Goal: Information Seeking & Learning: Learn about a topic

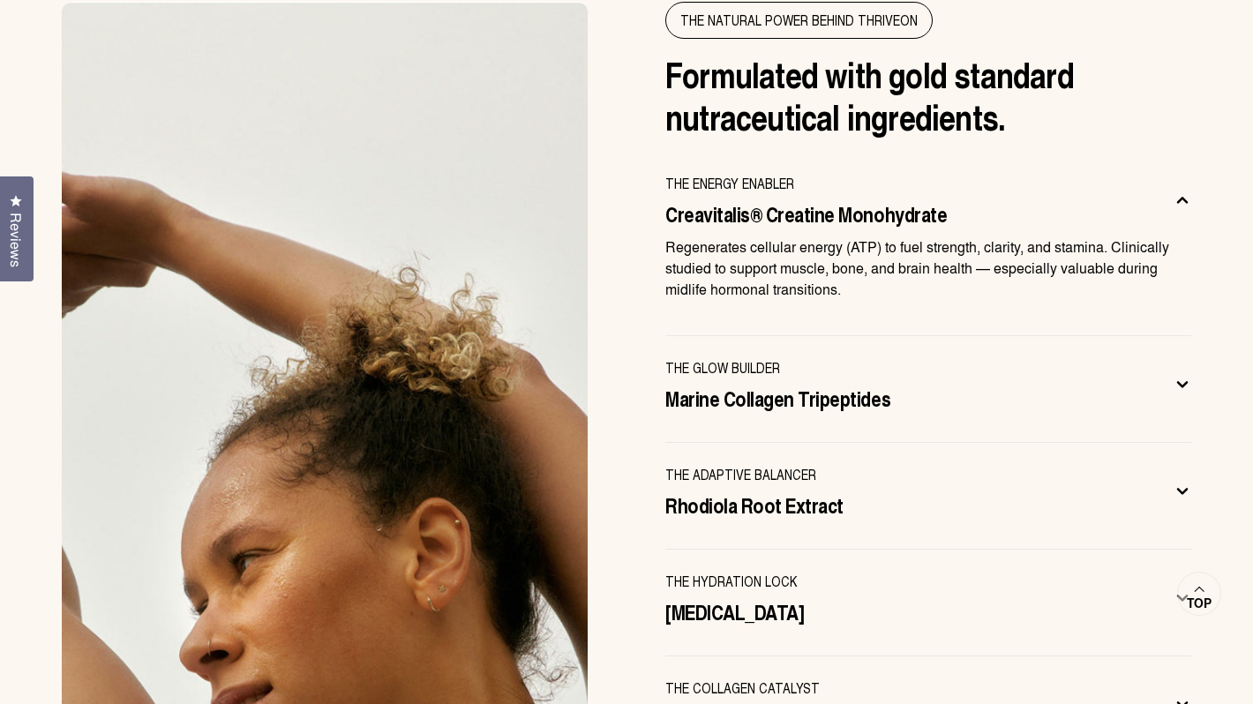
scroll to position [5443, 0]
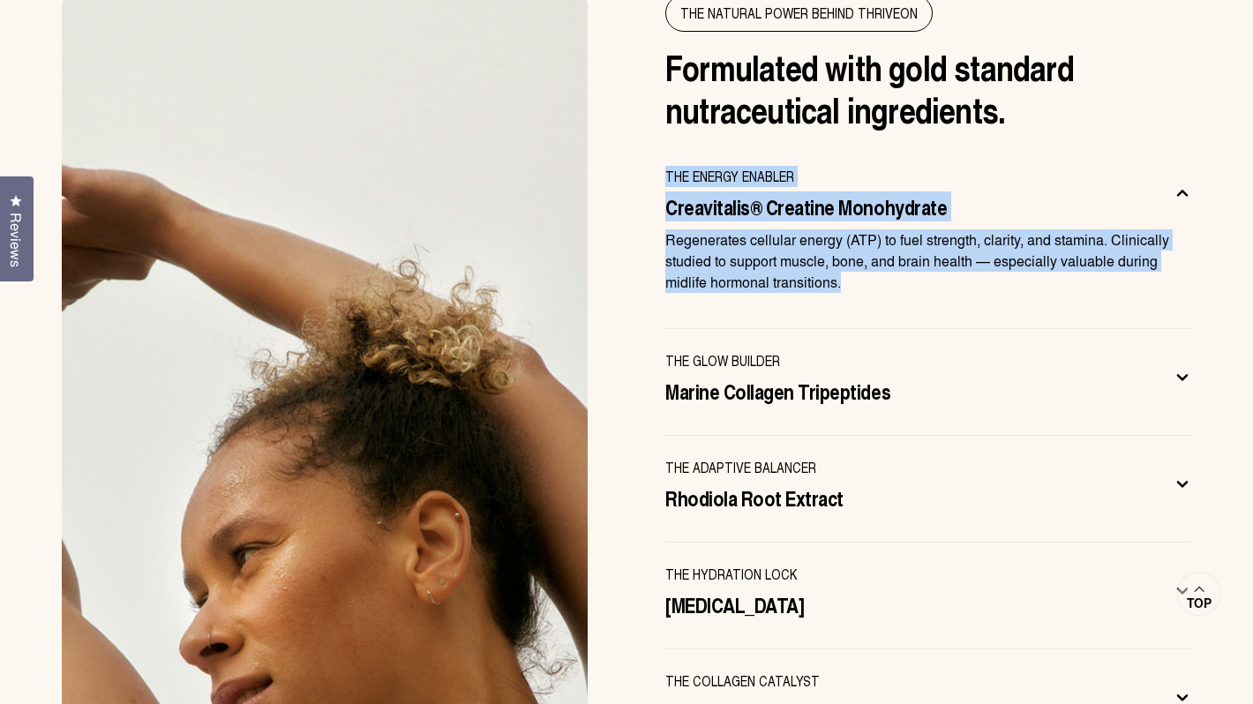
drag, startPoint x: 835, startPoint y: 241, endPoint x: 661, endPoint y: 132, distance: 205.4
click at [661, 132] on div "The NATURAL POWER BEHIND THRIVEON Formulated with gold standard nutraceutical i…" at bounding box center [626, 536] width 1200 height 1082
copy css-accordion-collapsible "THE ENERGY ENABLER Creavitalis® Creatine Monohydrate Regenerates cellular energ…"
click at [693, 166] on span "THE ENERGY ENABLER" at bounding box center [729, 176] width 129 height 21
click at [642, 132] on div "The NATURAL POWER BEHIND THRIVEON Formulated with gold standard nutraceutical i…" at bounding box center [626, 536] width 1200 height 1082
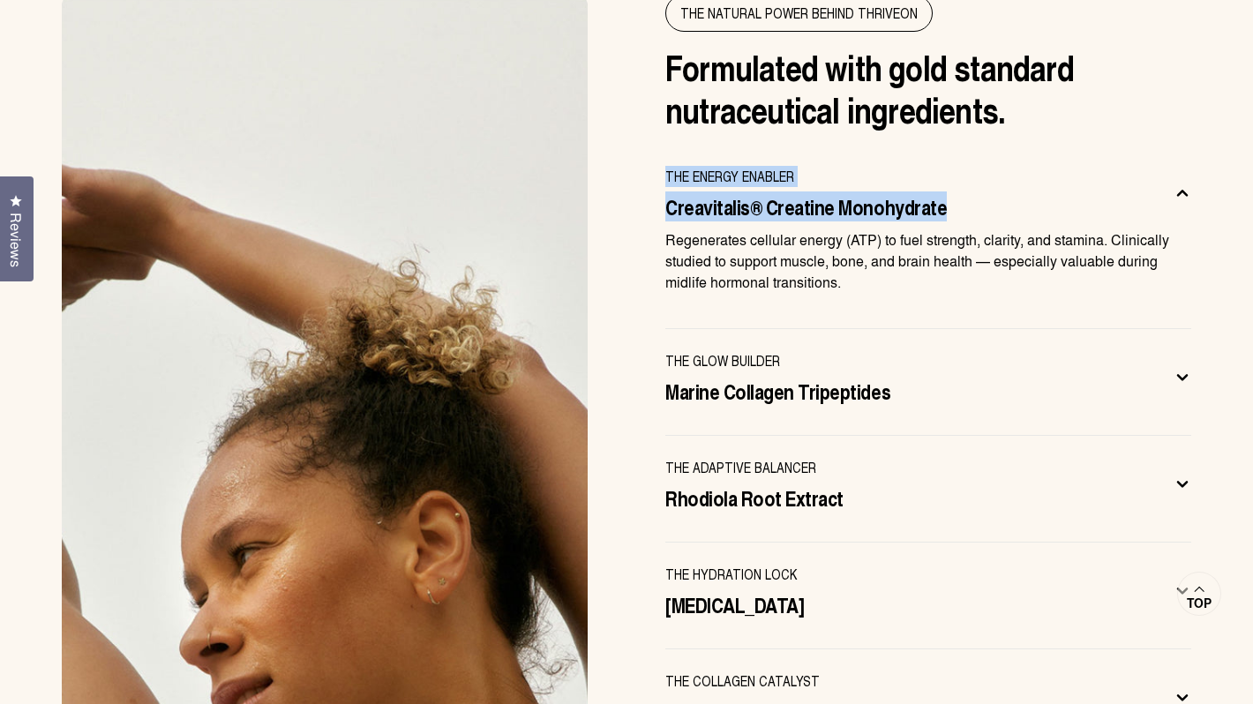
drag, startPoint x: 656, startPoint y: 132, endPoint x: 951, endPoint y: 174, distance: 297.8
click at [951, 174] on div "The NATURAL POWER BEHIND THRIVEON Formulated with gold standard nutraceutical i…" at bounding box center [626, 536] width 1200 height 1082
copy div "THE ENERGY ENABLER Creavitalis® Creatine Monohydrate"
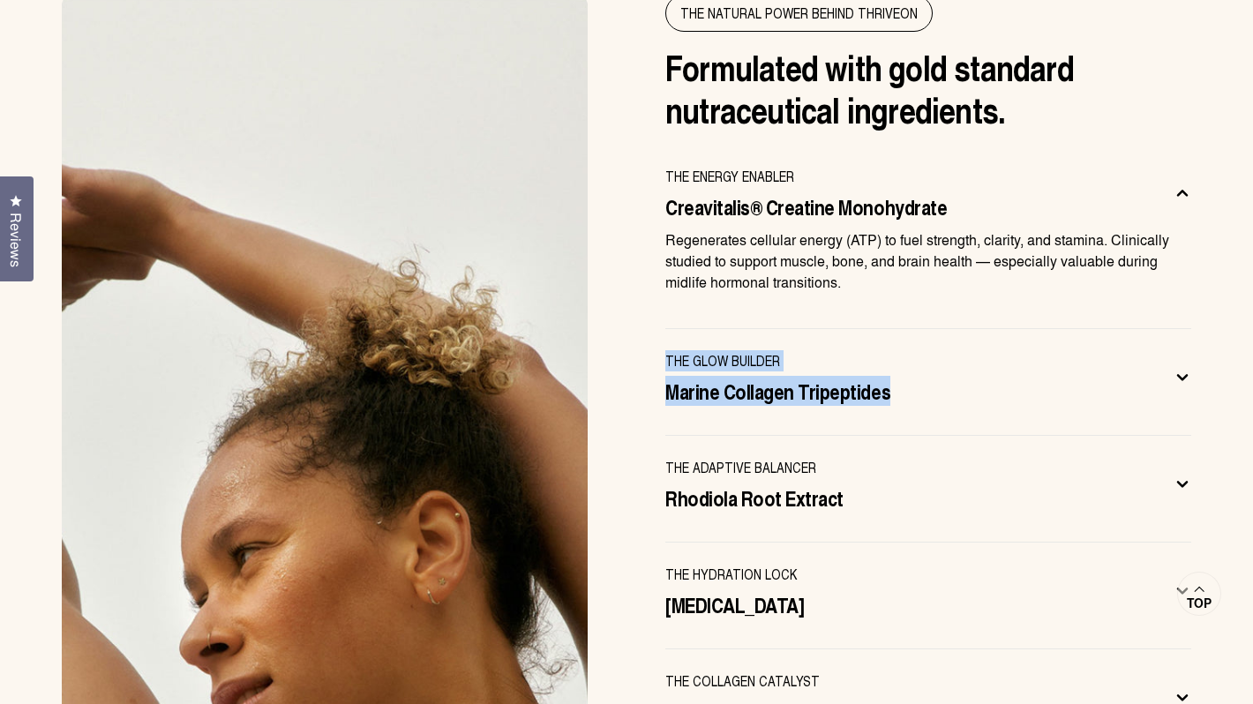
drag, startPoint x: 642, startPoint y: 318, endPoint x: 889, endPoint y: 349, distance: 248.2
click at [889, 349] on div "The NATURAL POWER BEHIND THRIVEON Formulated with gold standard nutraceutical i…" at bounding box center [626, 536] width 1200 height 1082
copy div "THE GLOW BUILDER Marine Collagen Tripeptides"
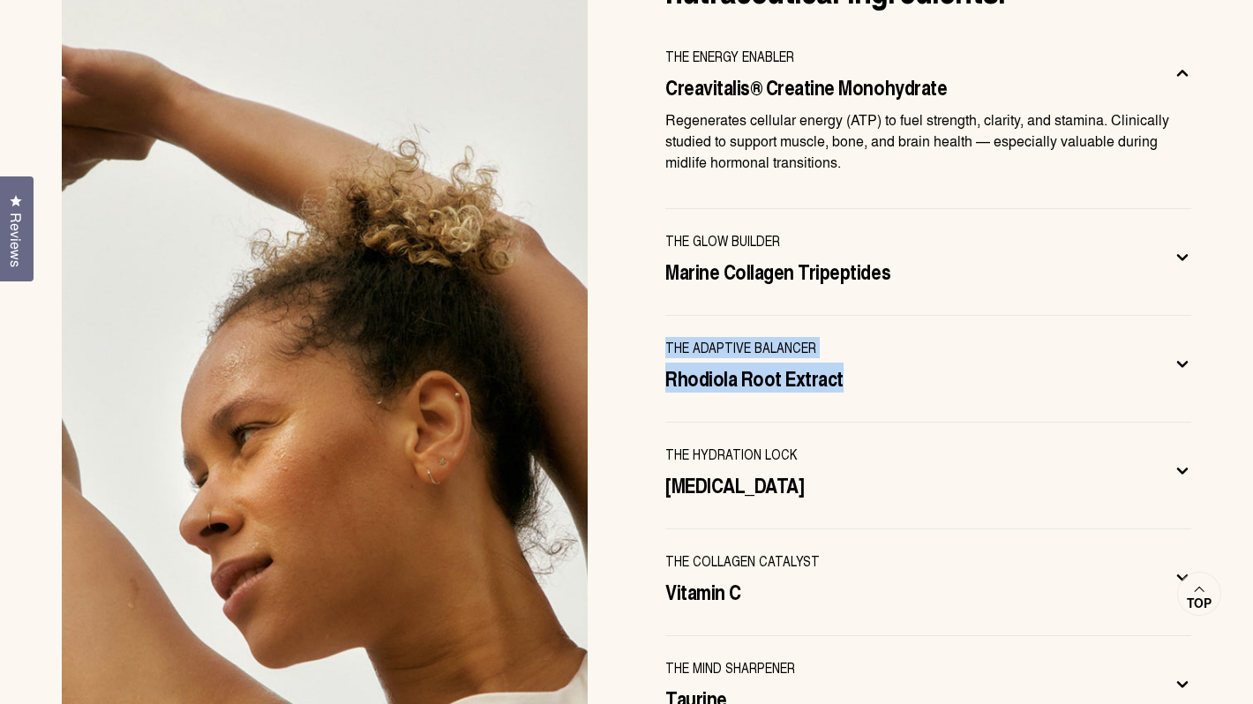
drag, startPoint x: 635, startPoint y: 294, endPoint x: 859, endPoint y: 328, distance: 225.9
click at [859, 328] on div "The NATURAL POWER BEHIND THRIVEON Formulated with gold standard nutraceutical i…" at bounding box center [626, 416] width 1200 height 1082
copy div "THE ADAPTIVE BALANCER Rhodiola Root Extract"
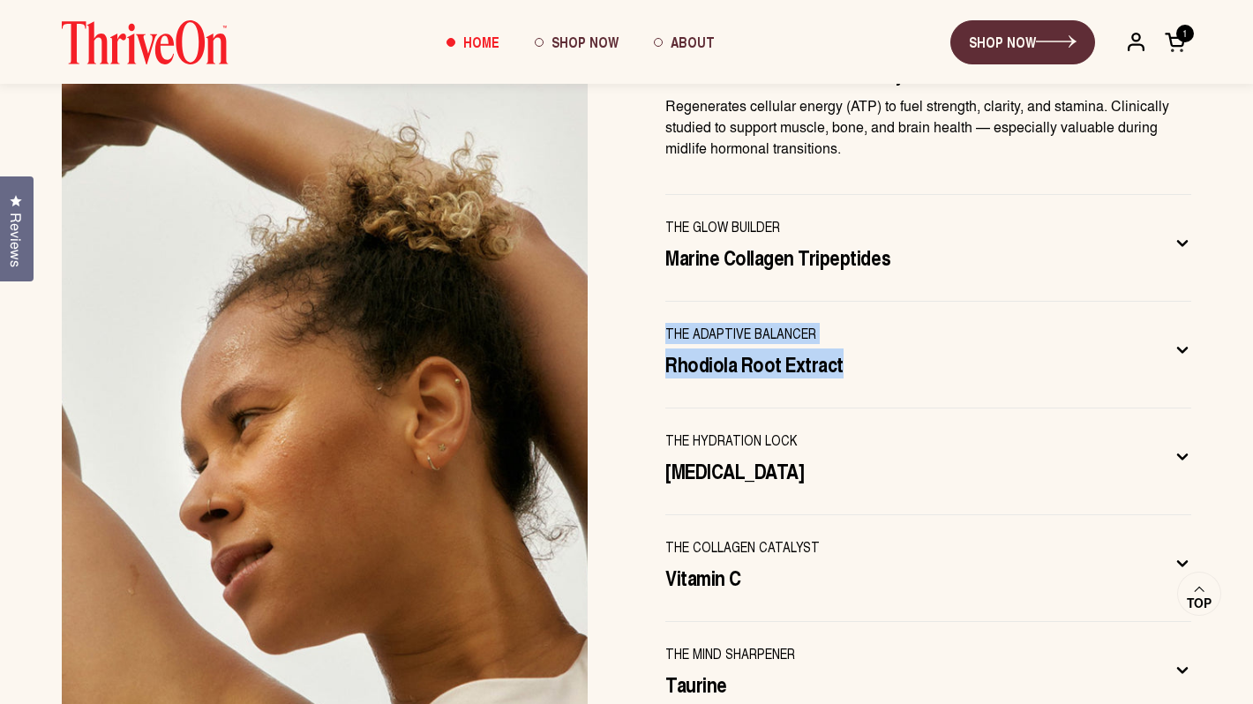
scroll to position [5556, 0]
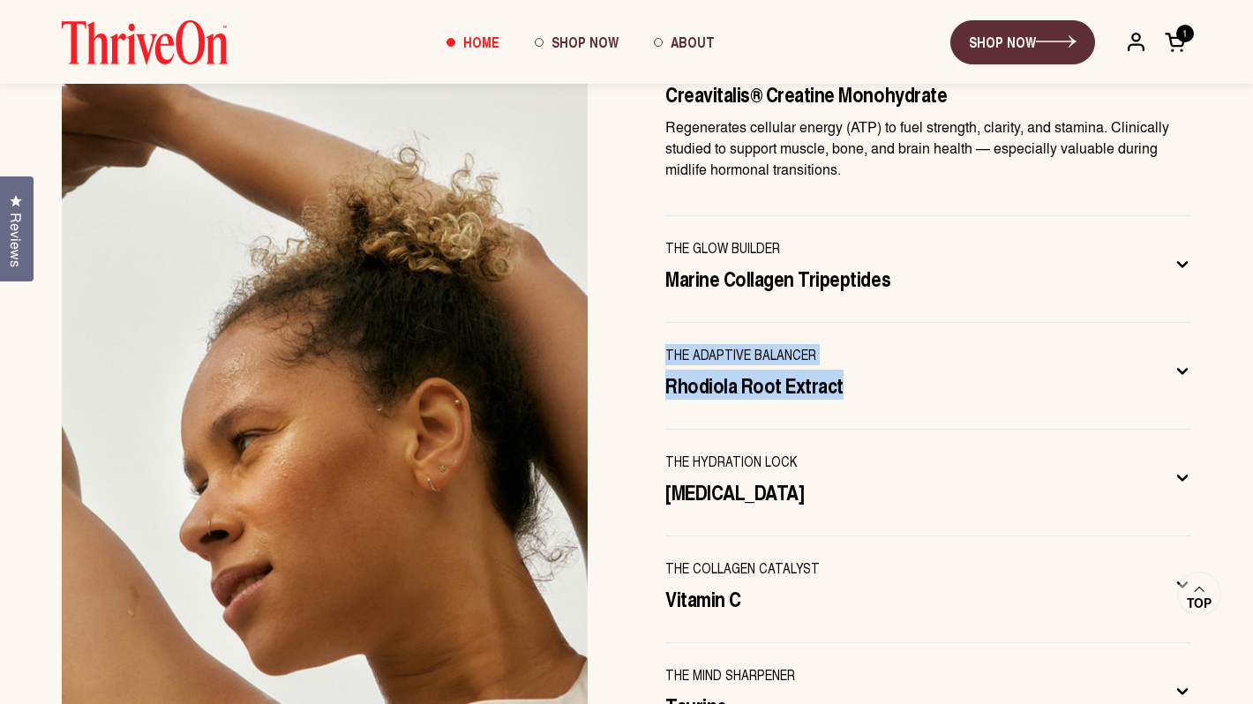
drag, startPoint x: 634, startPoint y: 423, endPoint x: 810, endPoint y: 454, distance: 179.2
click at [810, 454] on div "The NATURAL POWER BEHIND THRIVEON Formulated with gold standard nutraceutical i…" at bounding box center [626, 423] width 1200 height 1082
copy div "THE HYDRATION LOCK Hyaluronic Acid"
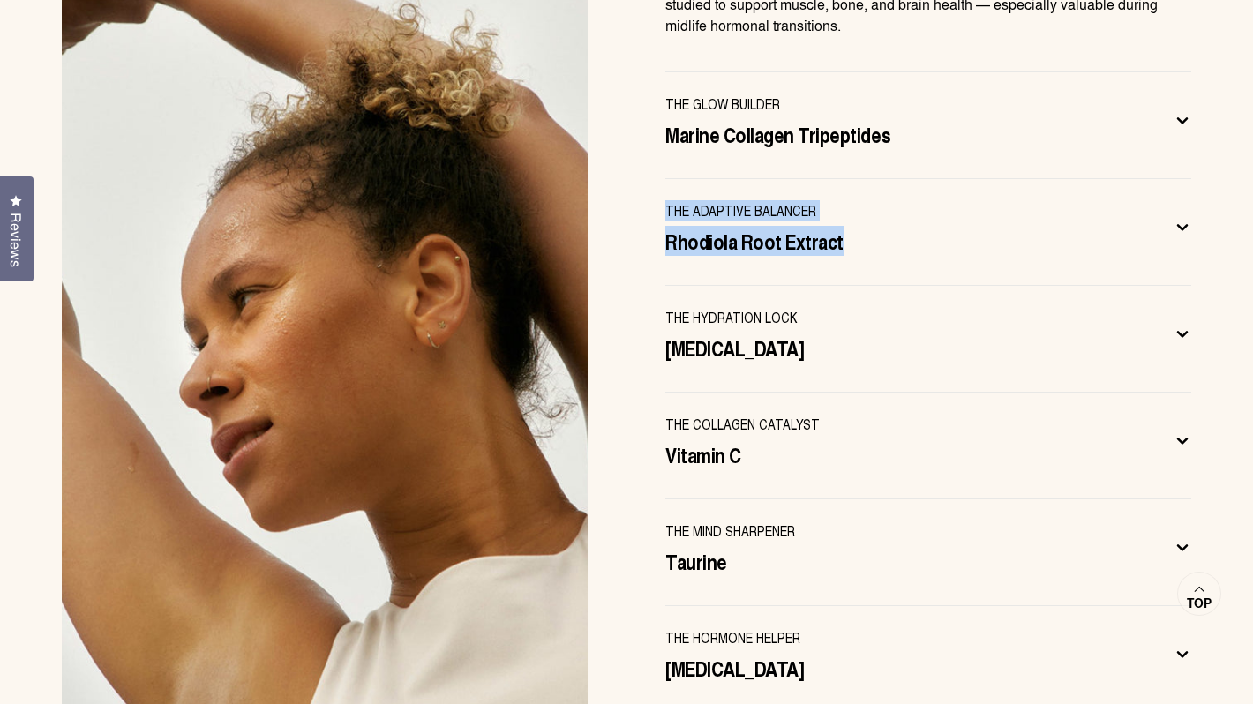
scroll to position [5712, 0]
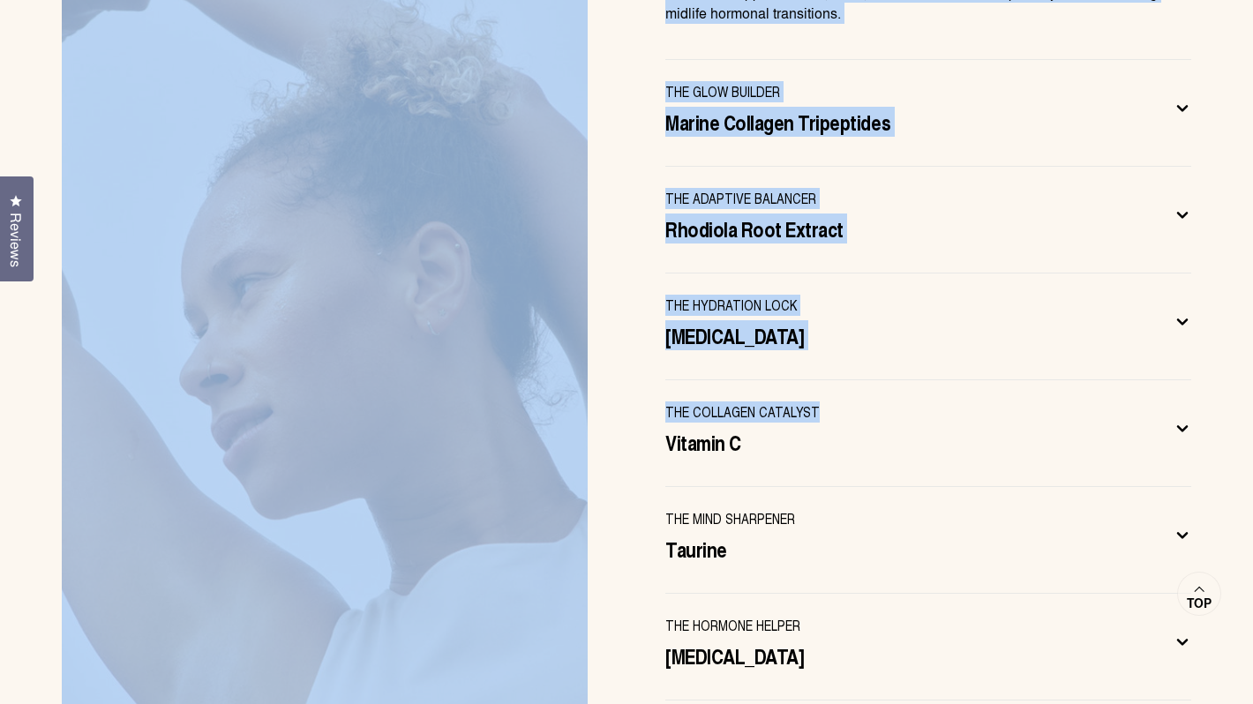
drag, startPoint x: 617, startPoint y: 364, endPoint x: 770, endPoint y: 395, distance: 156.6
click at [770, 395] on div "The NATURAL POWER BEHIND THRIVEON Formulated with gold standard nutraceutical i…" at bounding box center [626, 267] width 1200 height 1082
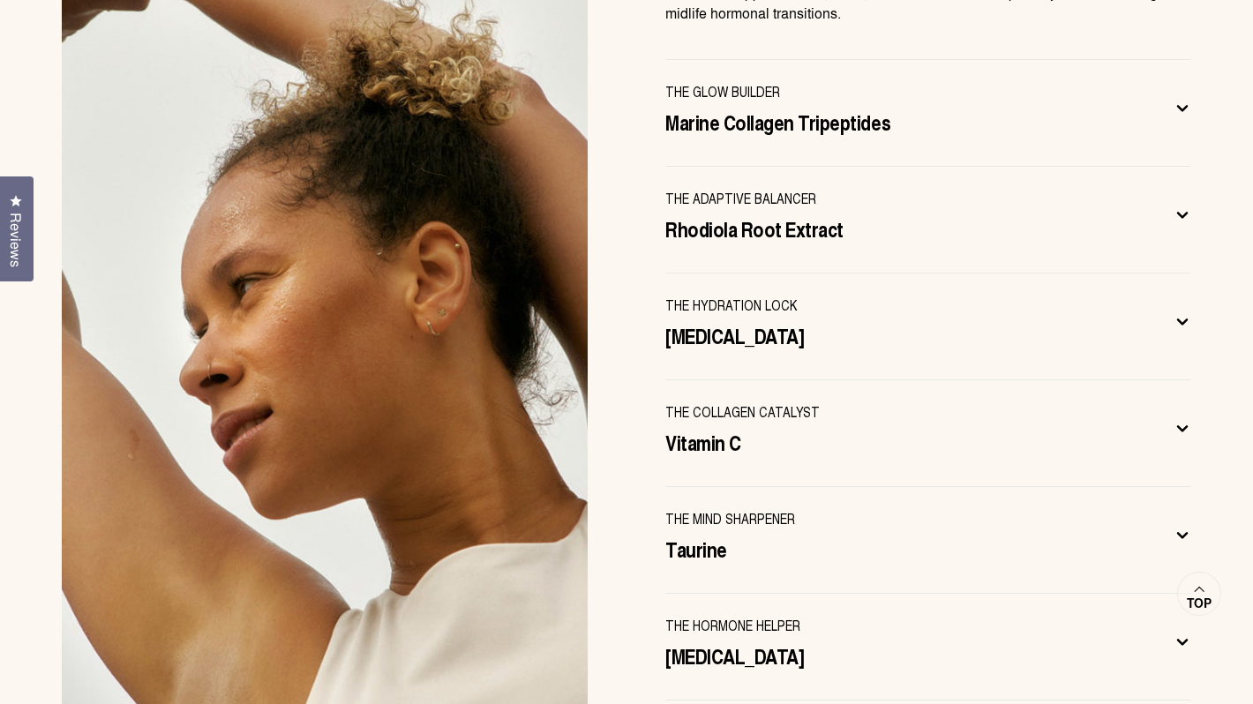
click at [617, 367] on div "The NATURAL POWER BEHIND THRIVEON Formulated with gold standard nutraceutical i…" at bounding box center [626, 267] width 1200 height 1082
drag, startPoint x: 649, startPoint y: 364, endPoint x: 748, endPoint y: 397, distance: 104.4
click at [748, 397] on div "The NATURAL POWER BEHIND THRIVEON Formulated with gold standard nutraceutical i…" at bounding box center [626, 267] width 1200 height 1082
copy div "THE COLLAGEN CATALYST Vitamin C"
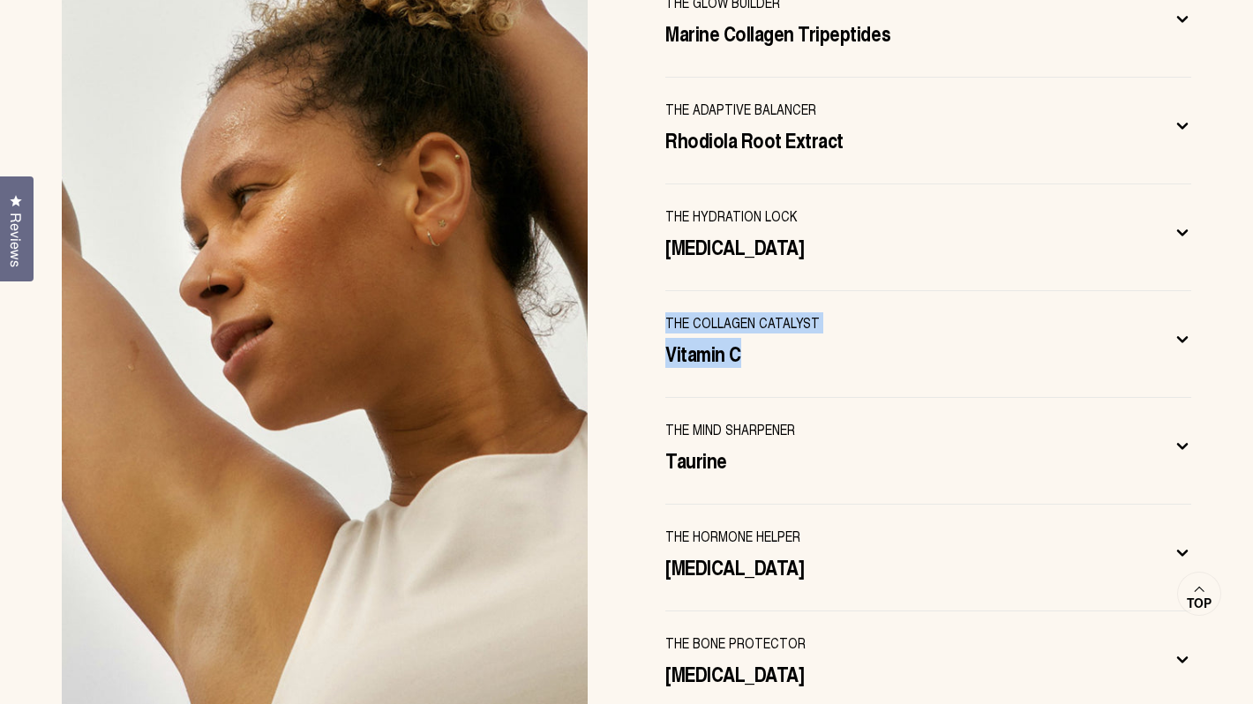
scroll to position [5820, 0]
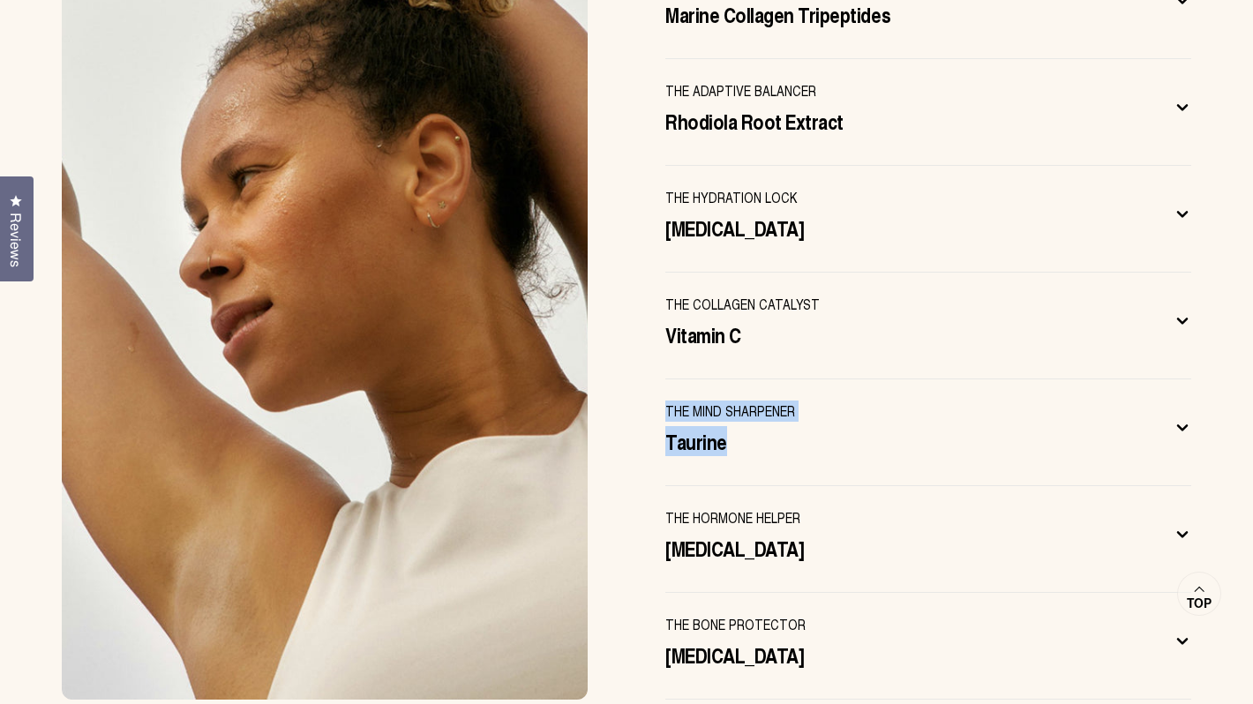
drag, startPoint x: 660, startPoint y: 369, endPoint x: 727, endPoint y: 389, distance: 70.1
click at [727, 389] on div "The NATURAL POWER BEHIND THRIVEON Formulated with gold standard nutraceutical i…" at bounding box center [626, 159] width 1200 height 1082
copy div "THE MIND SHARPENER Taurine"
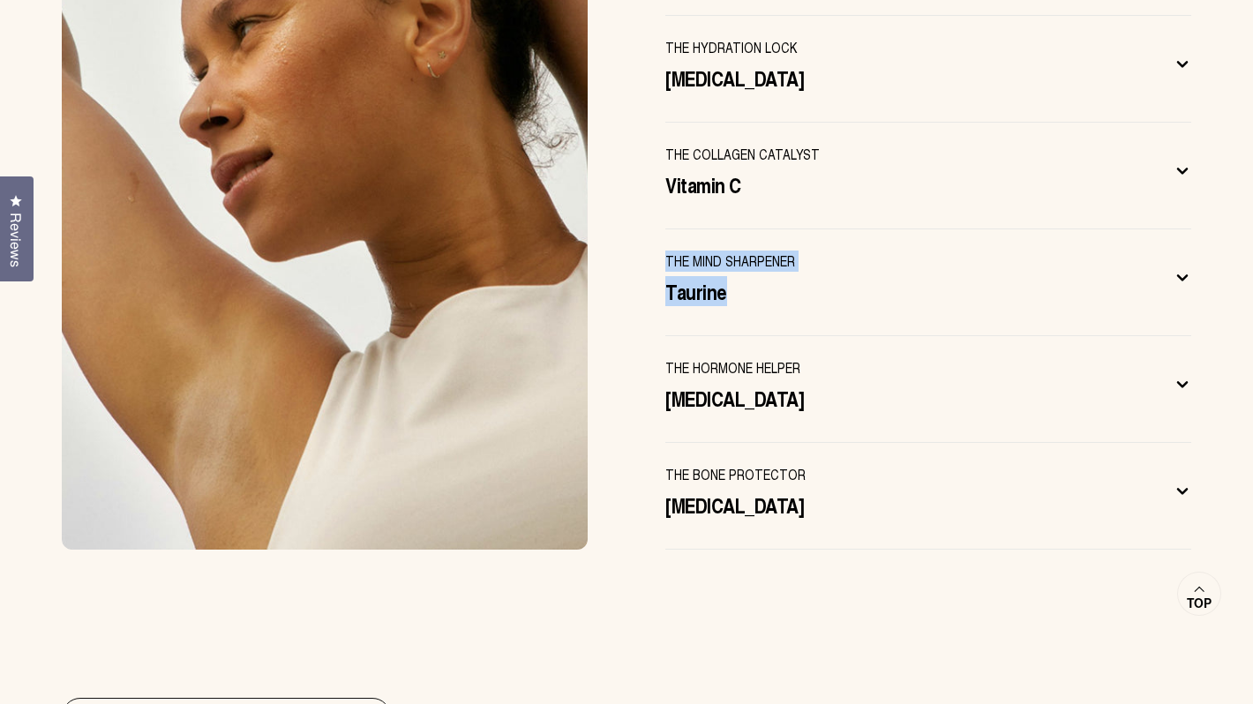
scroll to position [5976, 0]
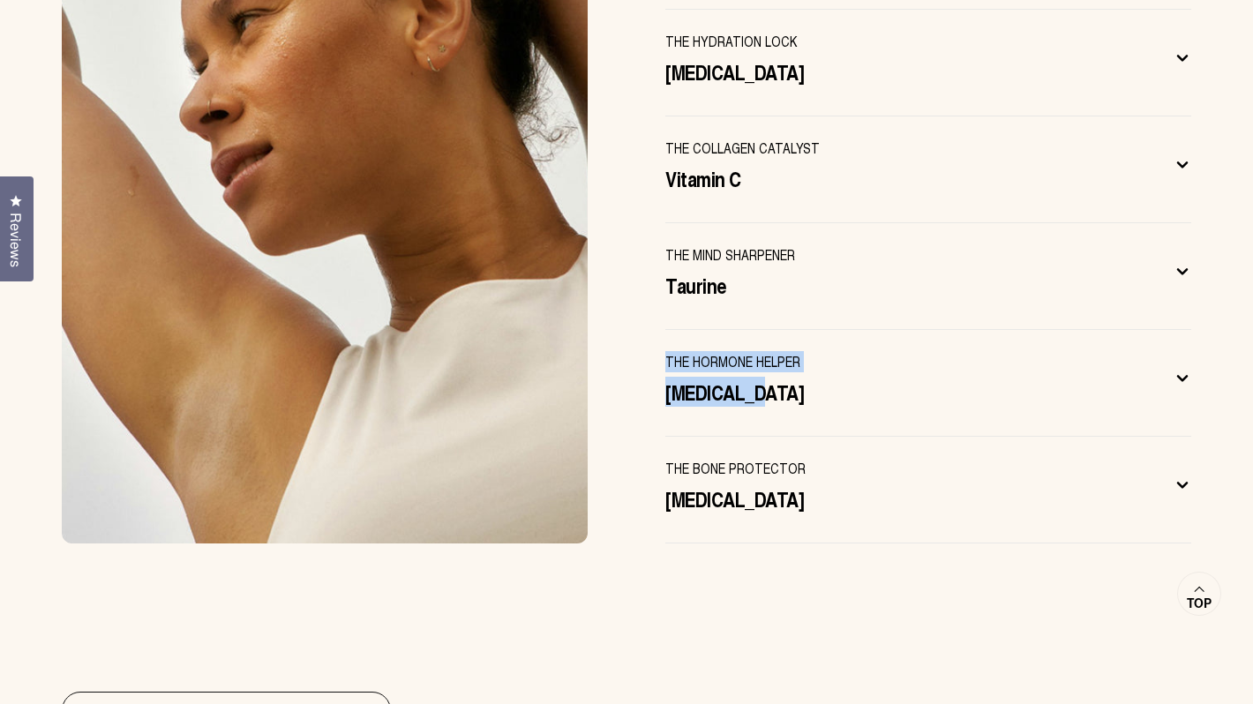
drag, startPoint x: 634, startPoint y: 310, endPoint x: 758, endPoint y: 345, distance: 129.4
click at [758, 345] on div "The NATURAL POWER BEHIND THRIVEON Formulated with gold standard nutraceutical i…" at bounding box center [626, 3] width 1200 height 1082
copy div "THE HORMONE HELPER Vitamin D3"
click at [800, 458] on div "THE BONE PROTECTOR Vitamin K2" at bounding box center [914, 485] width 498 height 55
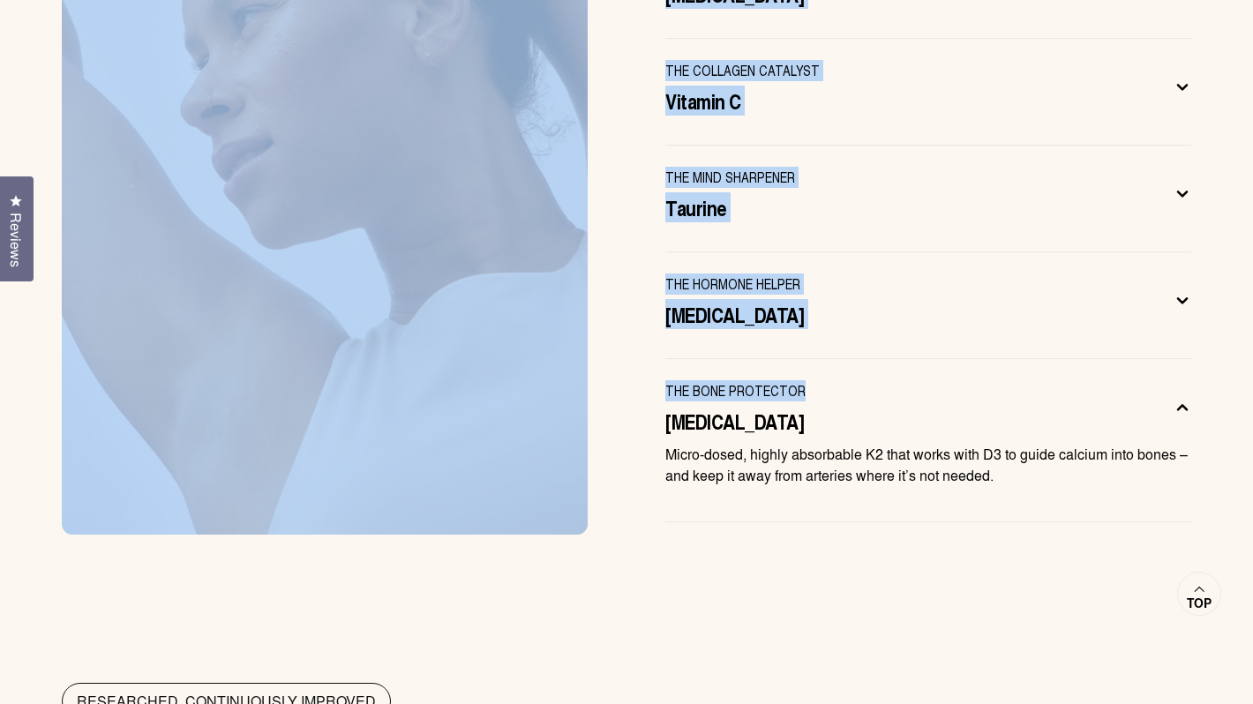
drag, startPoint x: 622, startPoint y: 334, endPoint x: 797, endPoint y: 364, distance: 177.3
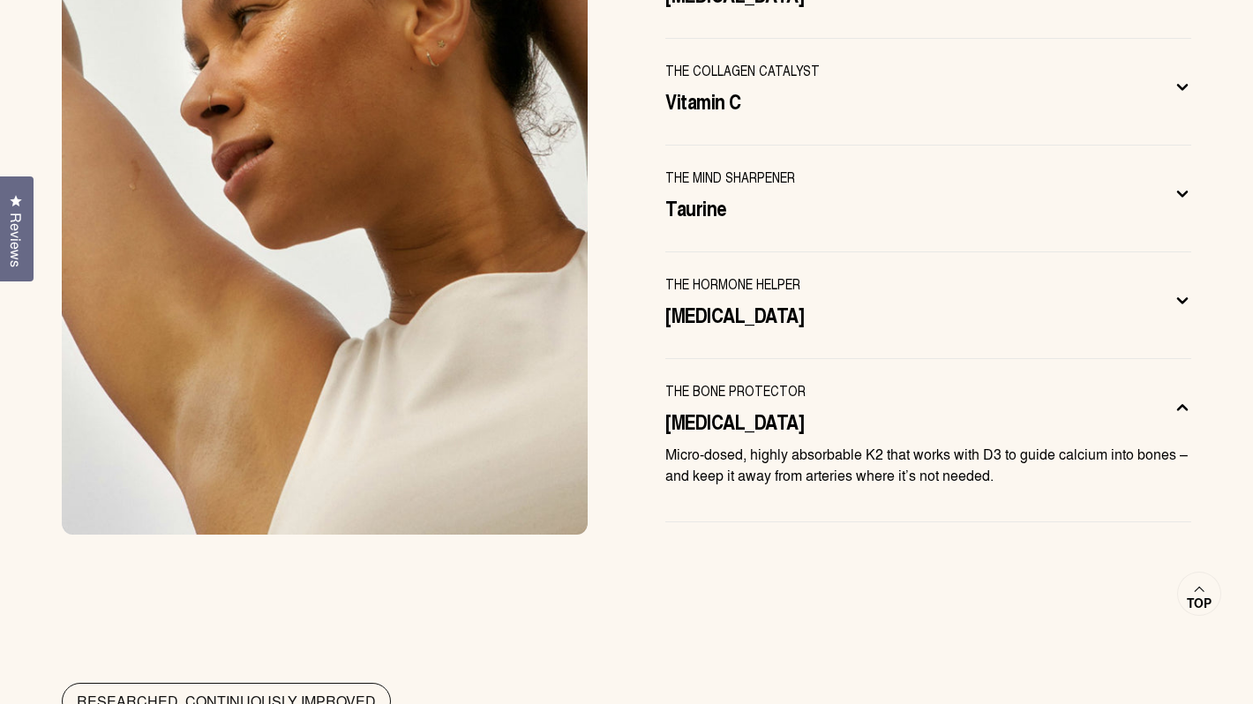
drag, startPoint x: 652, startPoint y: 344, endPoint x: 765, endPoint y: 378, distance: 117.8
copy div "THE BONE PROTECTOR Vitamin K2"
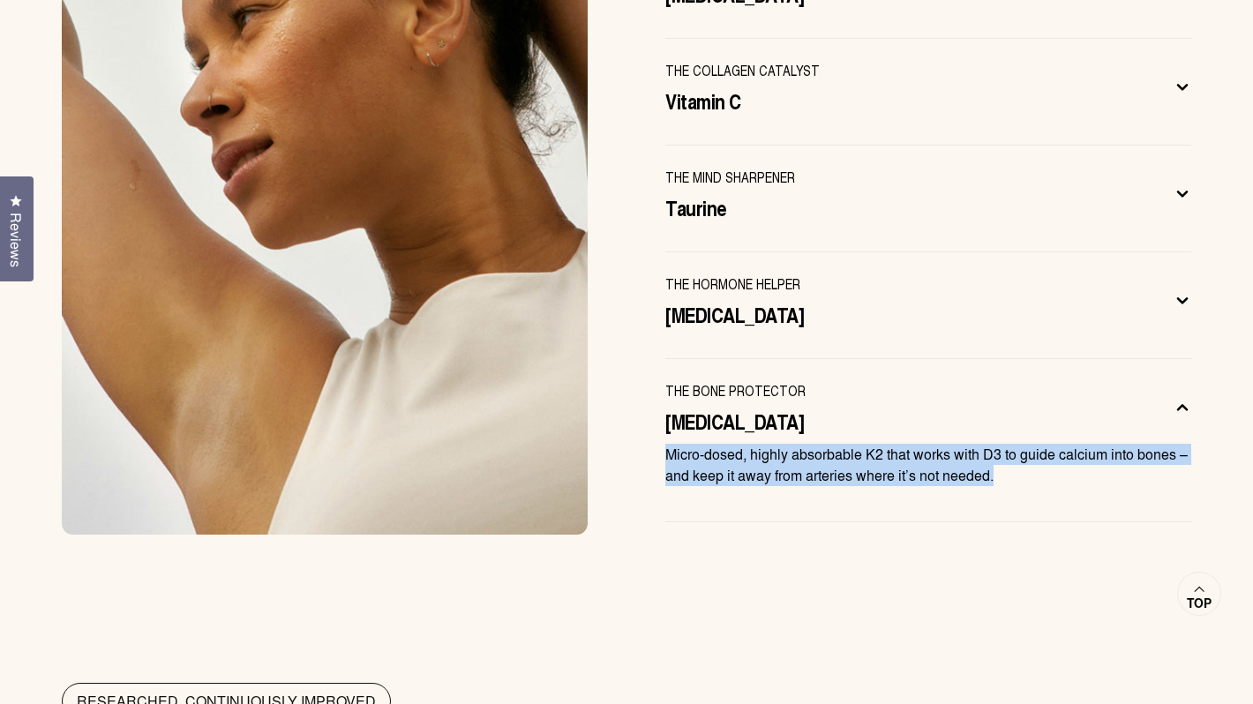
drag, startPoint x: 964, startPoint y: 431, endPoint x: 665, endPoint y: 413, distance: 298.8
click at [665, 444] on p "Micro-dosed, highly absorbable K2 that works with D3 to guide calcium into bone…" at bounding box center [928, 465] width 526 height 42
copy p "Micro-dosed, highly absorbable K2 that works with D3 to guide calcium into bone…"
click at [709, 300] on span "[MEDICAL_DATA]" at bounding box center [734, 314] width 139 height 28
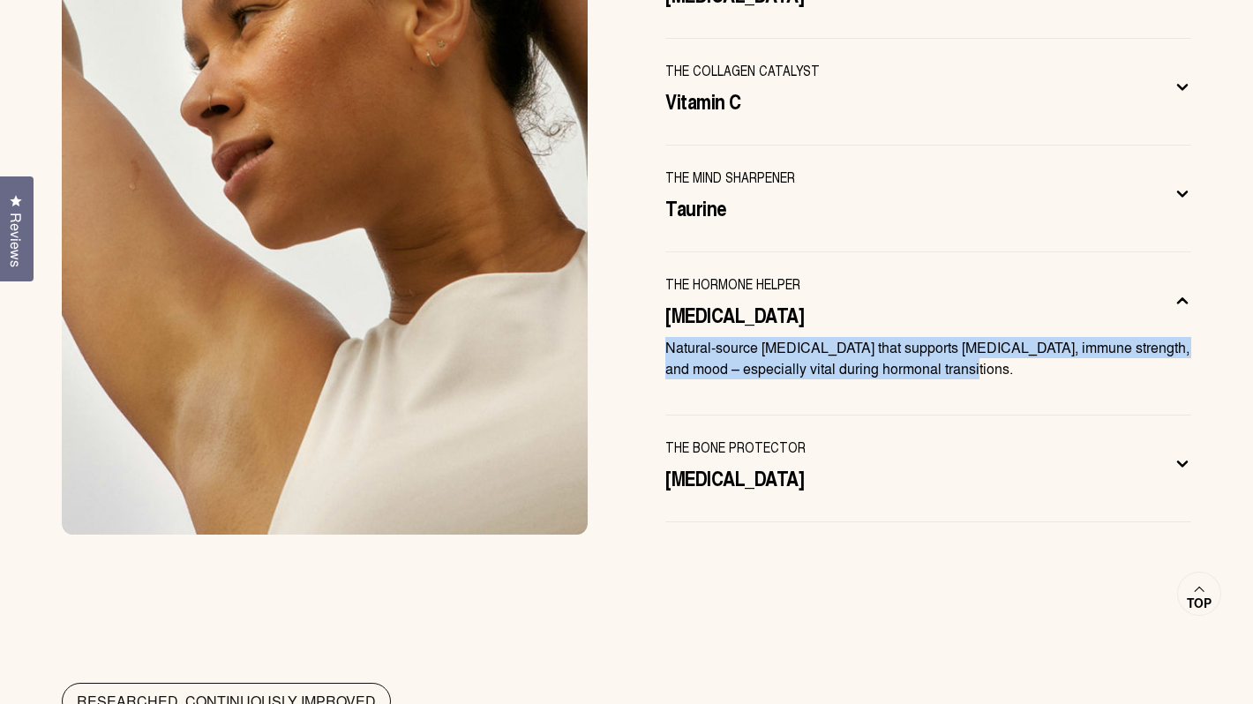
drag, startPoint x: 957, startPoint y: 326, endPoint x: 668, endPoint y: 309, distance: 289.1
click at [668, 337] on p "Natural-source vitamin D3 that supports bone density, immune strength, and mood…" at bounding box center [928, 358] width 526 height 42
click at [748, 167] on div "THE MIND SHARPENER Taurine" at bounding box center [914, 194] width 498 height 55
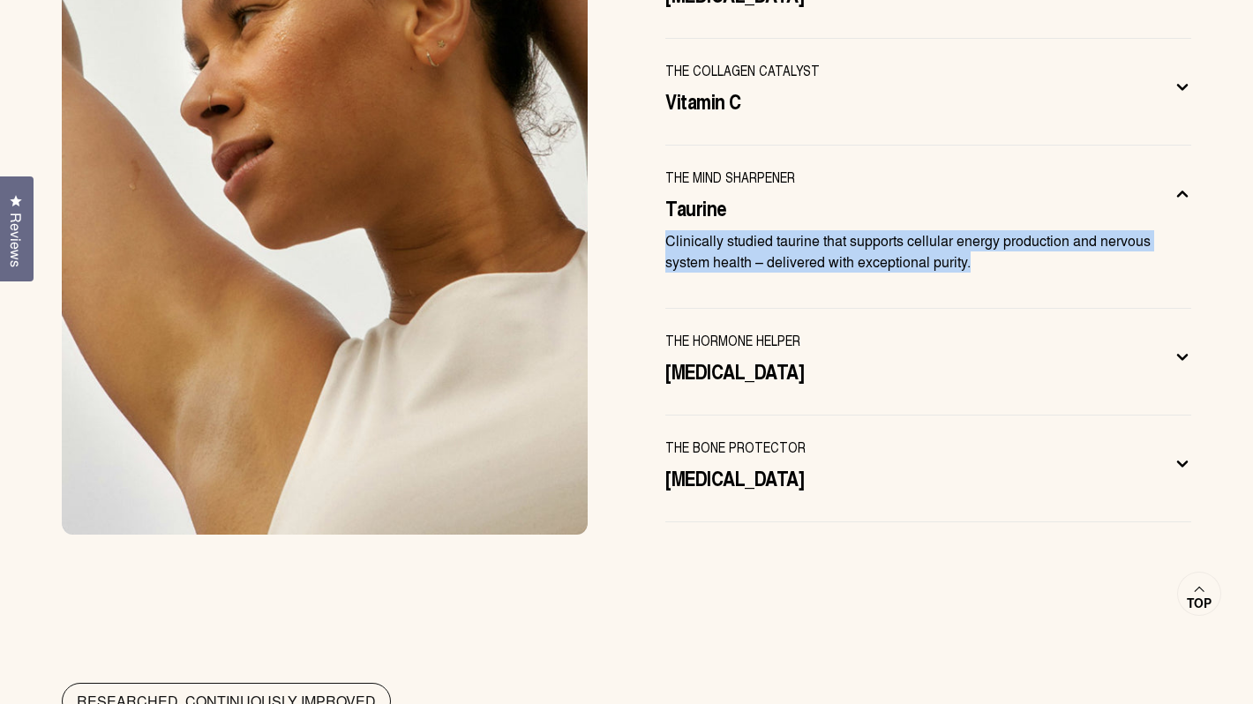
drag, startPoint x: 974, startPoint y: 215, endPoint x: 667, endPoint y: 200, distance: 307.5
click at [666, 230] on p "Clinically studied taurine that supports cellular energy production and nervous…" at bounding box center [928, 251] width 526 height 42
click at [713, 86] on span "Vitamin C" at bounding box center [703, 100] width 76 height 28
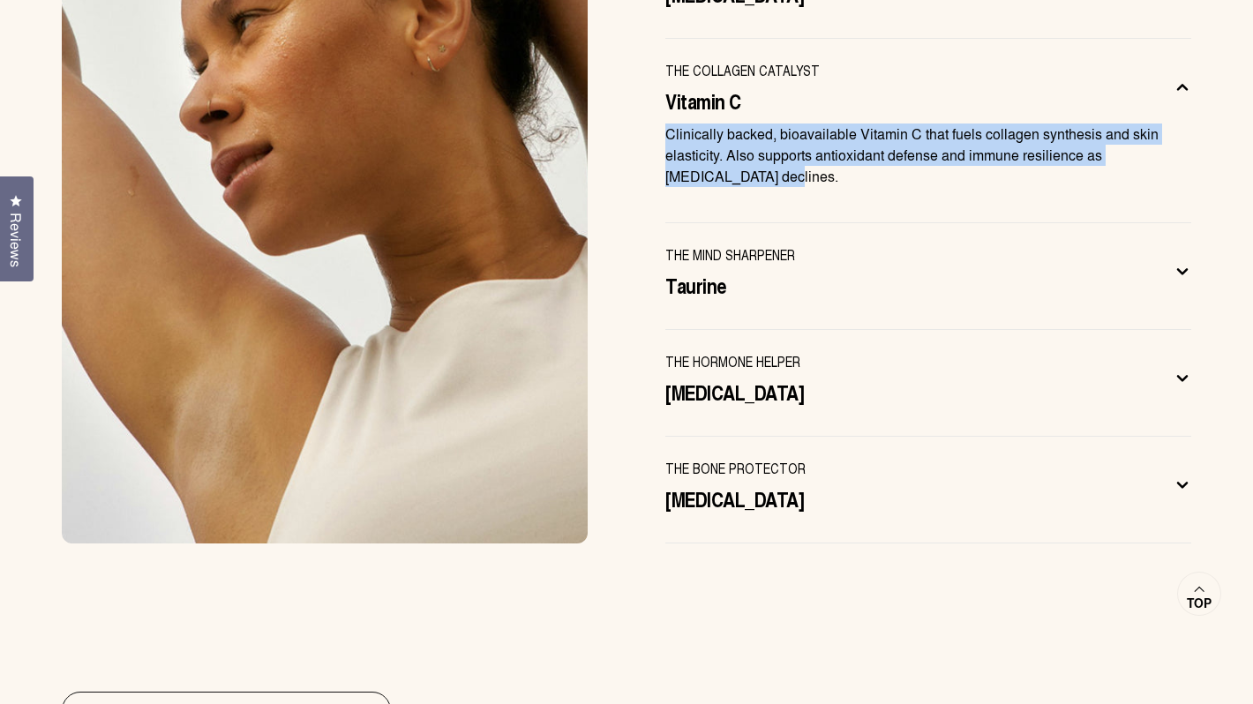
drag, startPoint x: 724, startPoint y: 130, endPoint x: 668, endPoint y: 94, distance: 66.3
click at [667, 124] on p "Clinically backed, bioavailable Vitamin C that fuels collagen synthesis and ski…" at bounding box center [928, 156] width 526 height 64
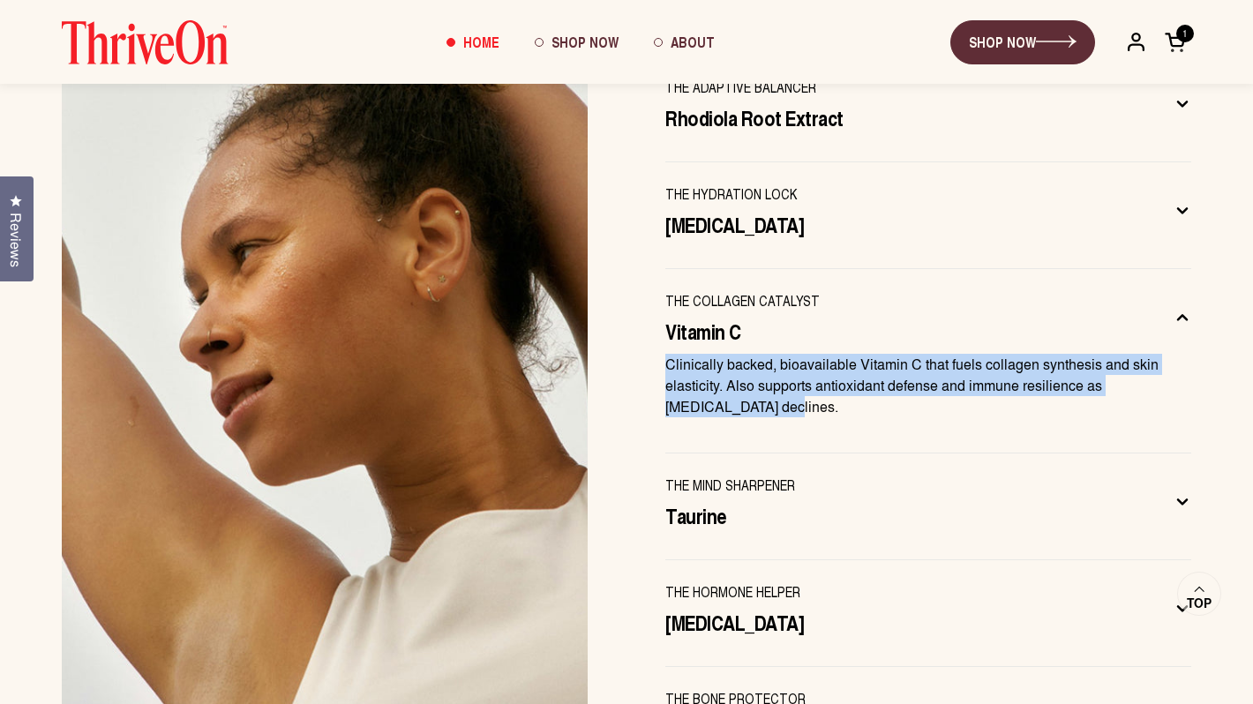
scroll to position [5722, 0]
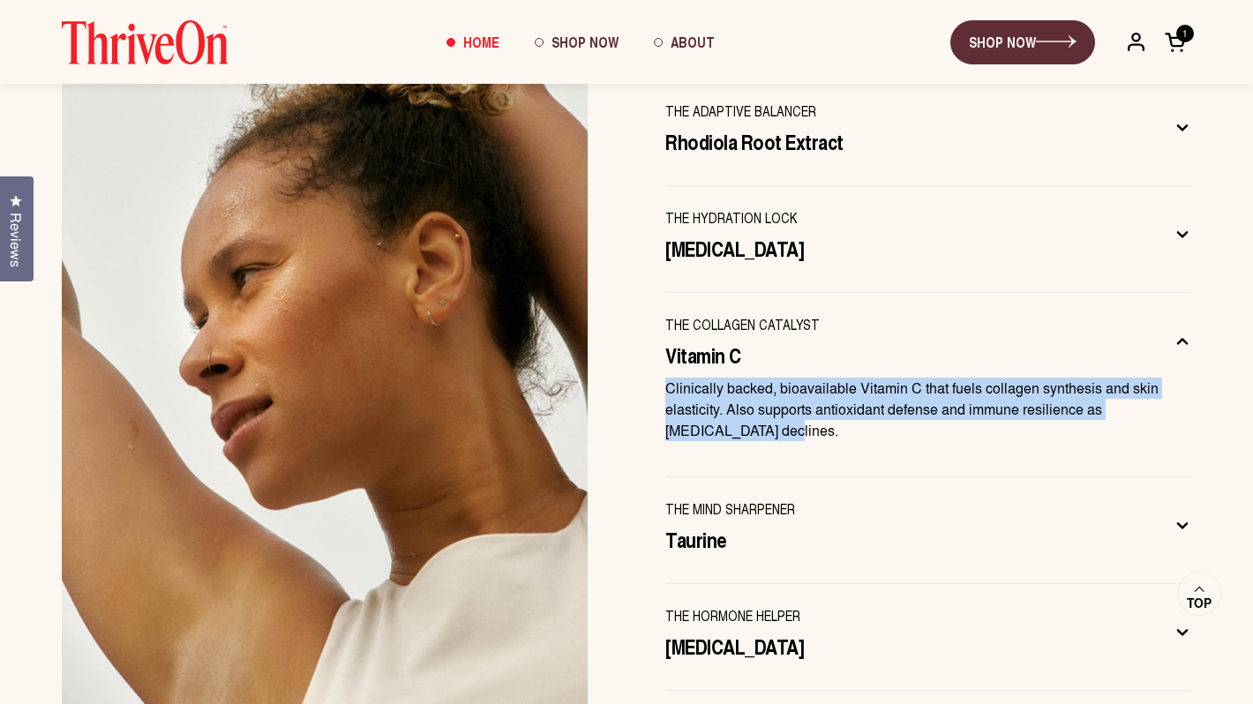
click at [705, 234] on span "Hyaluronic Acid" at bounding box center [734, 248] width 139 height 28
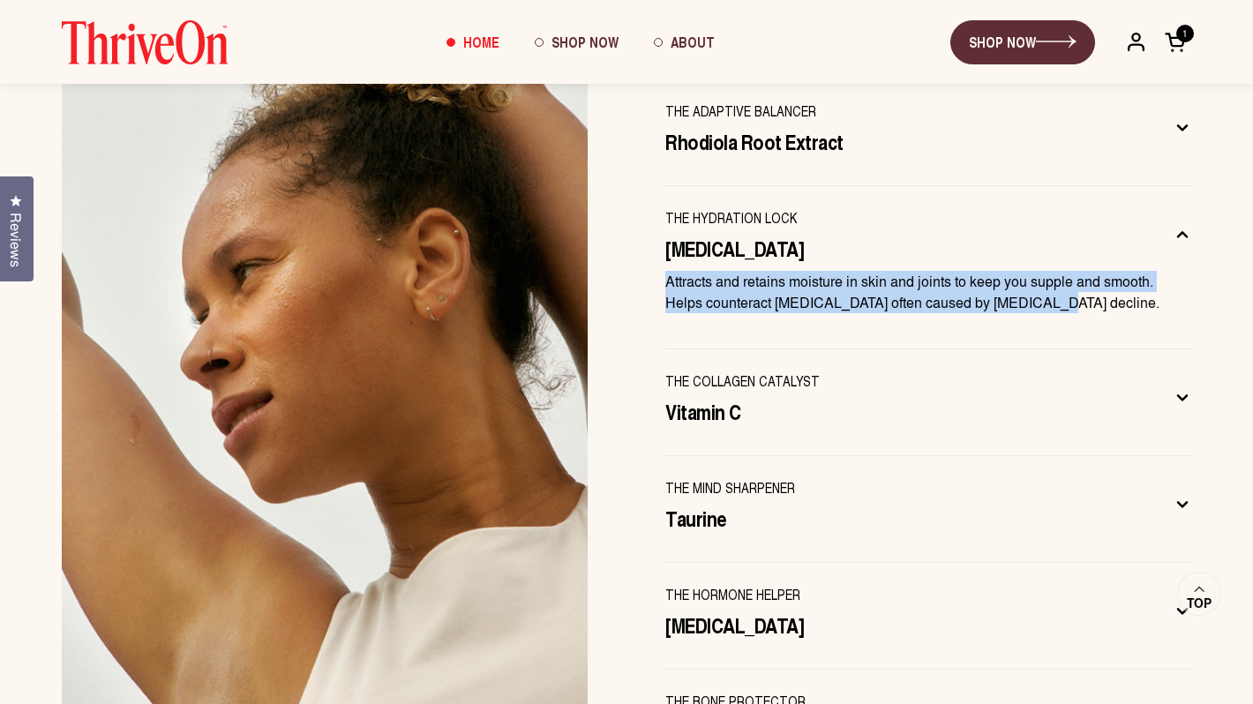
drag, startPoint x: 1048, startPoint y: 262, endPoint x: 667, endPoint y: 238, distance: 382.0
click at [667, 271] on p "Attracts and retains moisture in skin and joints to keep you supple and smooth.…" at bounding box center [928, 292] width 526 height 42
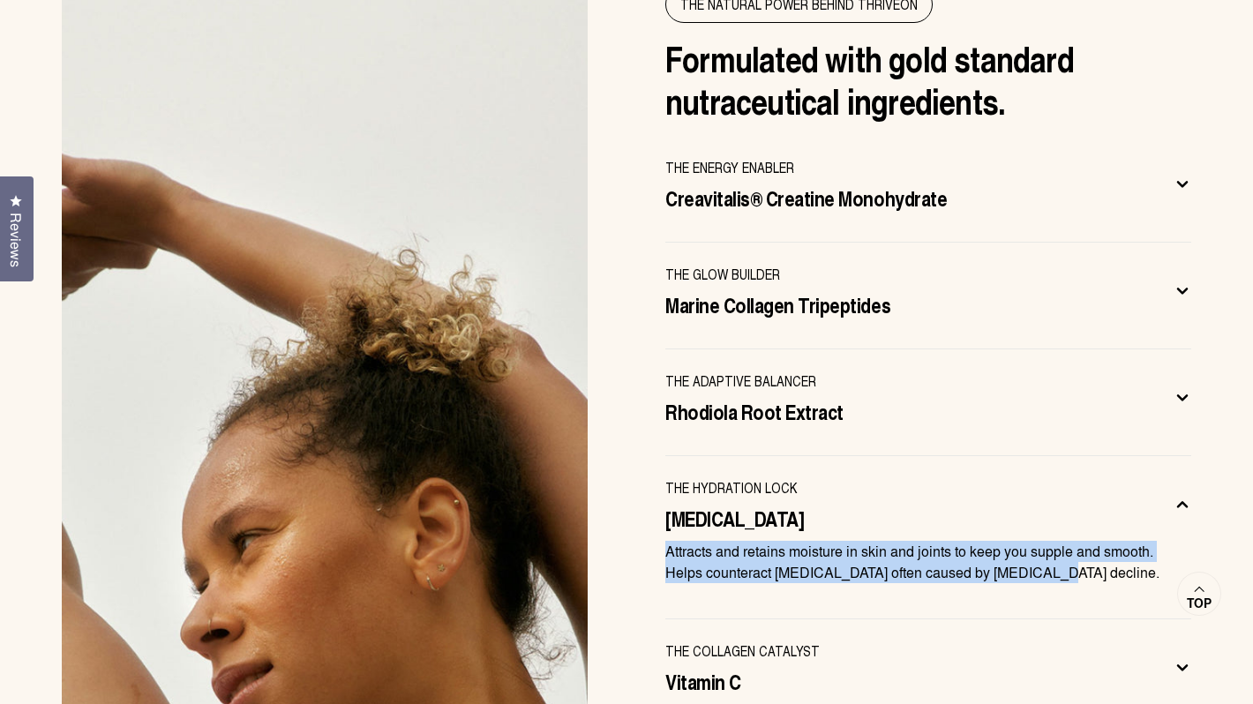
scroll to position [5485, 0]
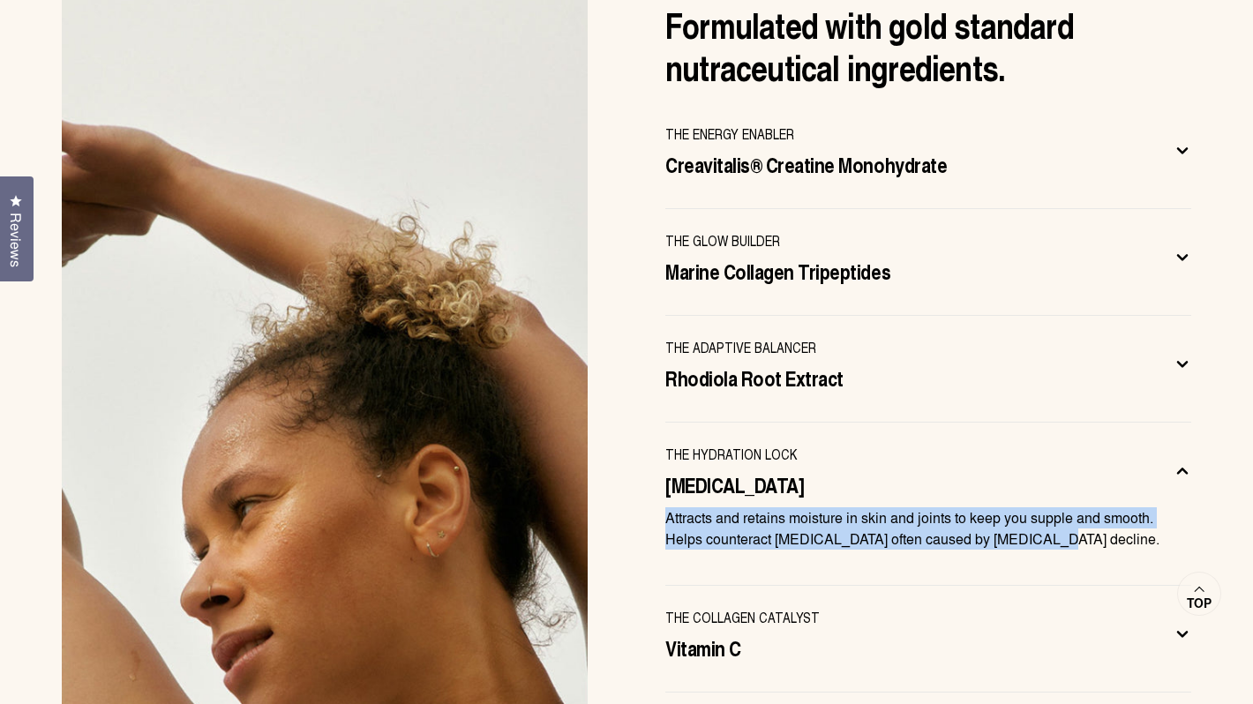
click at [703, 337] on div "THE ADAPTIVE BALANCER Rhodiola Root Extract" at bounding box center [914, 364] width 498 height 55
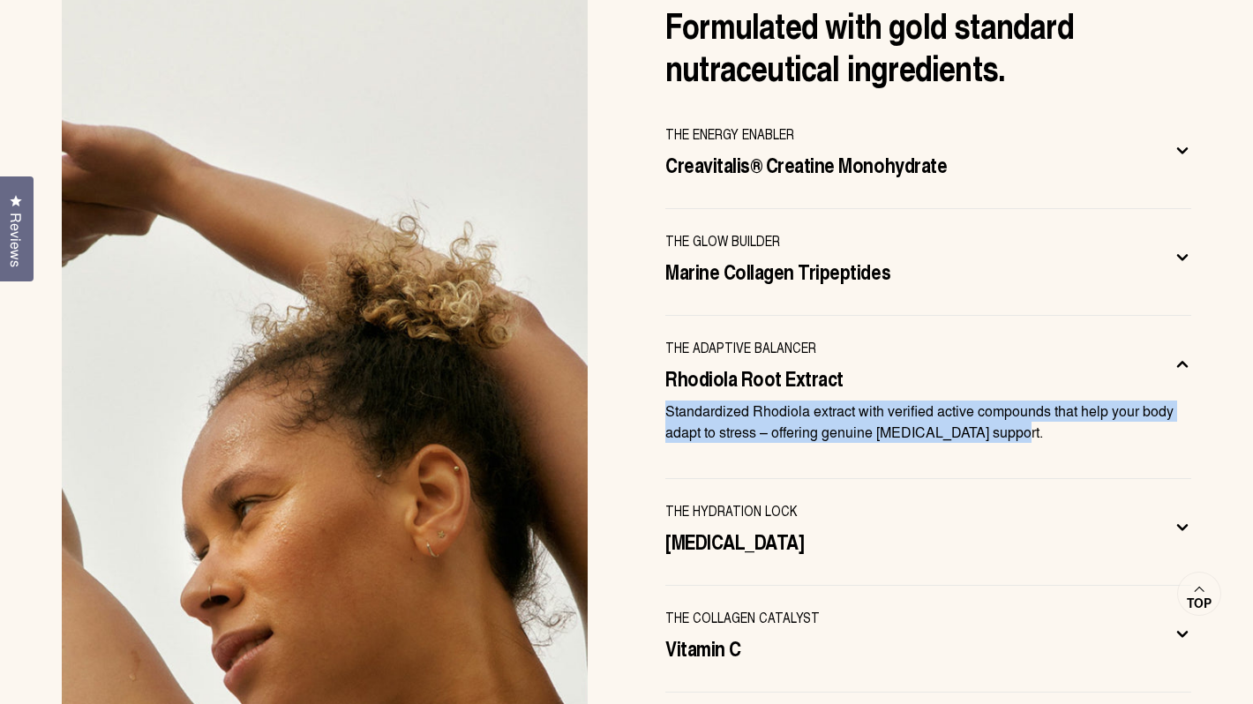
drag, startPoint x: 1017, startPoint y: 385, endPoint x: 665, endPoint y: 369, distance: 352.5
click at [665, 401] on p "Standardized Rhodiola extract with verified active compounds that help your bod…" at bounding box center [928, 422] width 526 height 42
click at [795, 257] on span "Marine Collagen Tripeptides" at bounding box center [777, 271] width 225 height 28
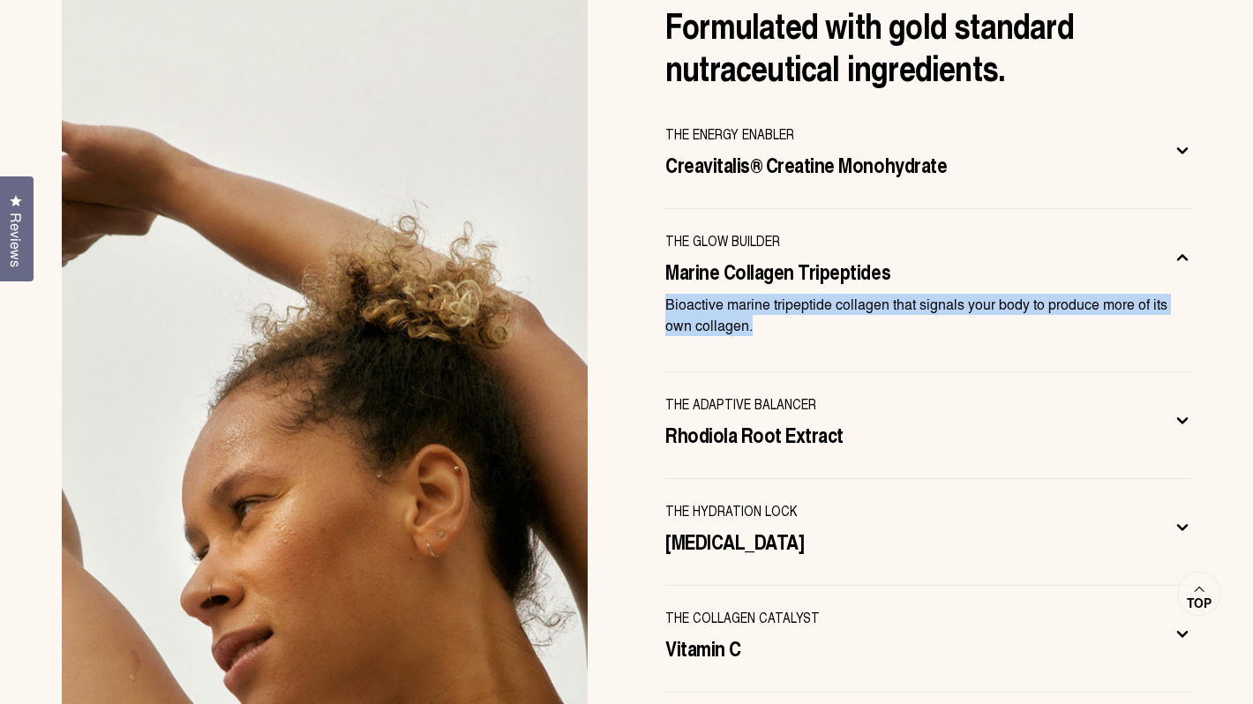
drag, startPoint x: 757, startPoint y: 274, endPoint x: 667, endPoint y: 259, distance: 91.1
click at [667, 294] on p "Bioactive marine tripeptide collagen that signals your body to produce more of …" at bounding box center [928, 315] width 526 height 42
click at [770, 134] on button "THE ENERGY ENABLER Creavitalis® Creatine Monohydrate" at bounding box center [928, 156] width 526 height 64
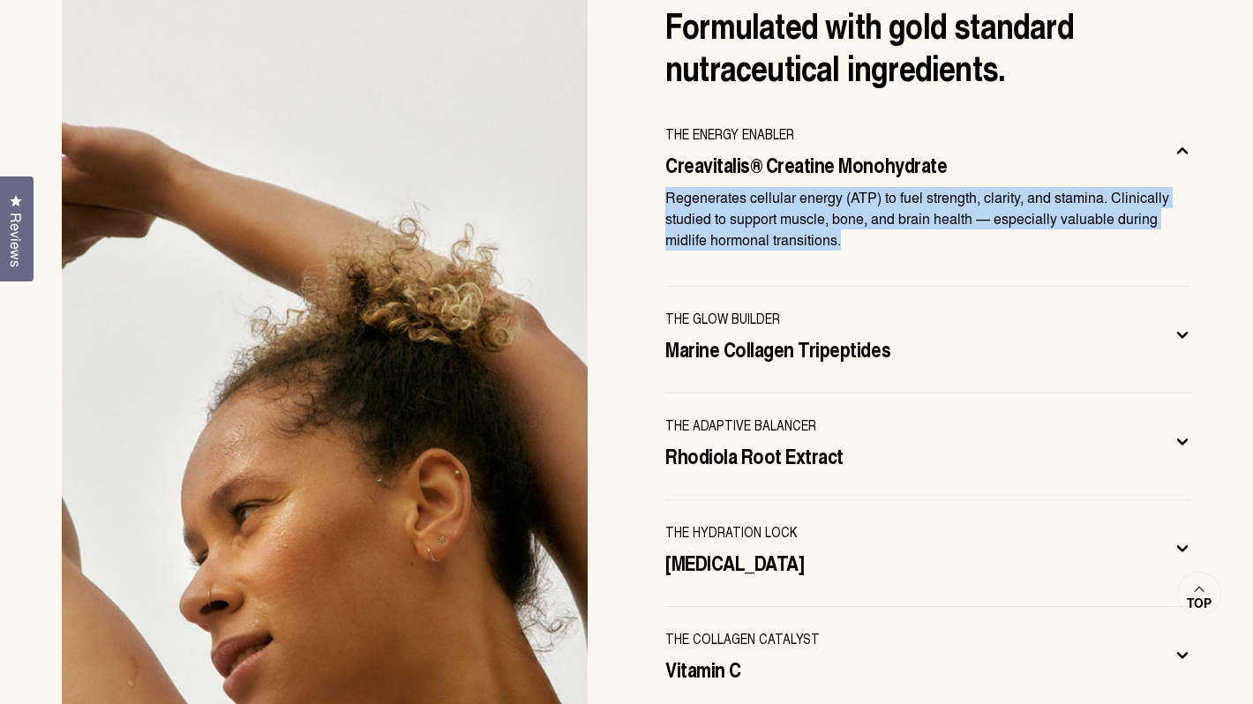
drag, startPoint x: 845, startPoint y: 195, endPoint x: 670, endPoint y: 158, distance: 178.6
click at [670, 187] on p "Regenerates cellular energy (ATP) to fuel strength, clarity, and stamina. Clini…" at bounding box center [928, 219] width 526 height 64
click at [737, 522] on span "THE HYDRATION LOCK" at bounding box center [731, 532] width 132 height 21
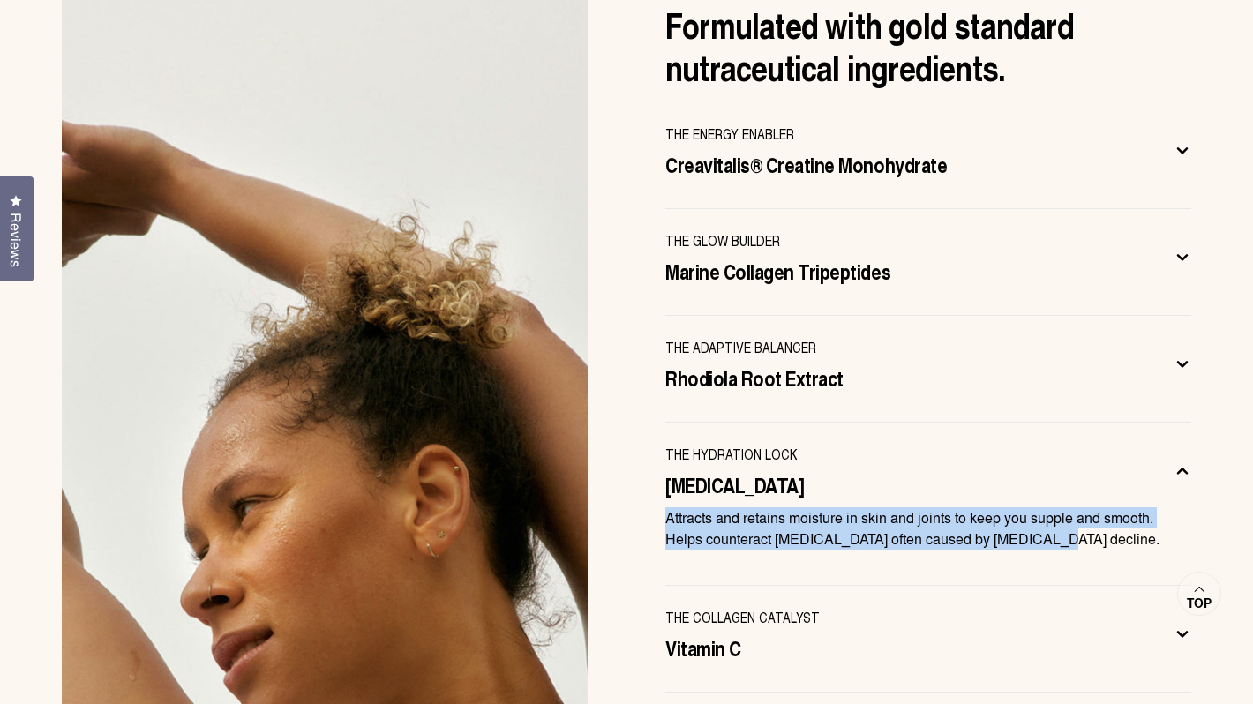
drag, startPoint x: 1052, startPoint y: 490, endPoint x: 659, endPoint y: 478, distance: 392.9
click at [659, 478] on div "The NATURAL POWER BEHIND THRIVEON Formulated with gold standard nutraceutical i…" at bounding box center [626, 488] width 1200 height 1073
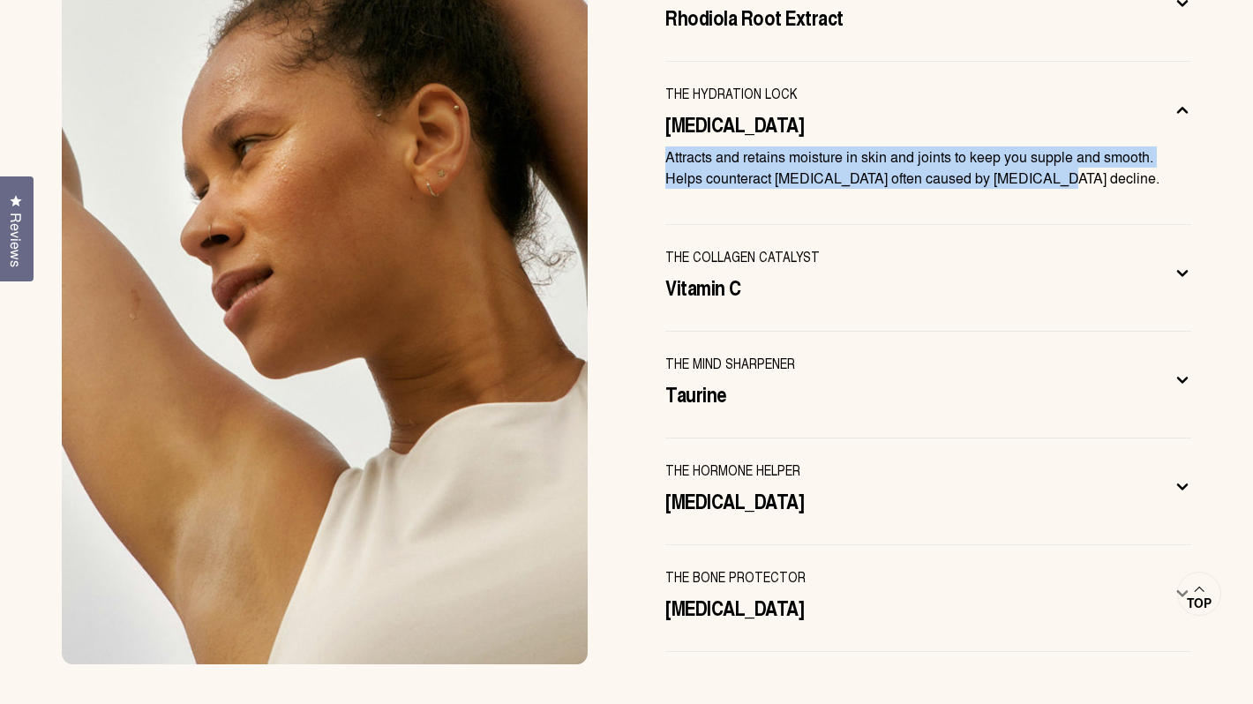
click at [719, 273] on span "Vitamin C" at bounding box center [703, 287] width 76 height 28
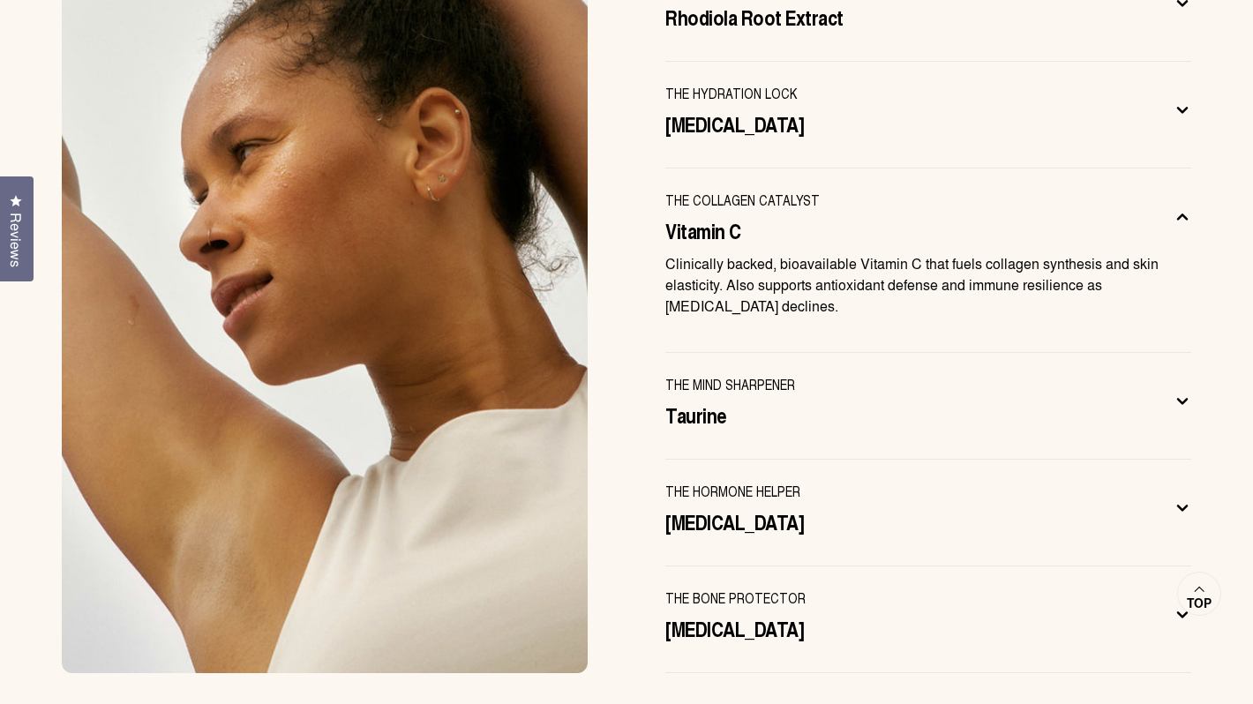
click at [723, 401] on span "Taurine" at bounding box center [696, 415] width 62 height 28
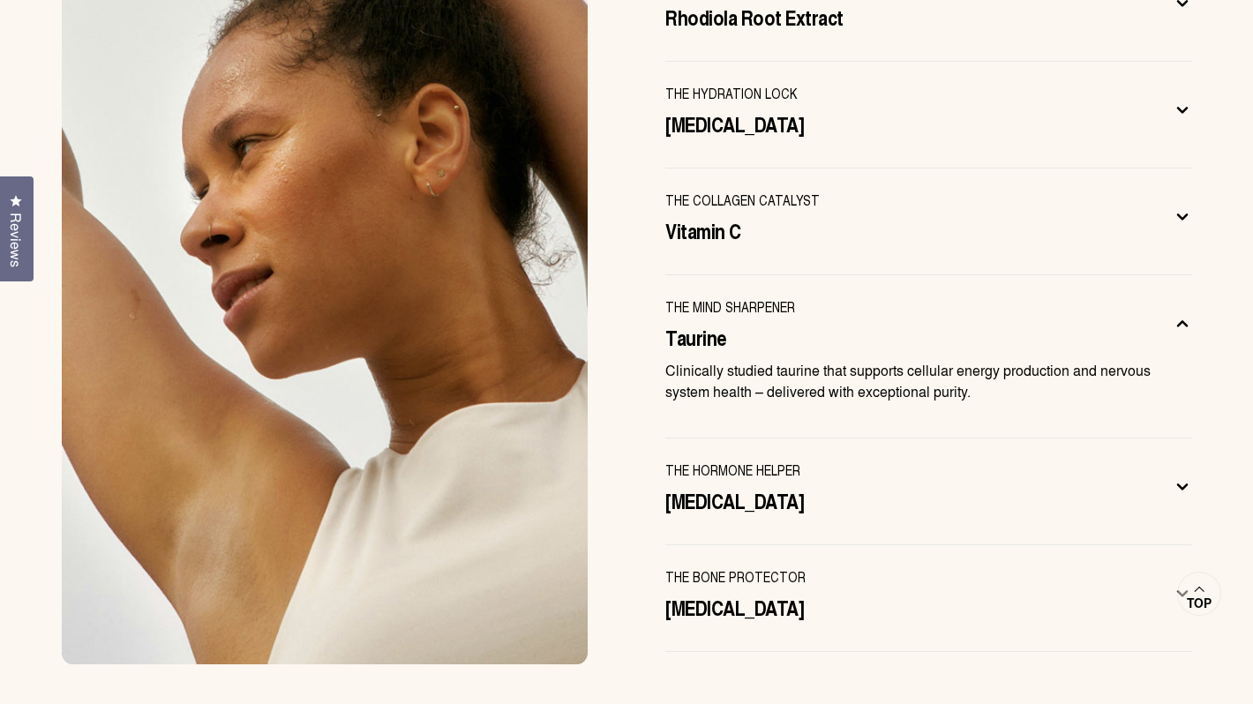
click at [711, 460] on span "THE HORMONE HELPER" at bounding box center [732, 470] width 135 height 21
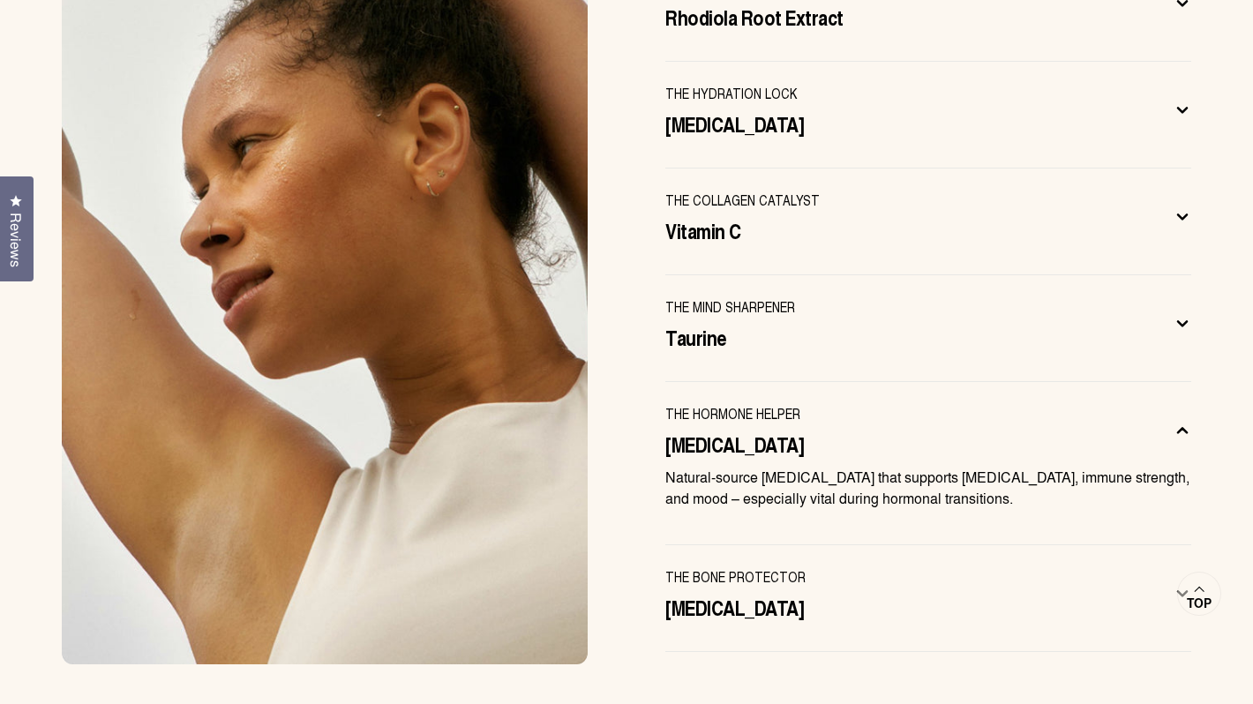
click at [709, 593] on span "[MEDICAL_DATA]" at bounding box center [734, 607] width 139 height 28
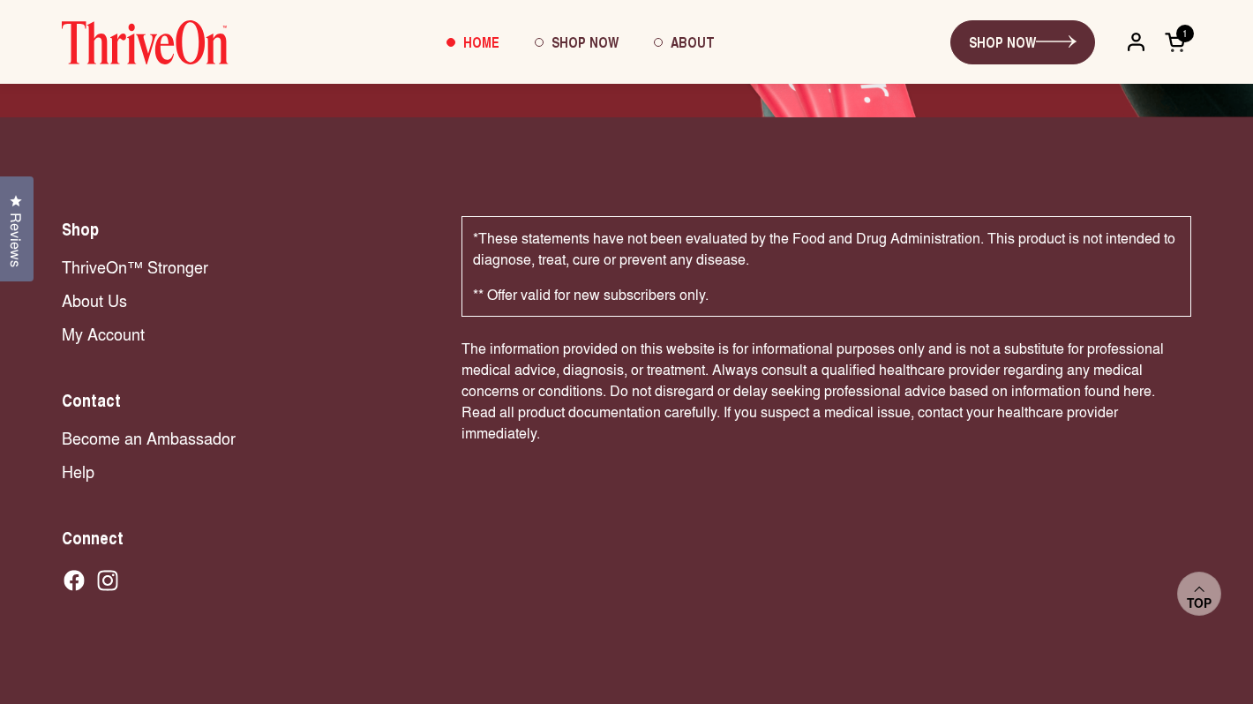
scroll to position [12196, 0]
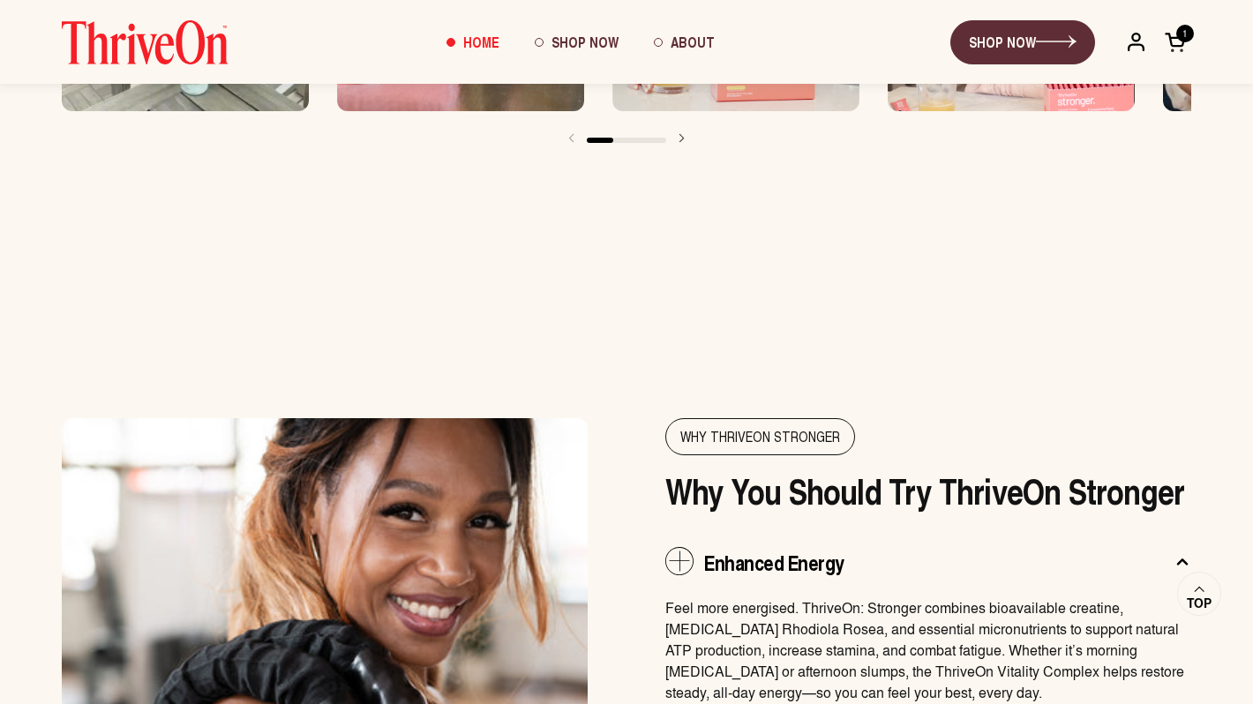
scroll to position [3180, 0]
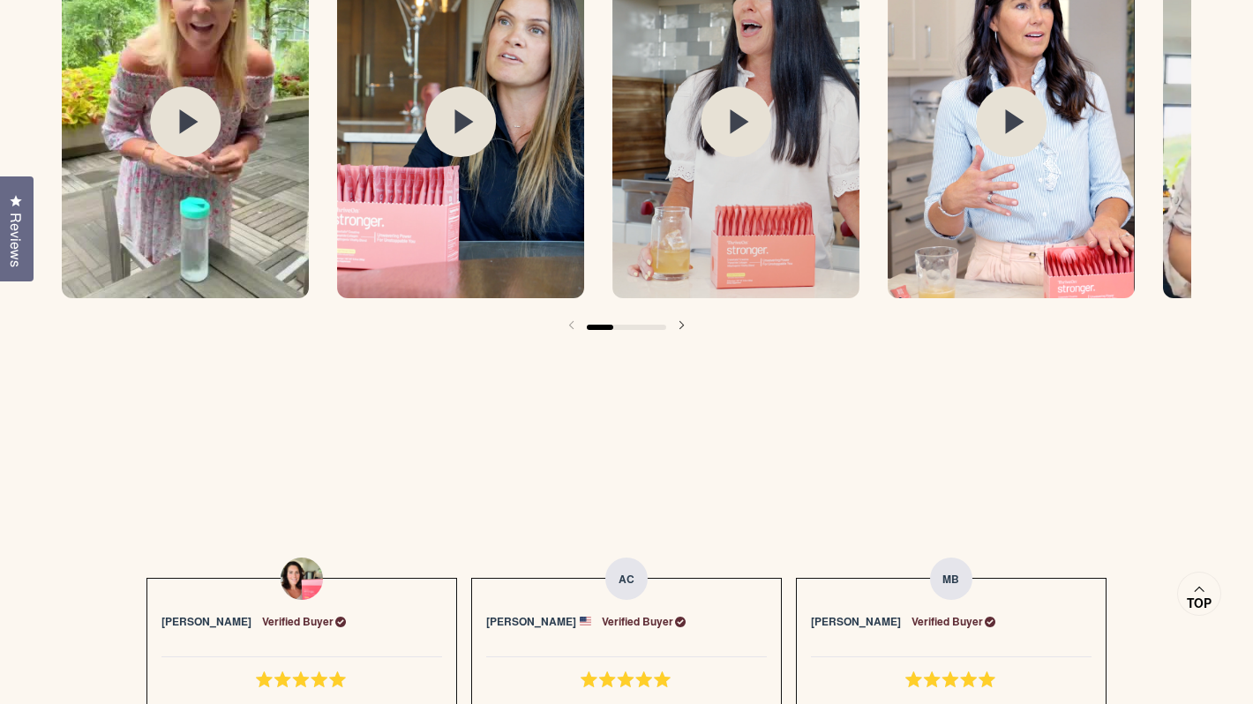
scroll to position [3139, 0]
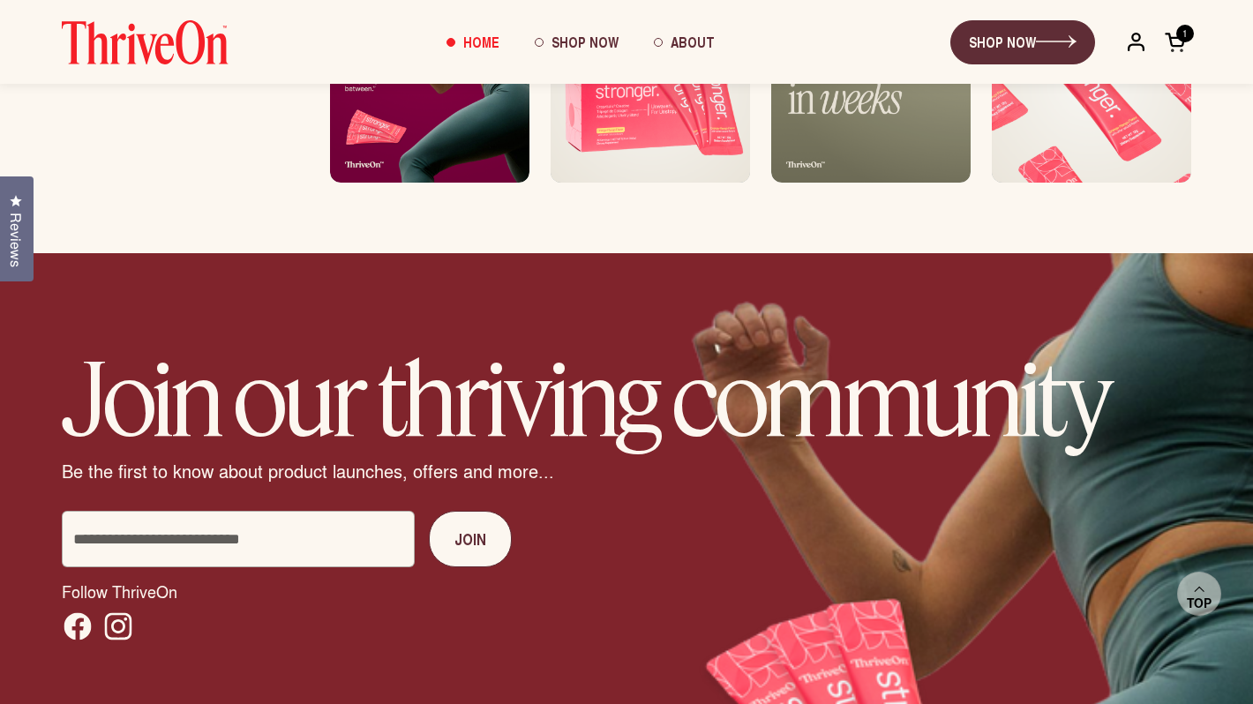
scroll to position [11182, 0]
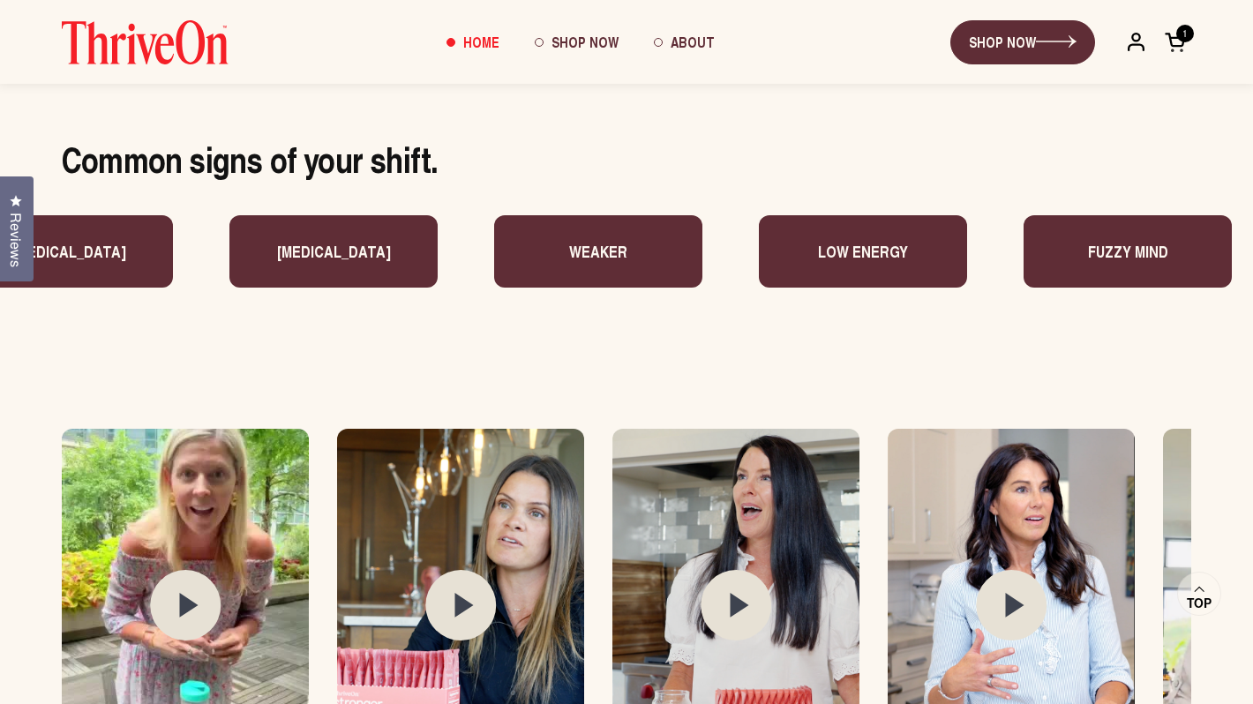
scroll to position [2019, 0]
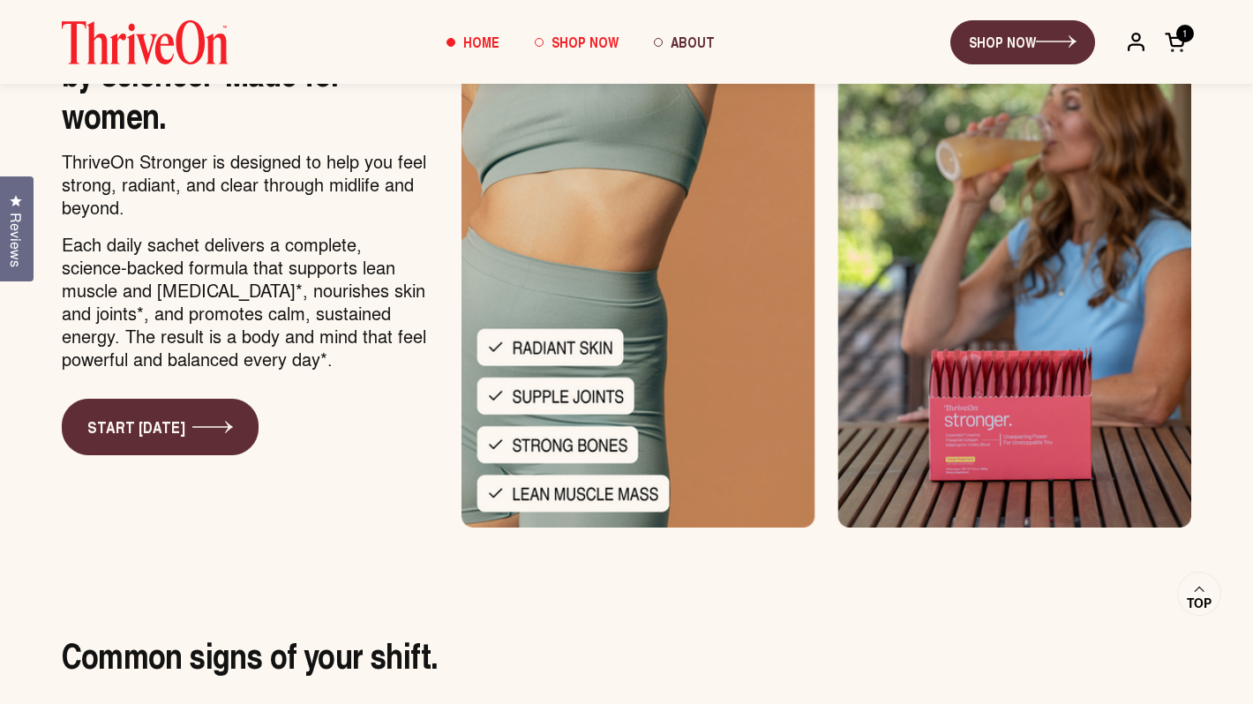
click at [550, 34] on link "Shop Now" at bounding box center [576, 43] width 119 height 48
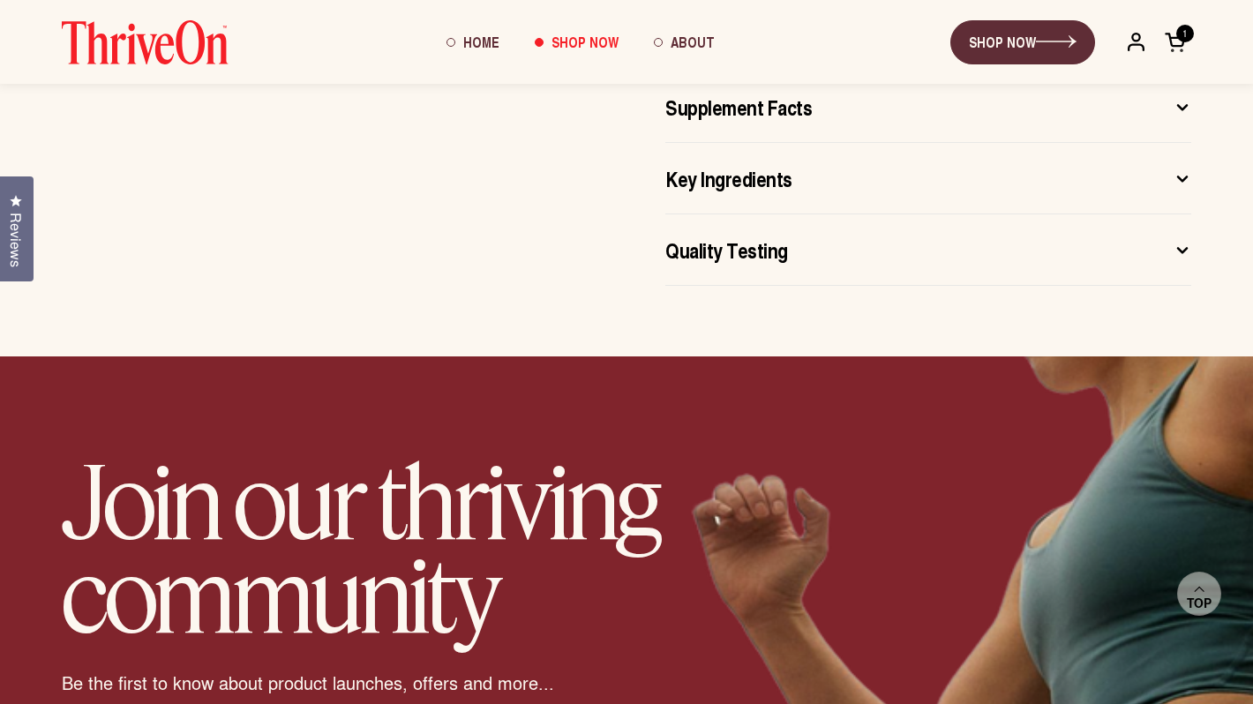
scroll to position [1439, 0]
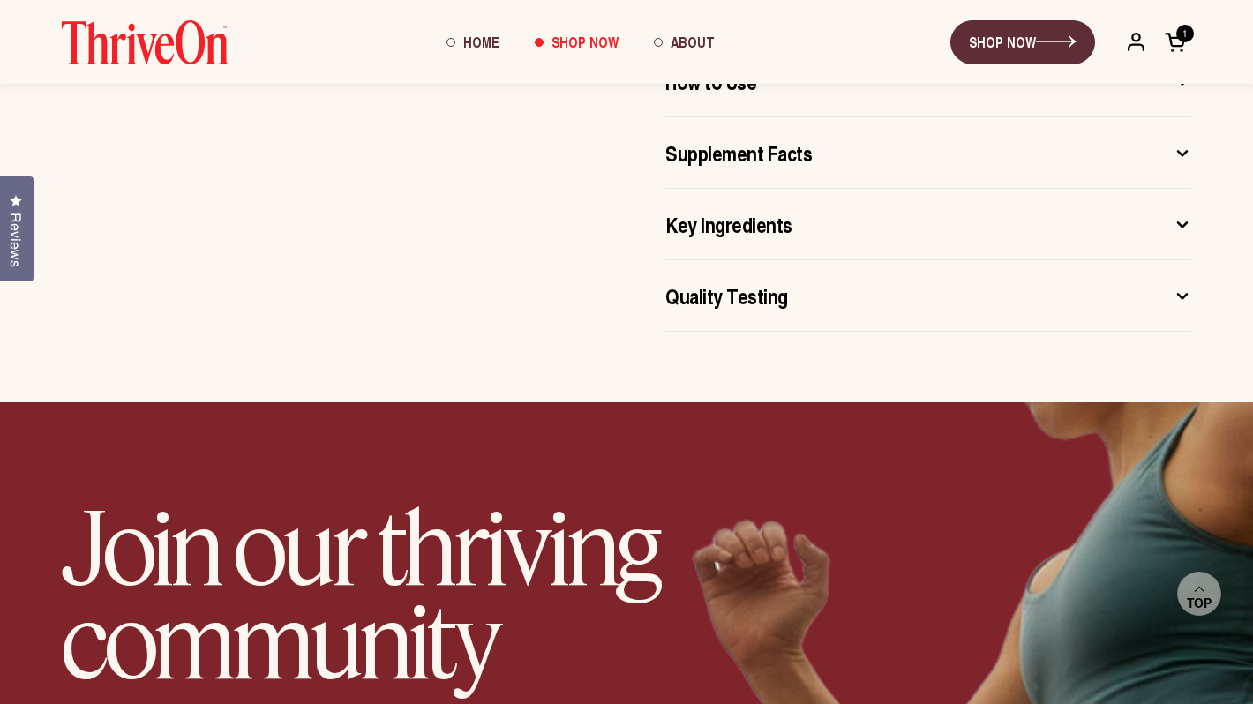
click at [729, 302] on span "Quality Testing" at bounding box center [726, 296] width 123 height 28
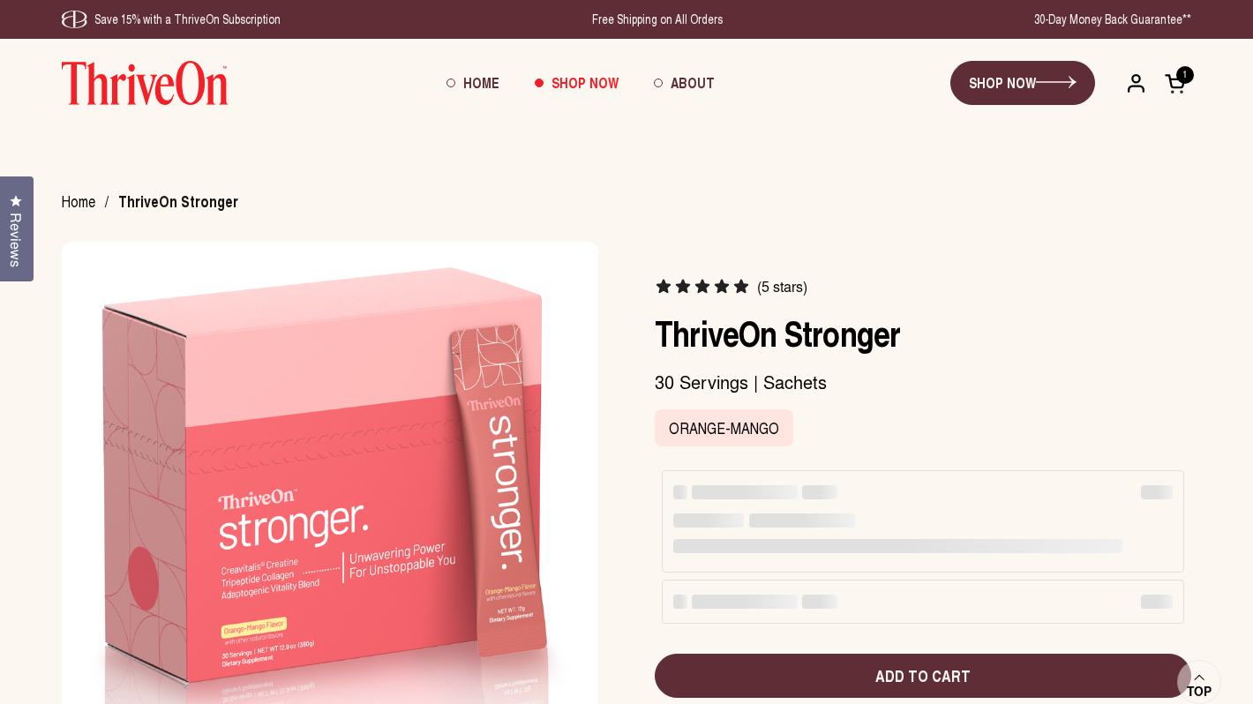
scroll to position [1439, 0]
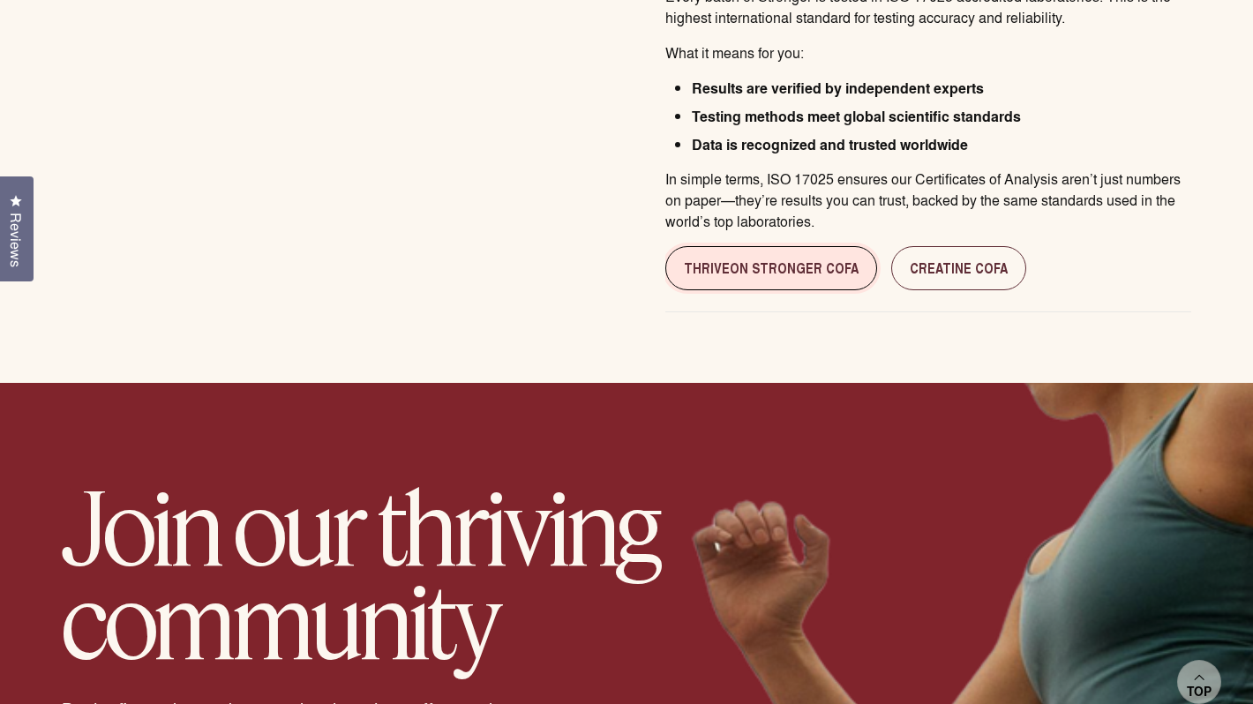
click at [746, 277] on link "ThriveOn Stronger cofa" at bounding box center [771, 268] width 212 height 44
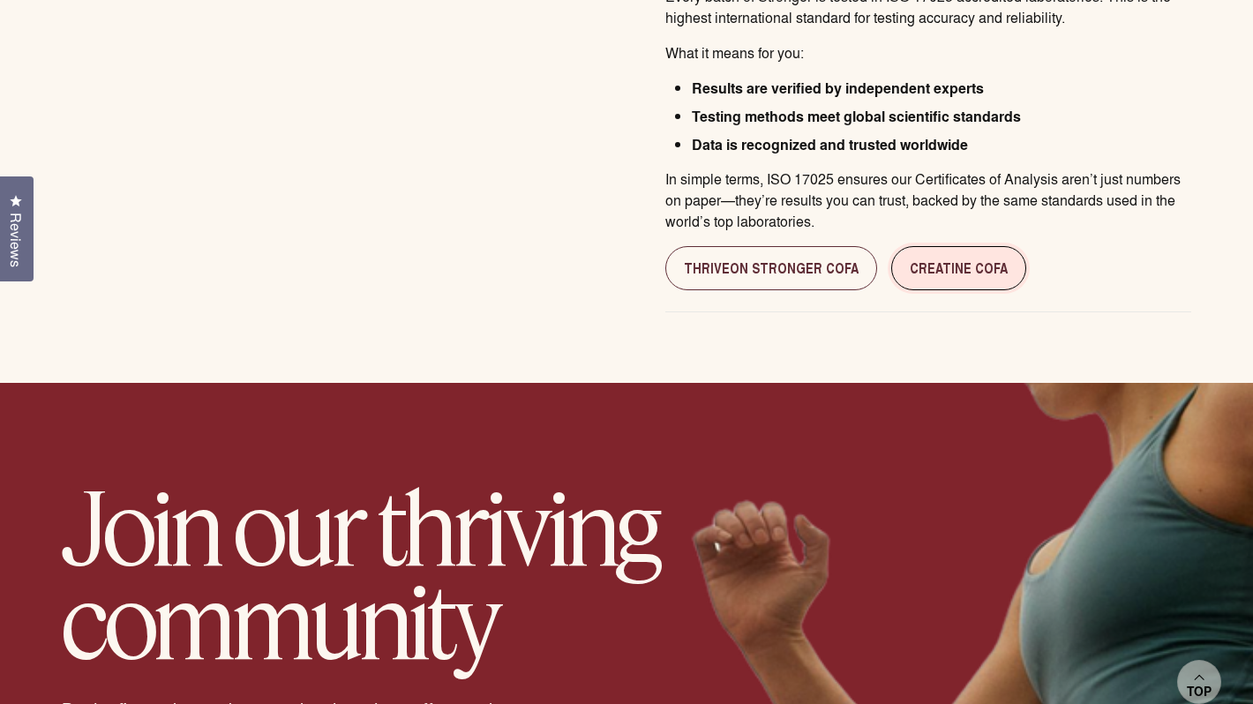
click at [909, 269] on link "Creatine CofA" at bounding box center [958, 268] width 135 height 44
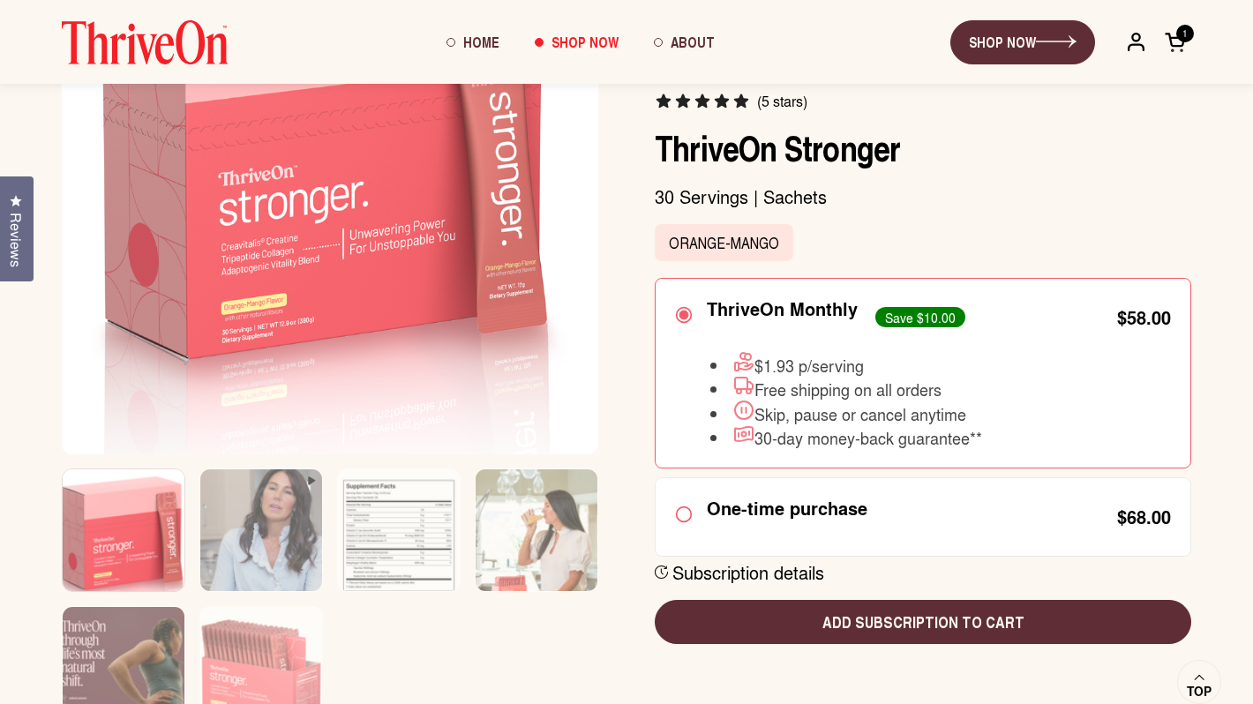
scroll to position [0, 0]
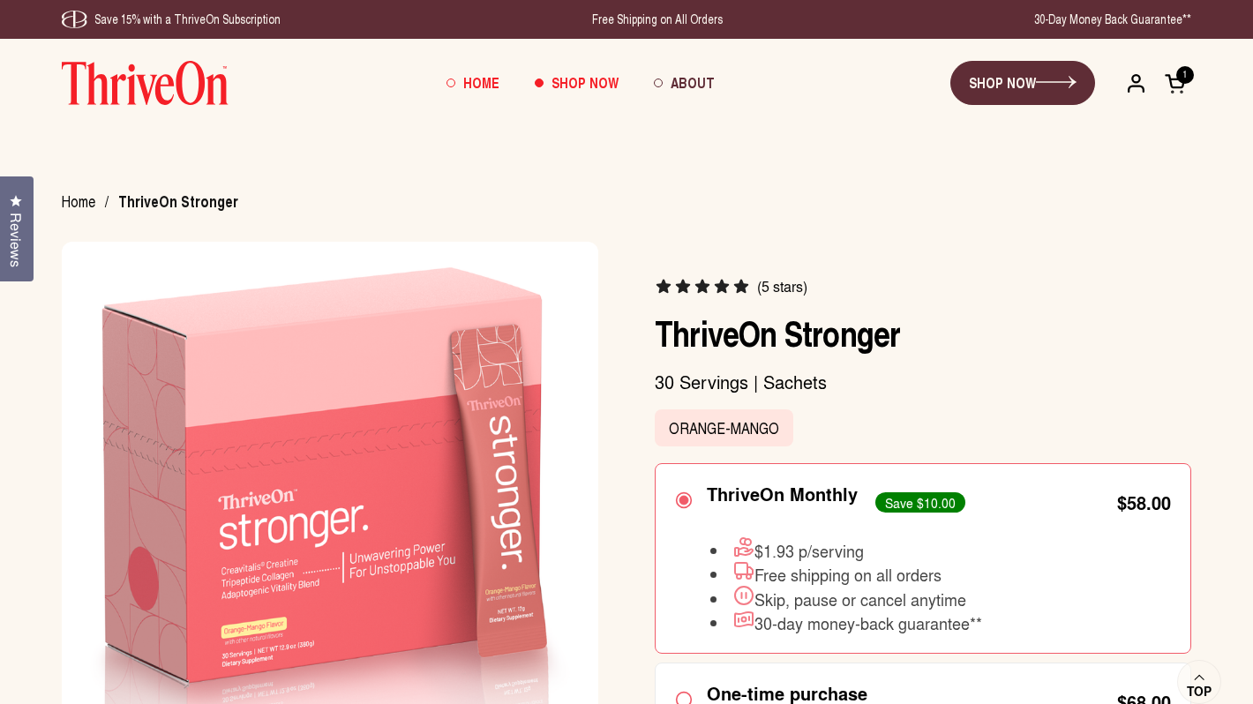
click at [491, 75] on span "Home" at bounding box center [481, 82] width 36 height 20
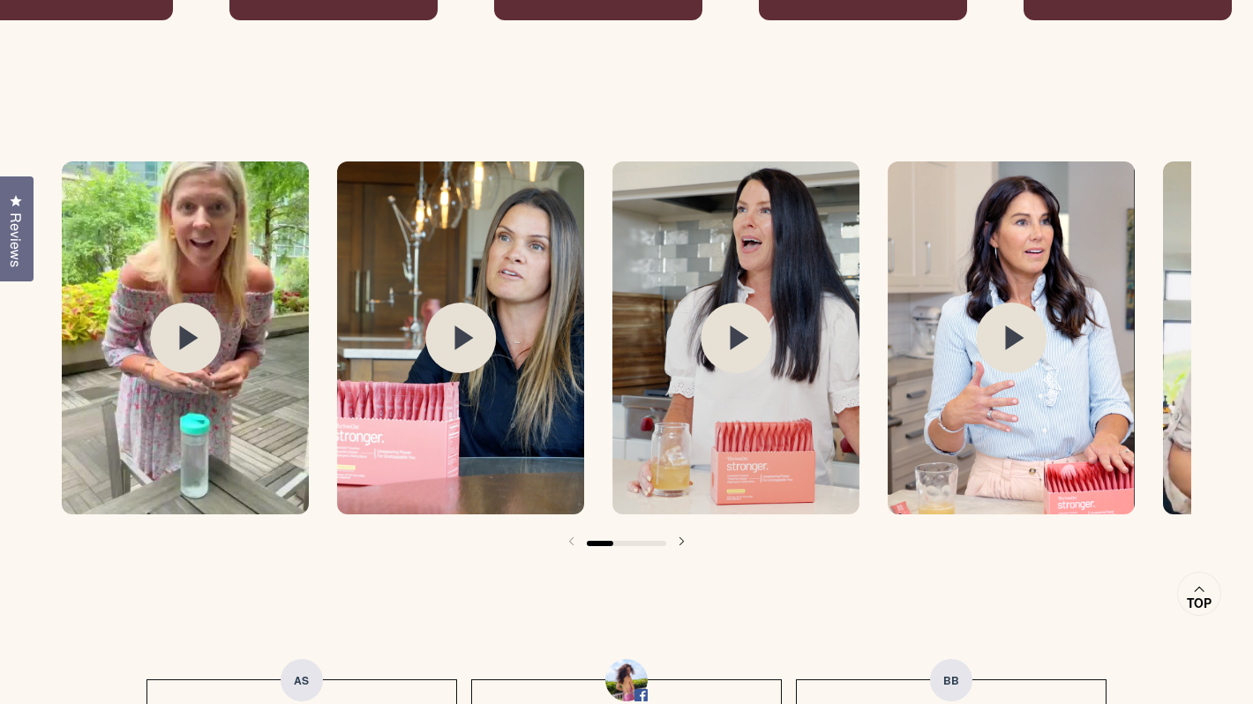
scroll to position [2833, 0]
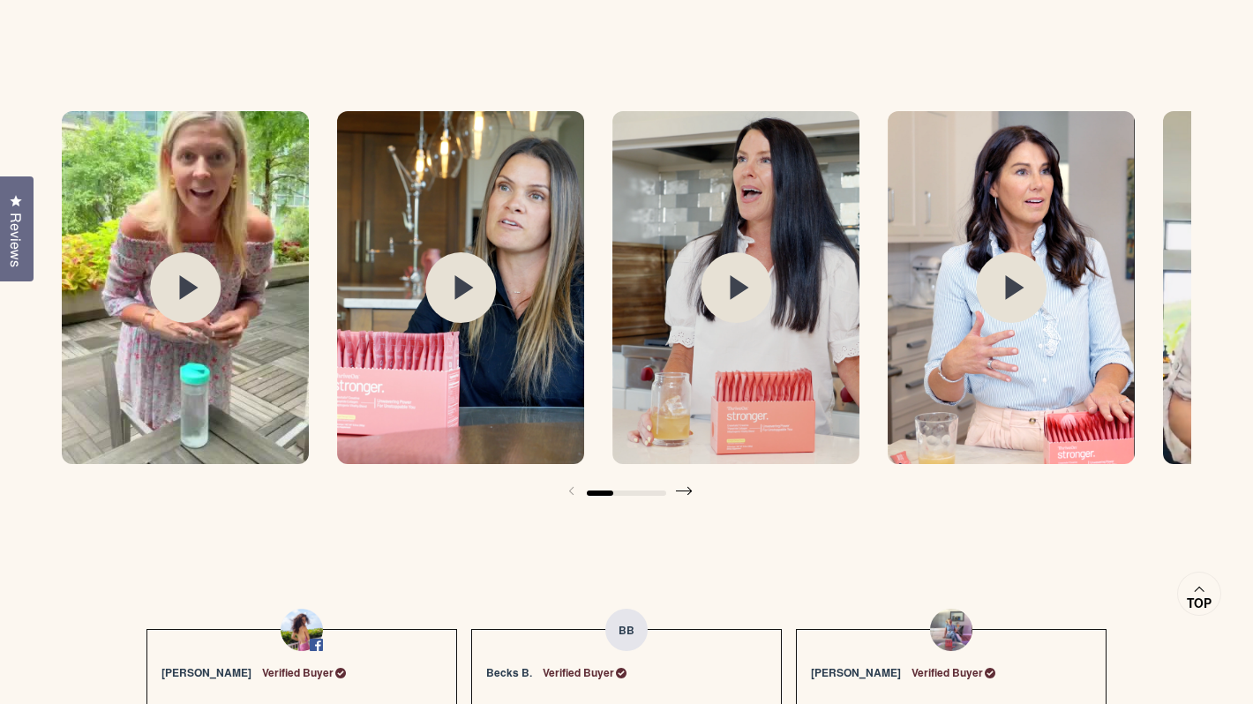
click at [690, 491] on icon at bounding box center [690, 491] width 5 height 10
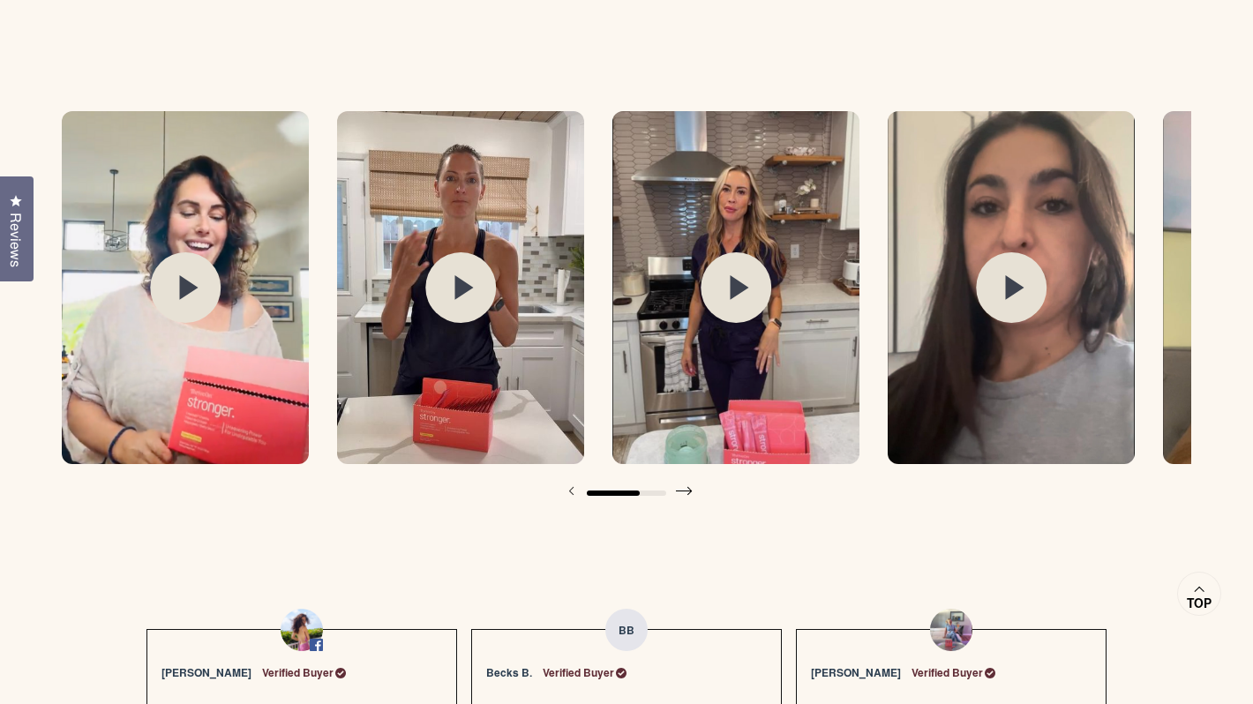
click at [690, 491] on icon at bounding box center [690, 491] width 4 height 8
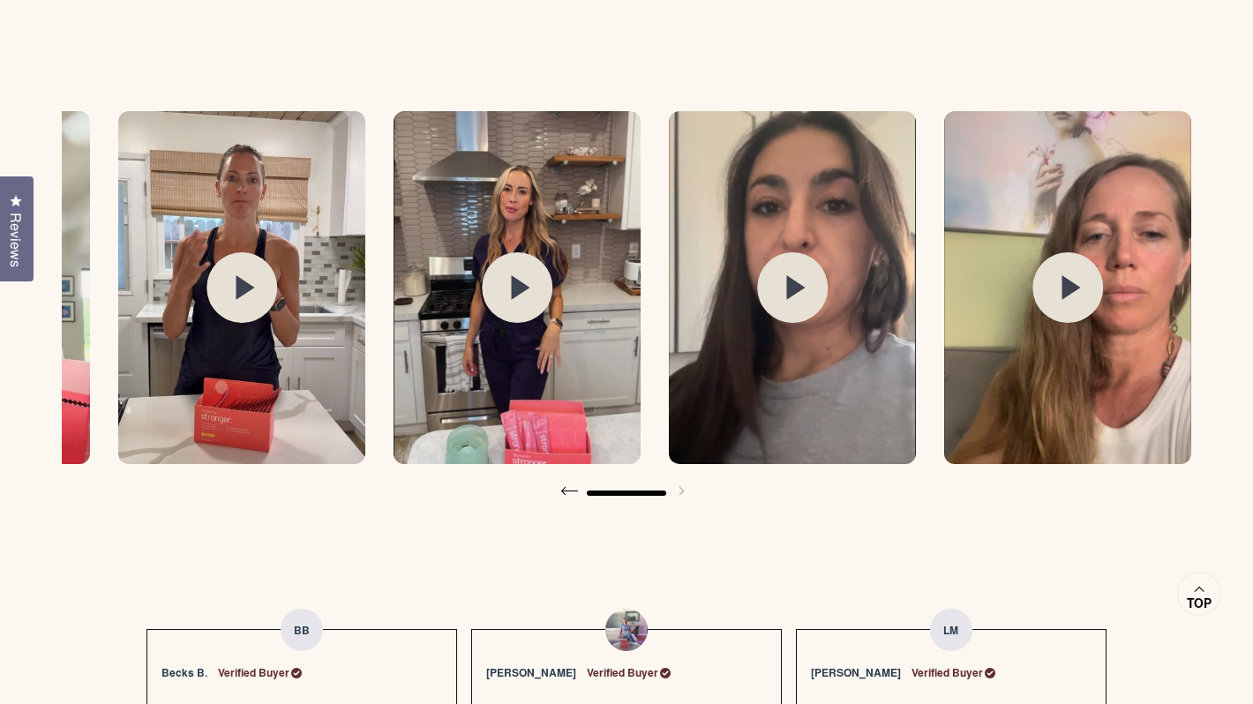
click at [562, 497] on span at bounding box center [569, 490] width 35 height 35
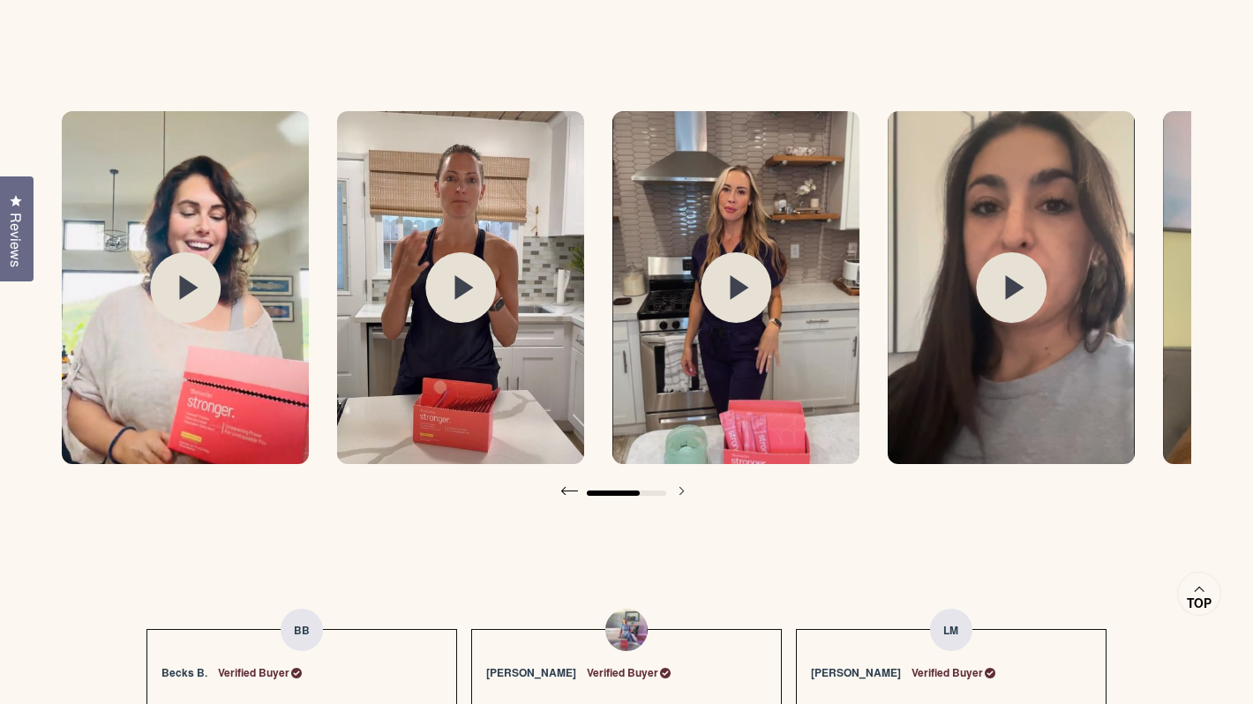
click at [562, 497] on span at bounding box center [569, 490] width 35 height 35
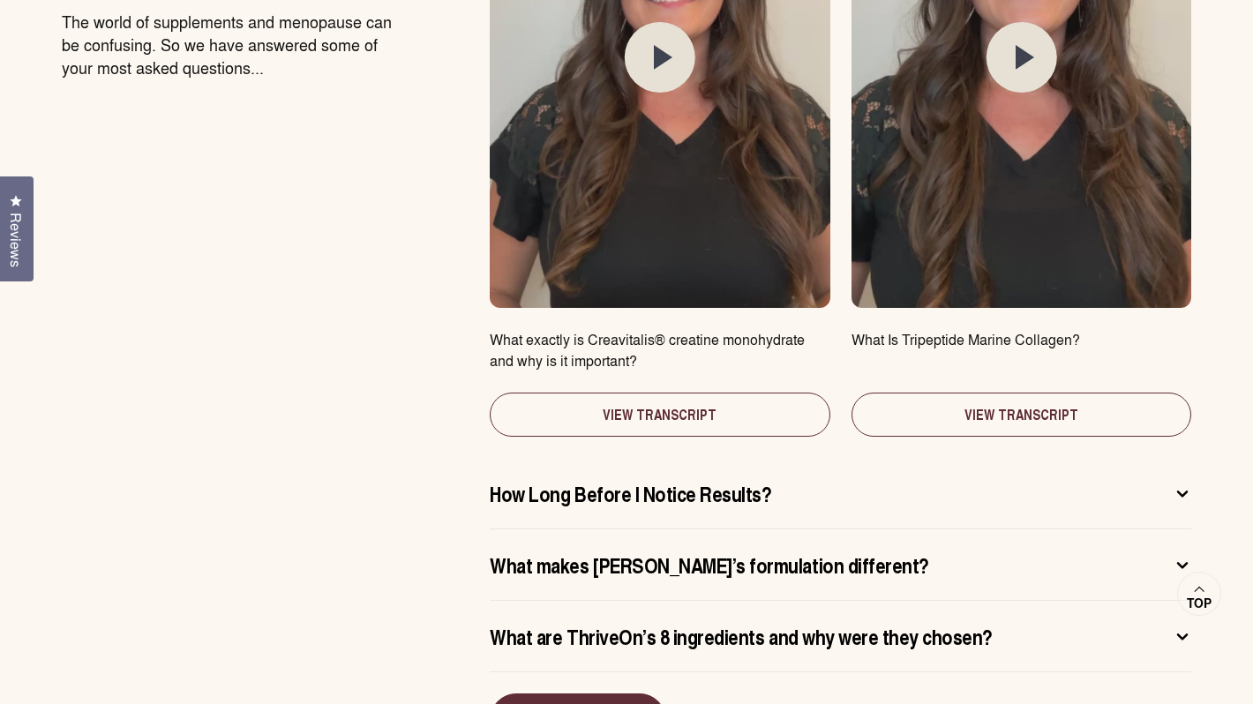
scroll to position [9386, 0]
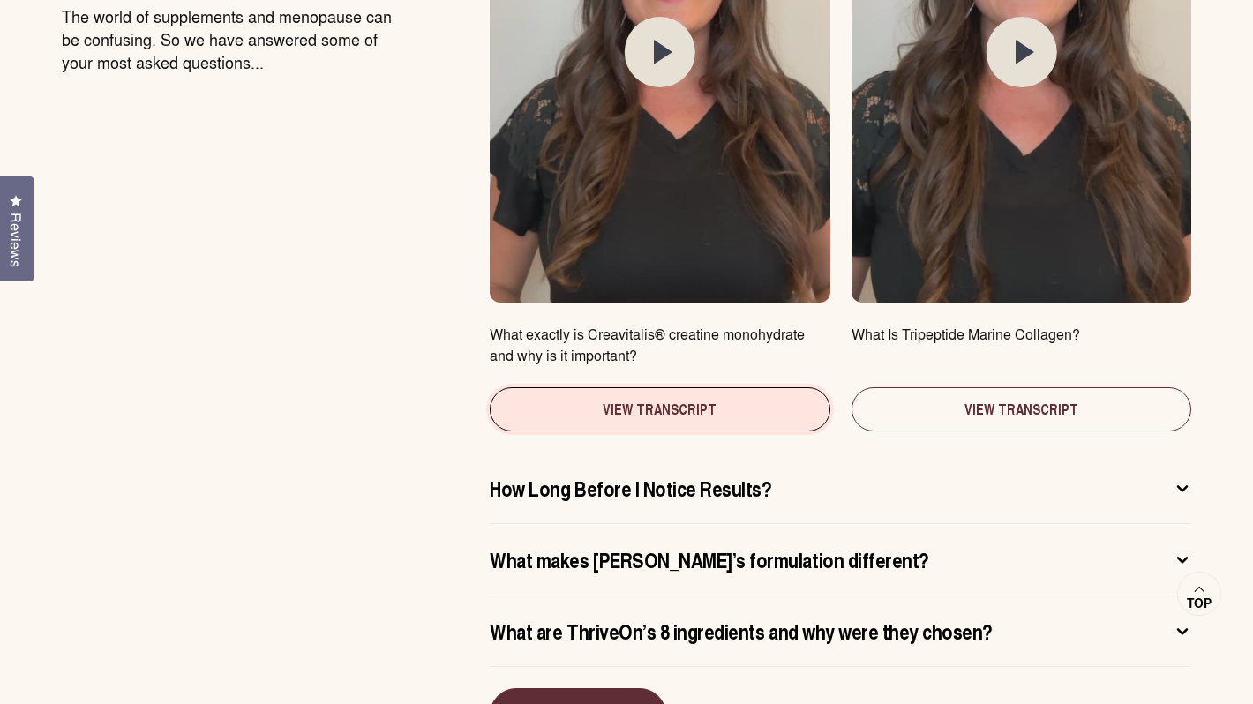
click at [667, 387] on button "View Transcript" at bounding box center [660, 409] width 340 height 44
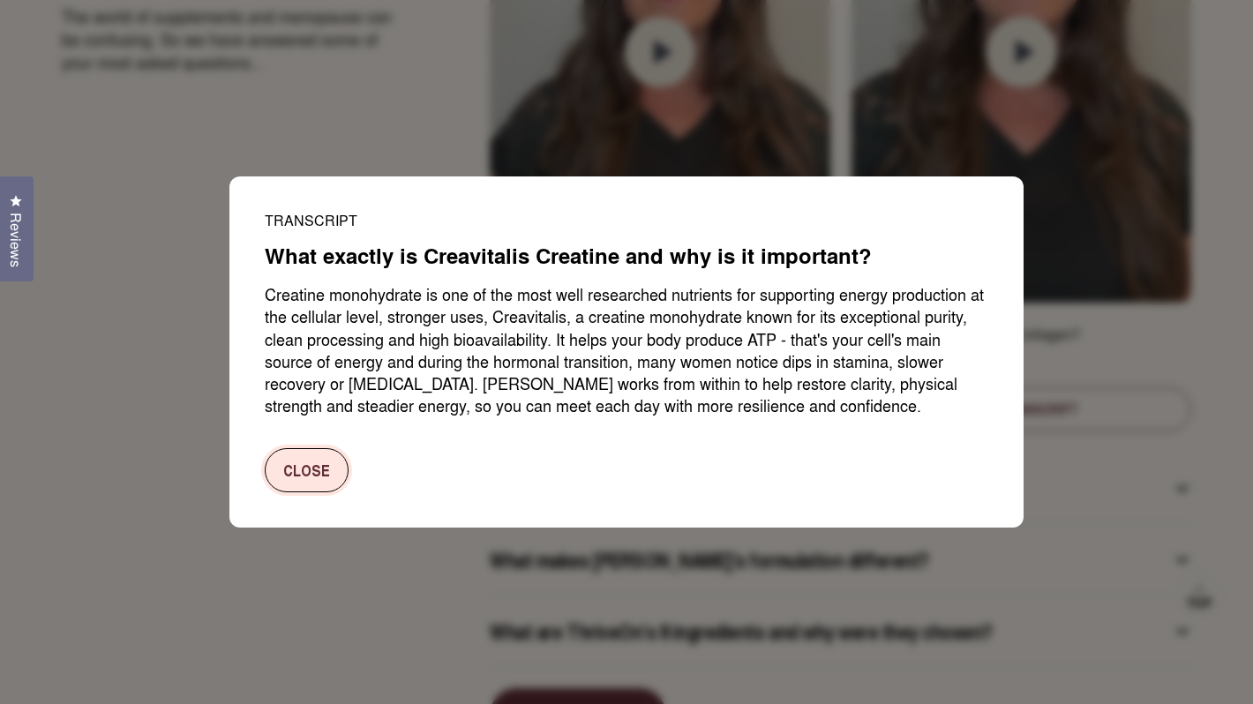
click at [308, 475] on button "Close" at bounding box center [307, 470] width 84 height 44
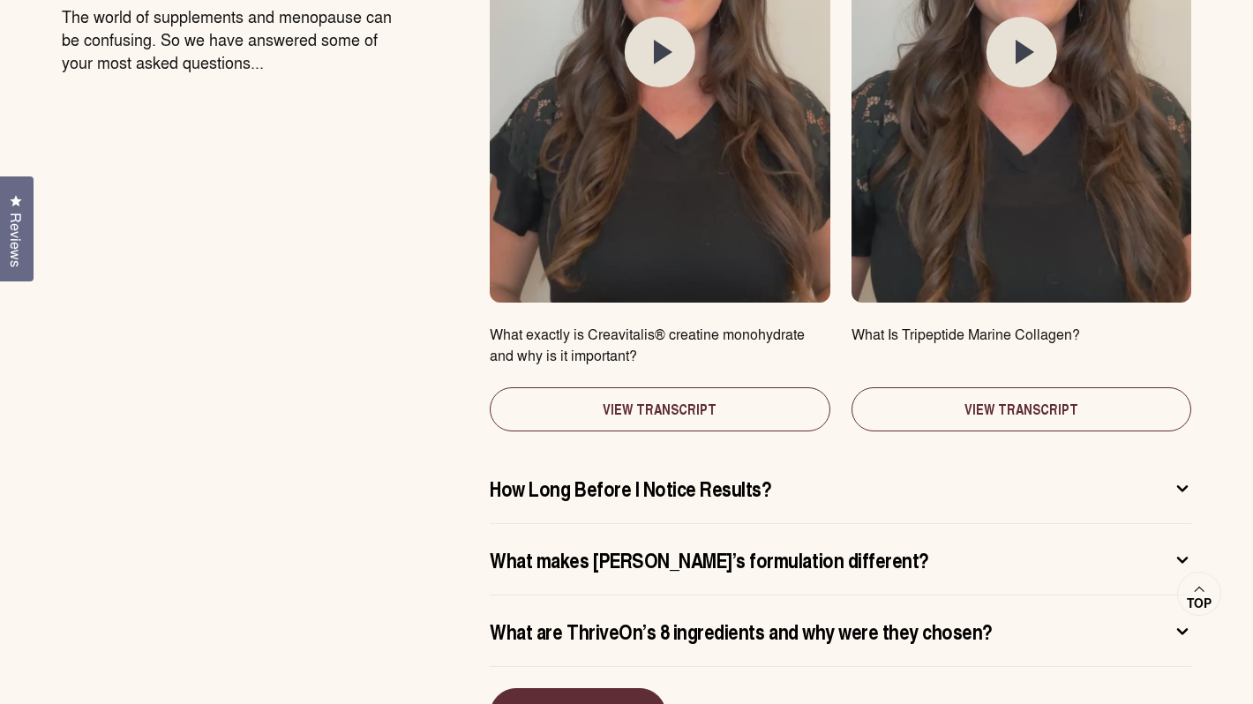
click at [672, 116] on button at bounding box center [660, 54] width 340 height 498
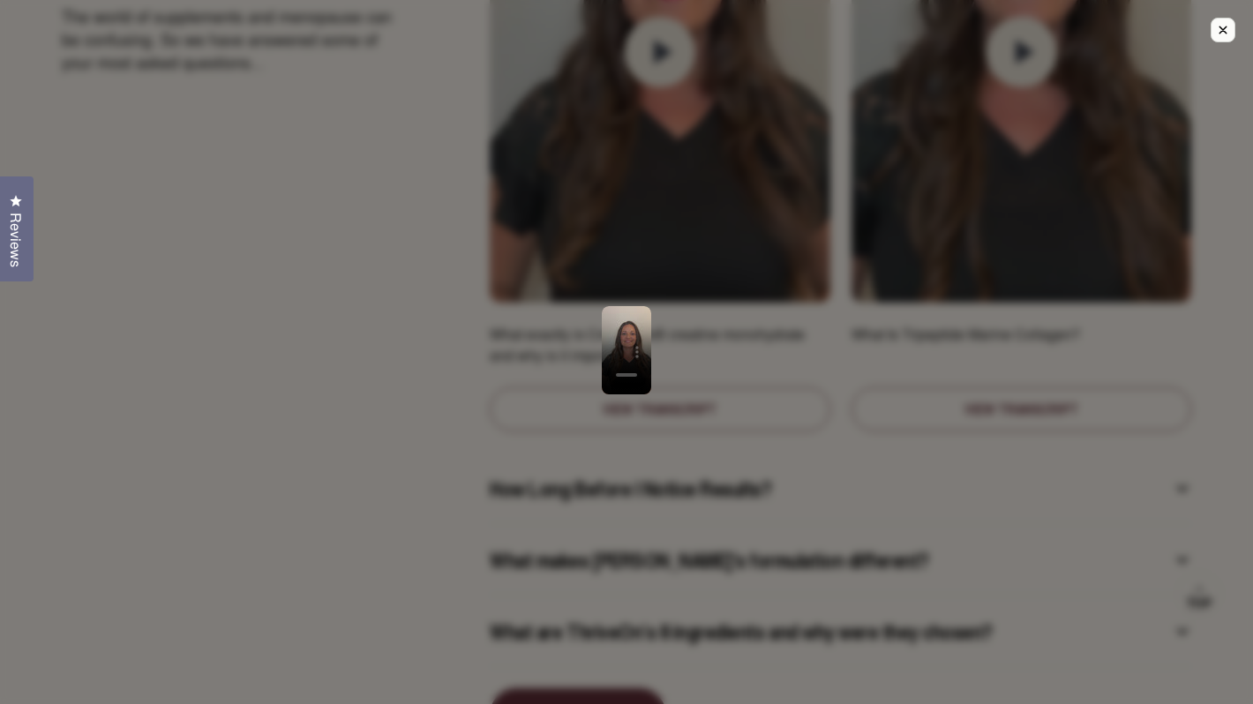
click at [837, 284] on div at bounding box center [626, 352] width 1253 height 704
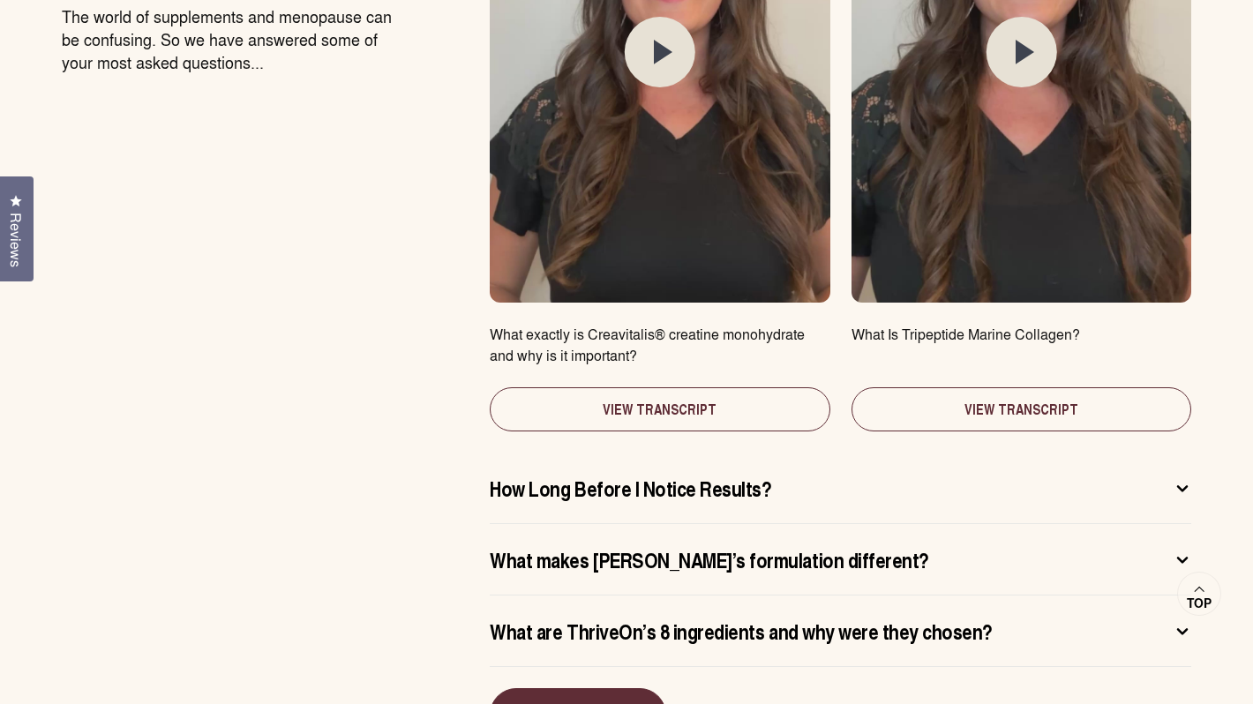
click at [903, 196] on button at bounding box center [1022, 54] width 340 height 498
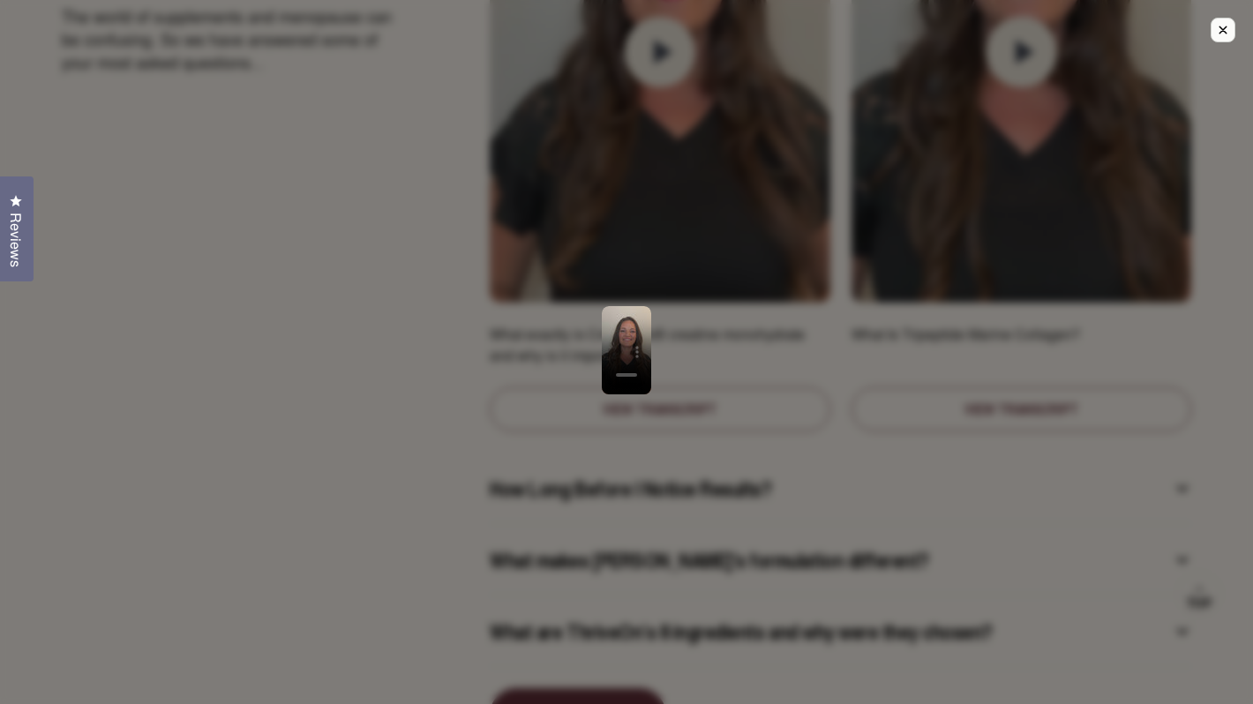
click at [898, 305] on div at bounding box center [626, 352] width 1253 height 704
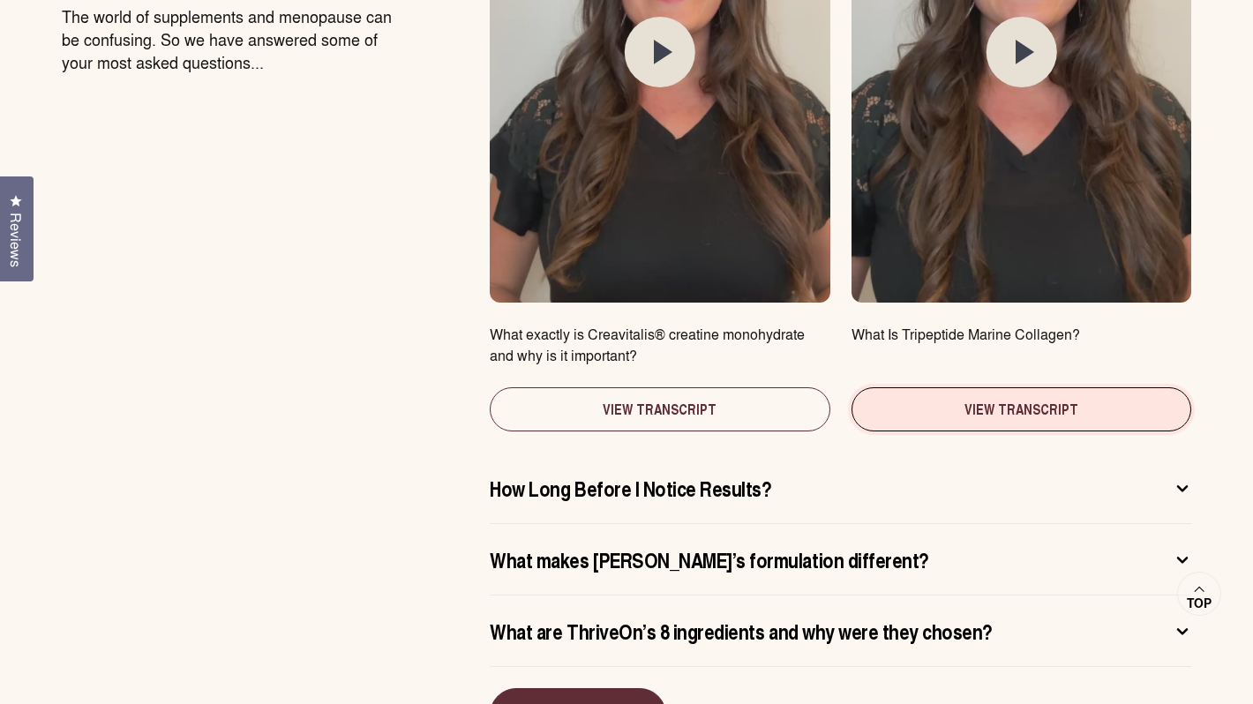
click at [902, 387] on button "View Transcript" at bounding box center [1022, 409] width 340 height 44
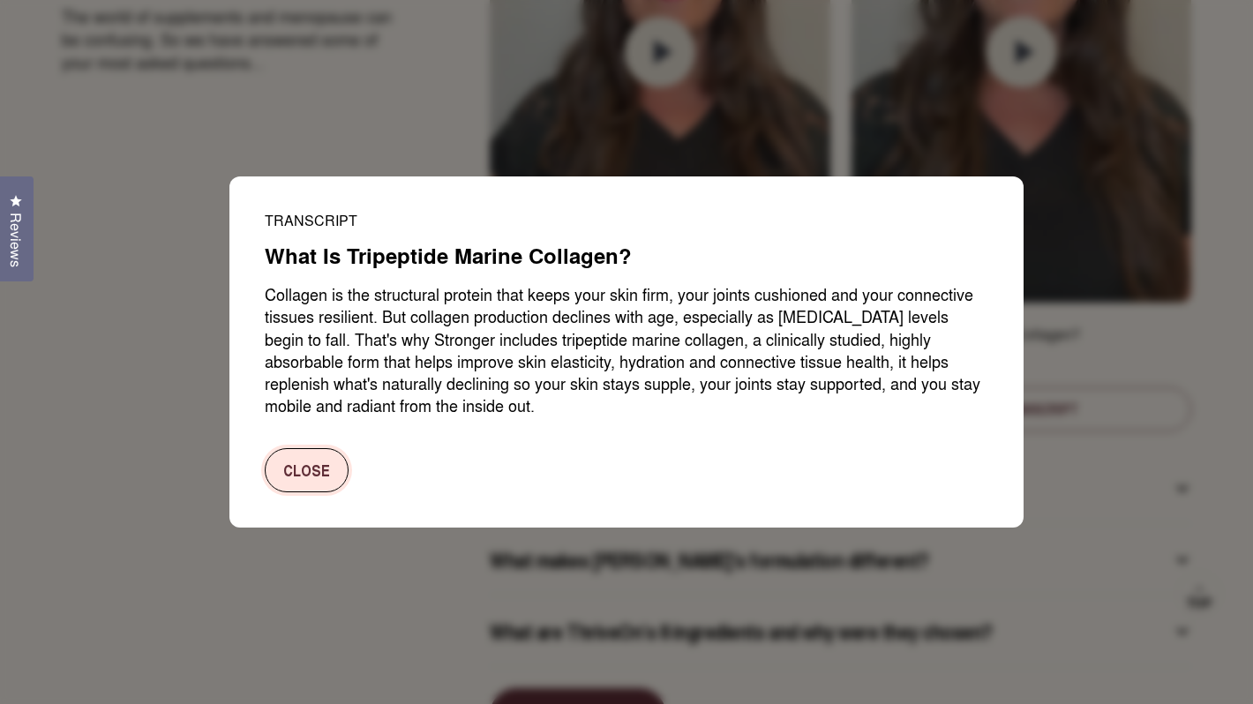
click at [308, 476] on button "Close" at bounding box center [307, 470] width 84 height 44
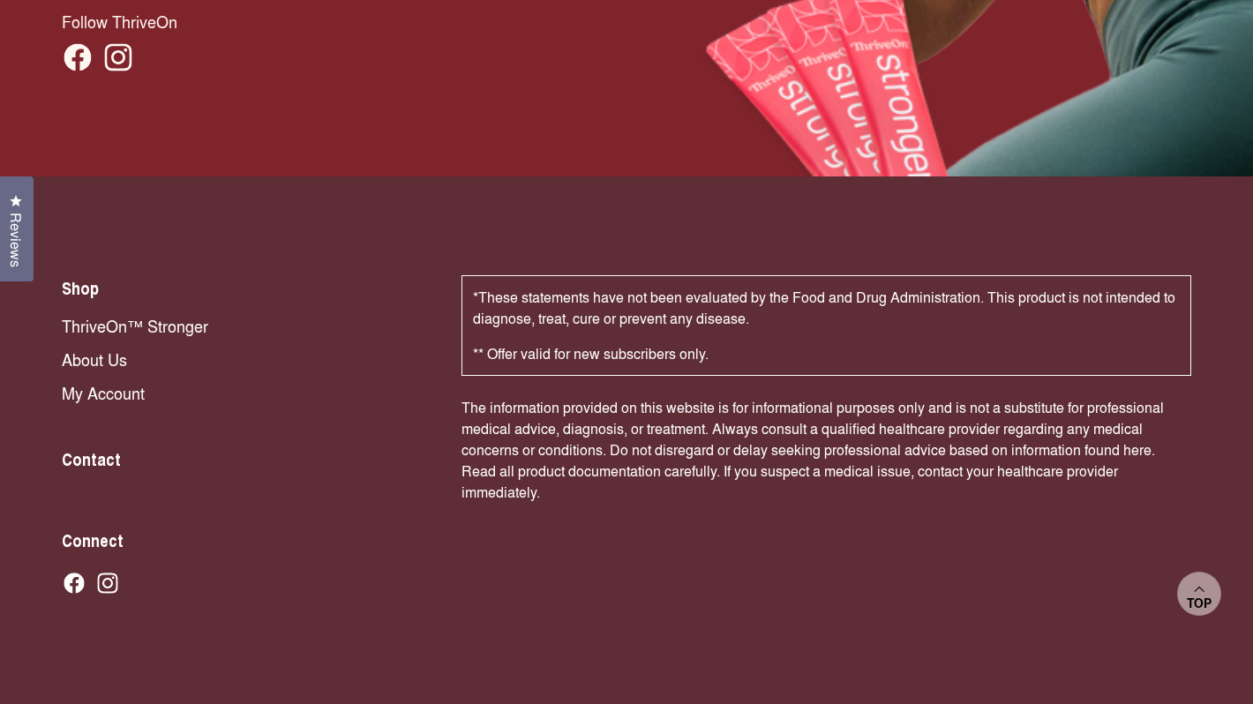
scroll to position [11859, 0]
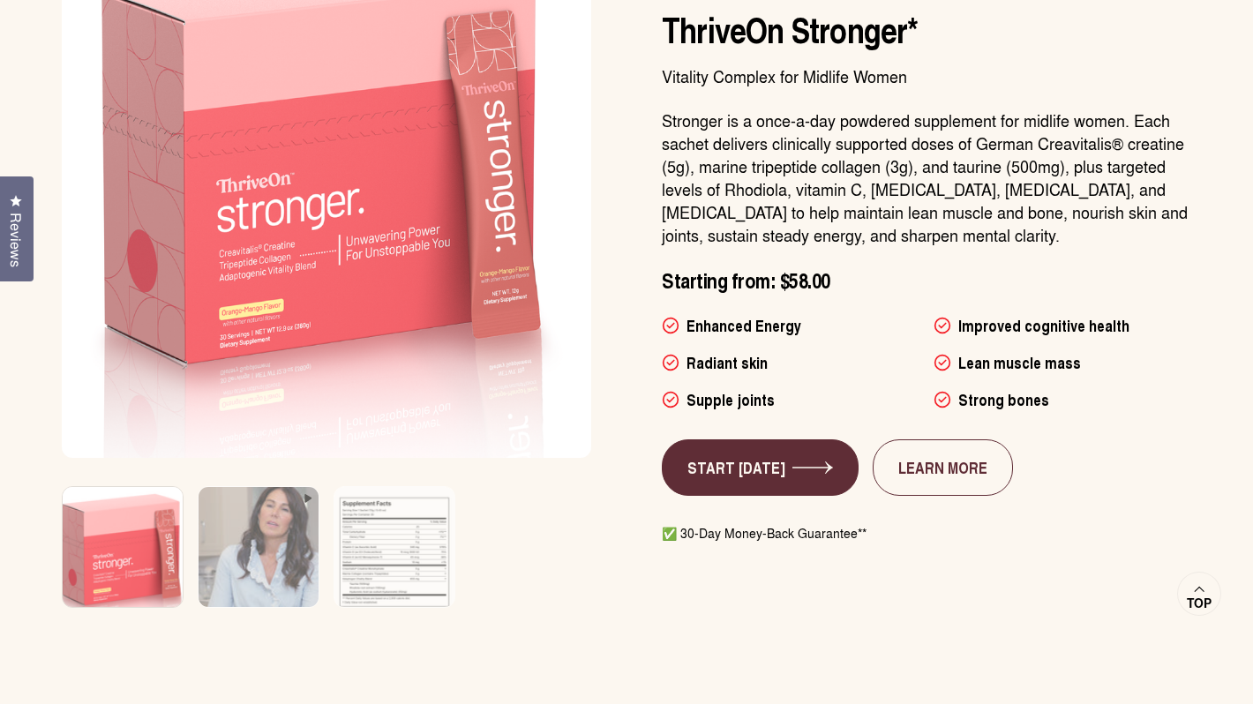
scroll to position [1158, 0]
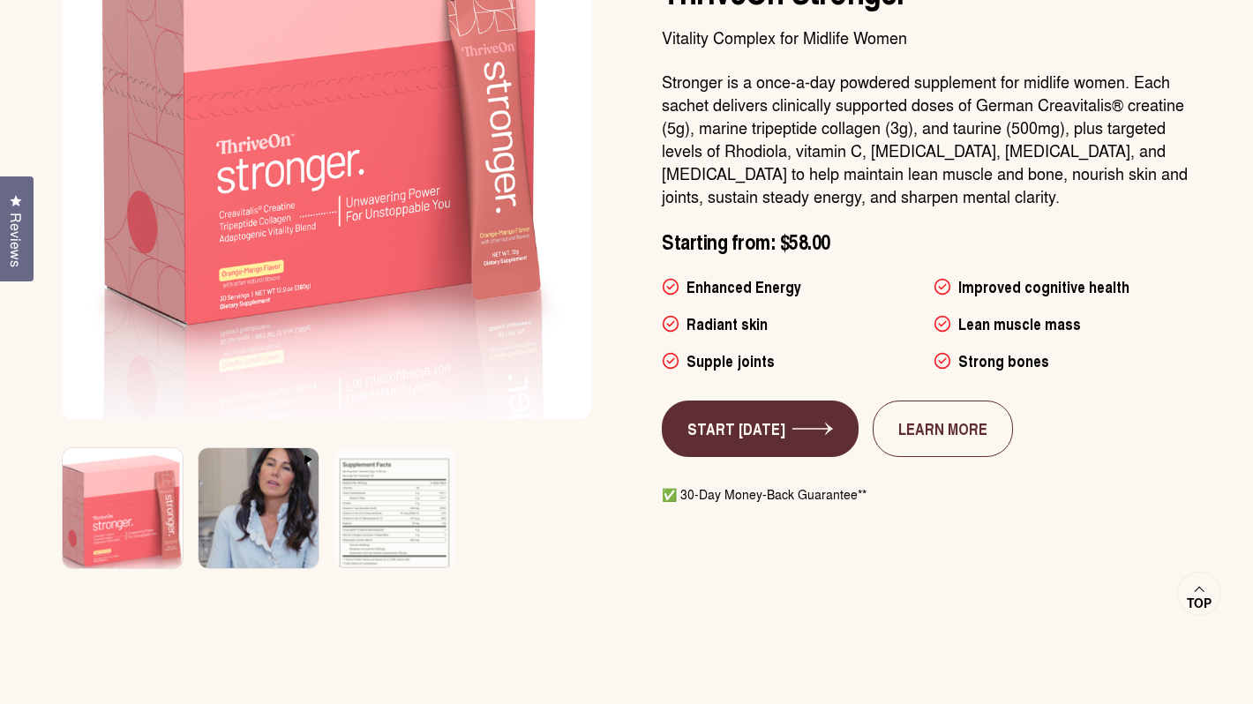
click at [235, 514] on img at bounding box center [259, 520] width 126 height 151
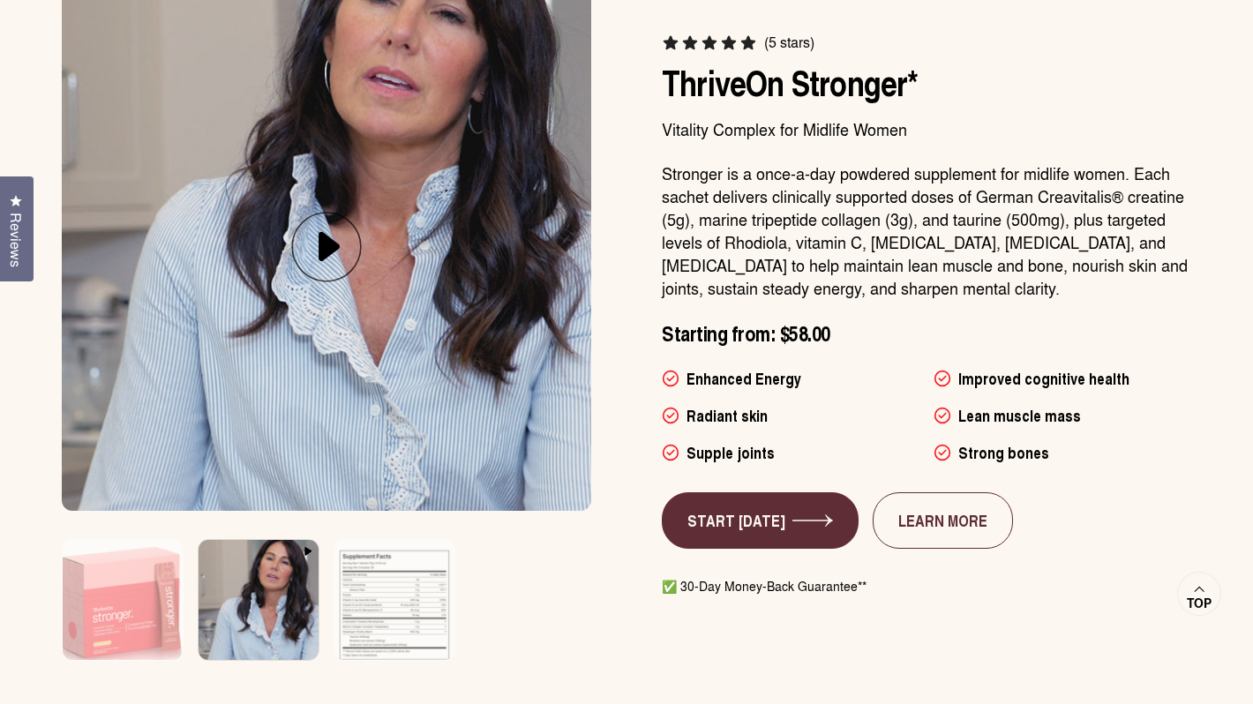
scroll to position [1096, 0]
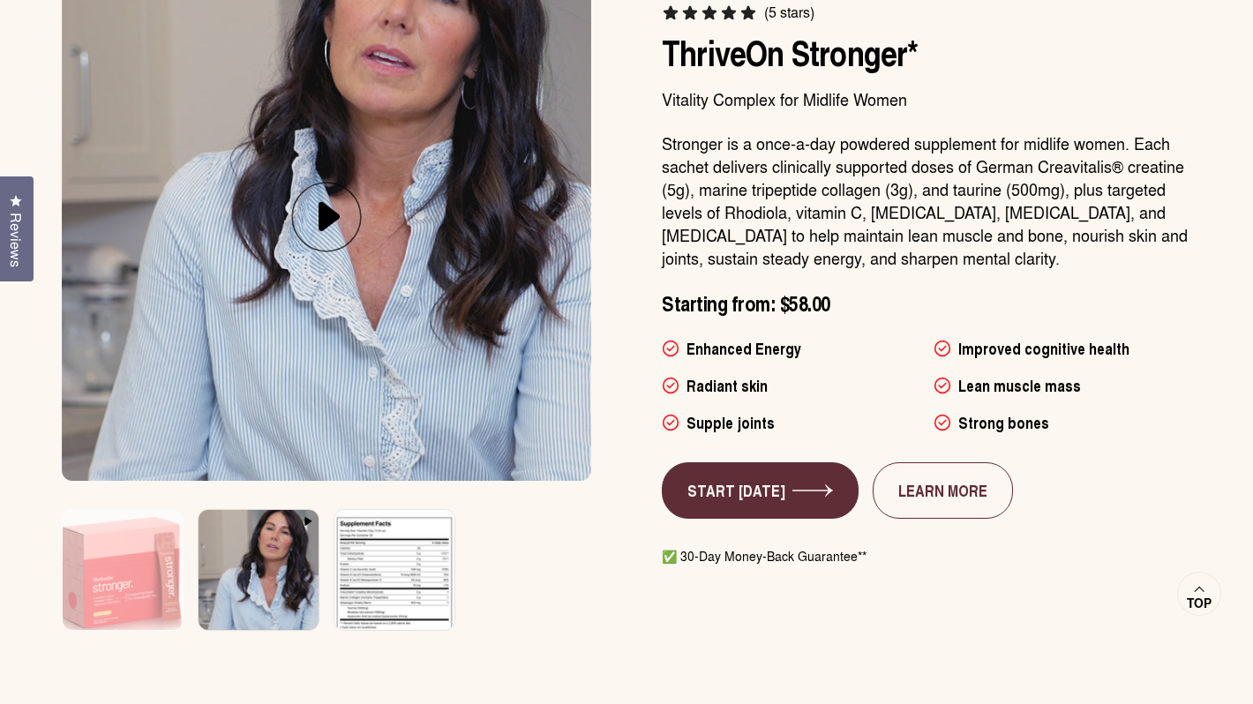
click at [379, 549] on img at bounding box center [395, 582] width 126 height 151
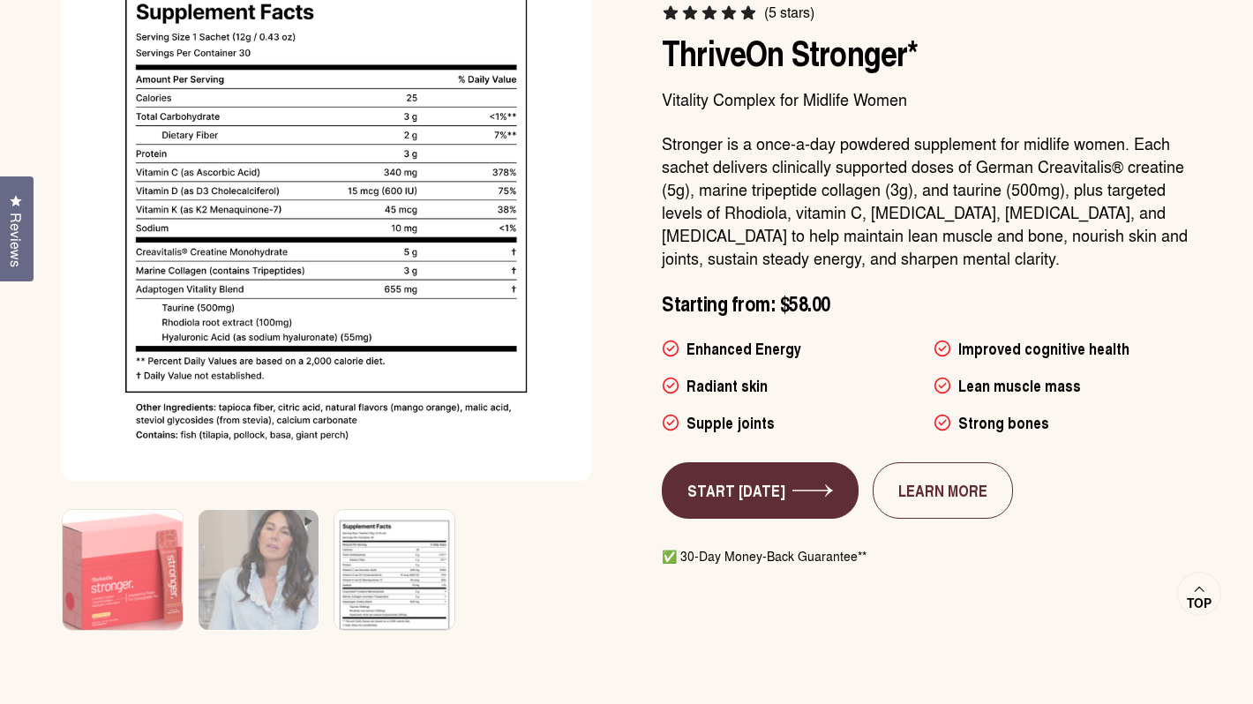
click at [113, 554] on img at bounding box center [123, 582] width 126 height 151
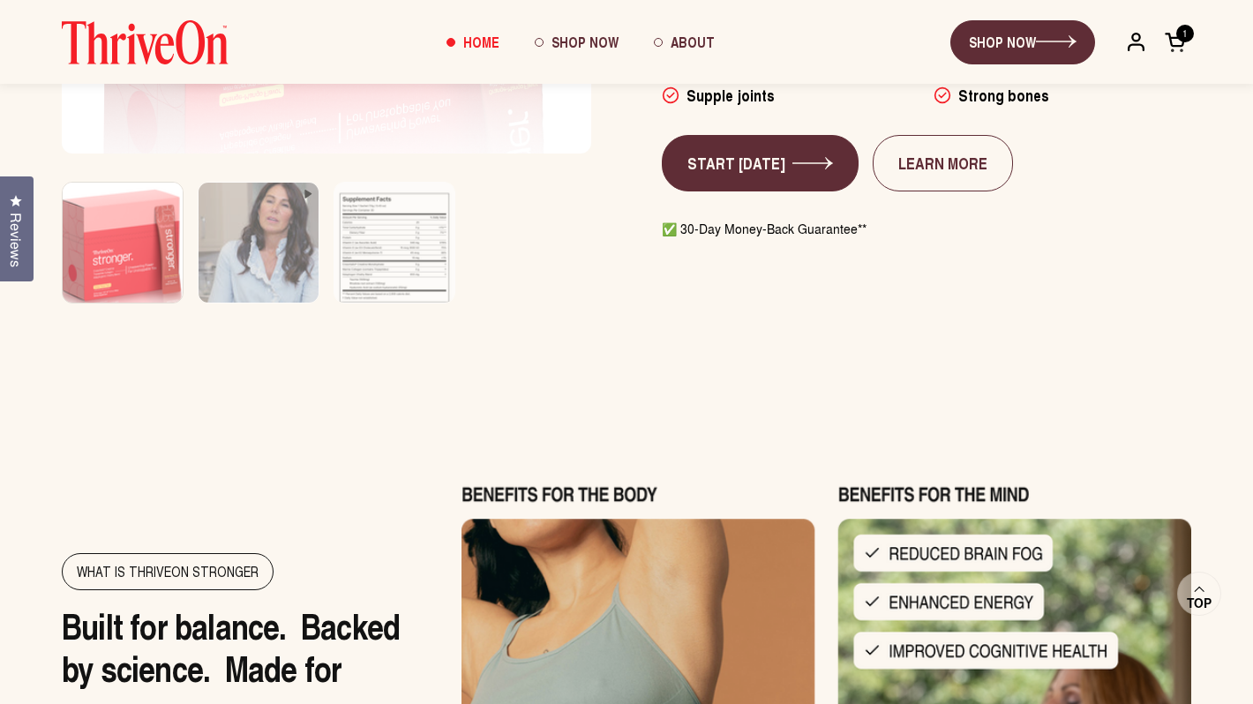
scroll to position [1364, 0]
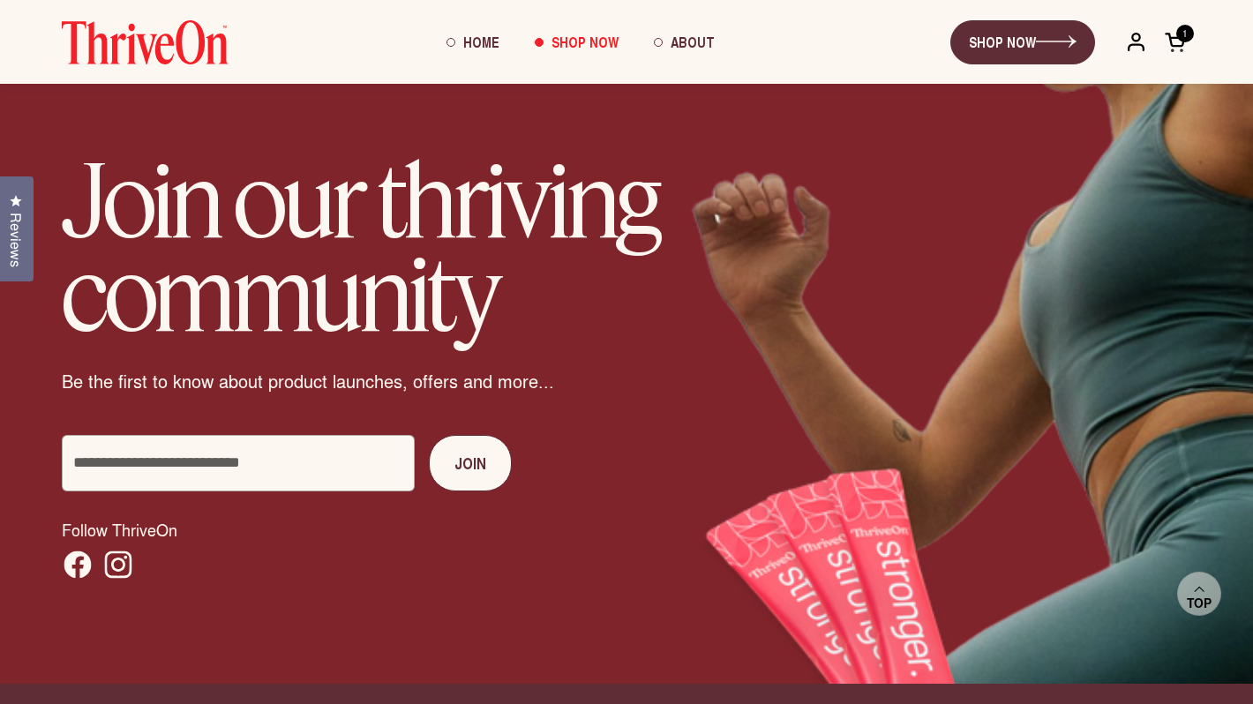
scroll to position [1762, 0]
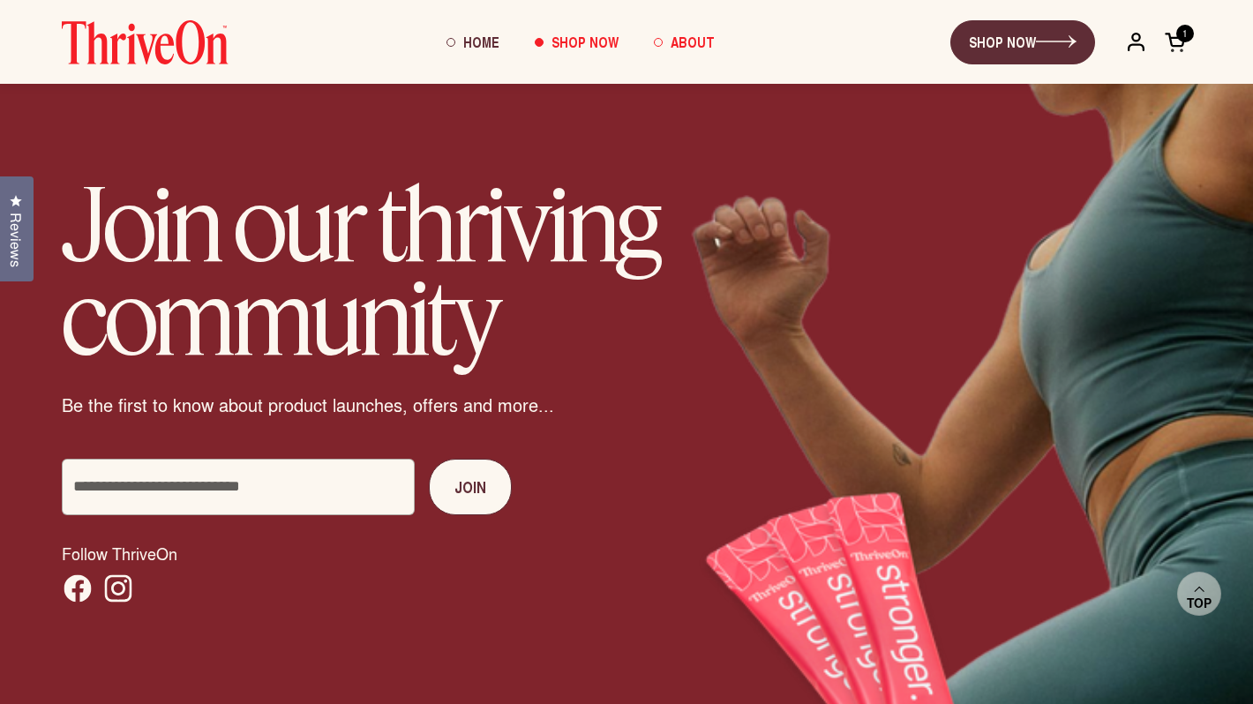
click at [696, 45] on span "About" at bounding box center [693, 42] width 44 height 20
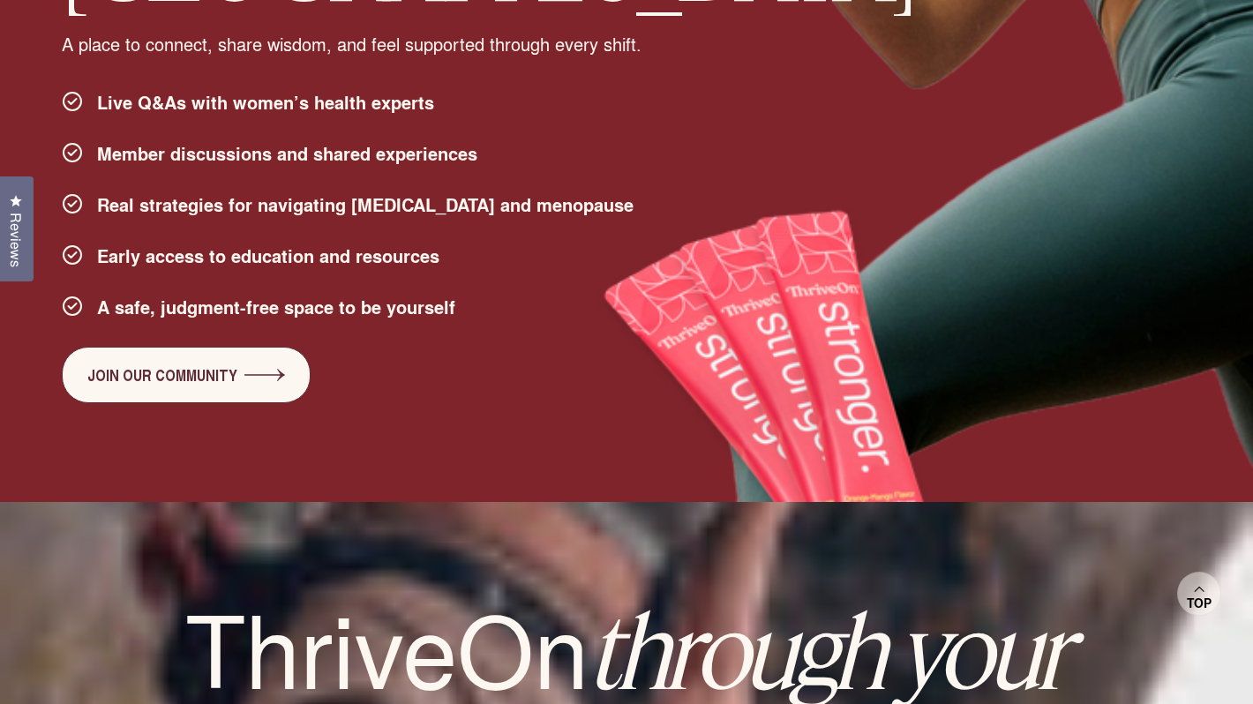
scroll to position [3490, 0]
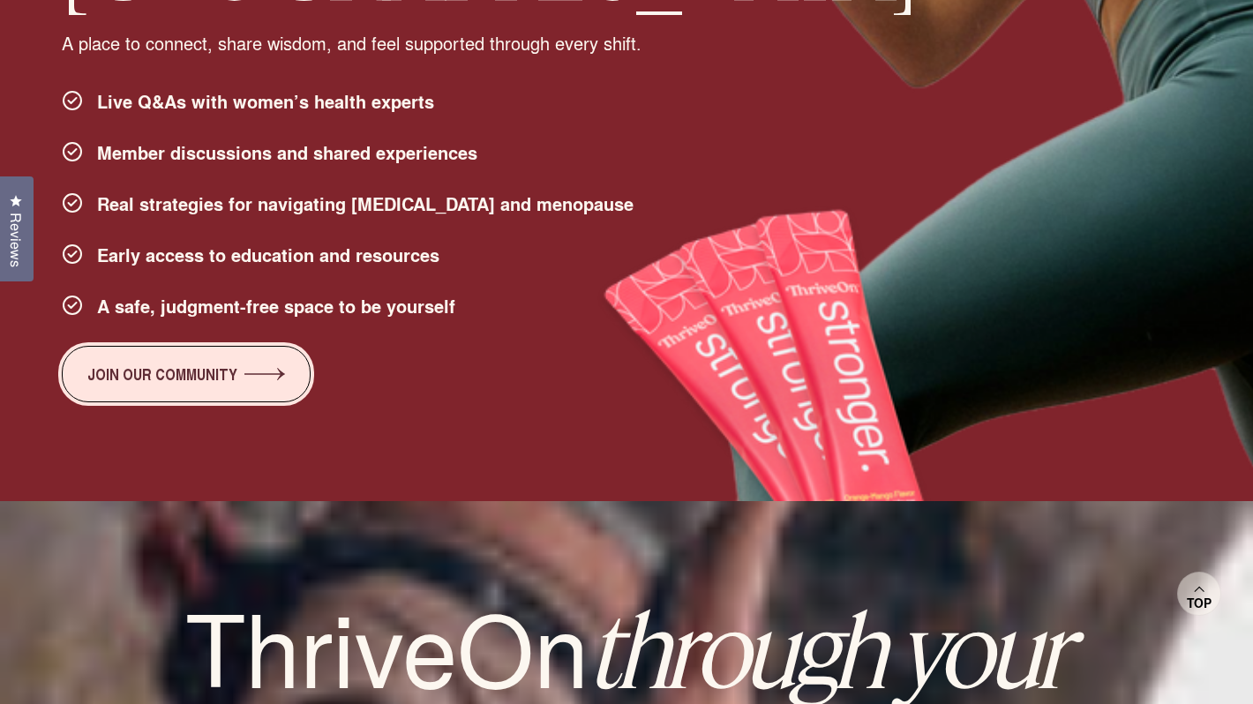
click at [256, 380] on icon at bounding box center [264, 374] width 41 height 12
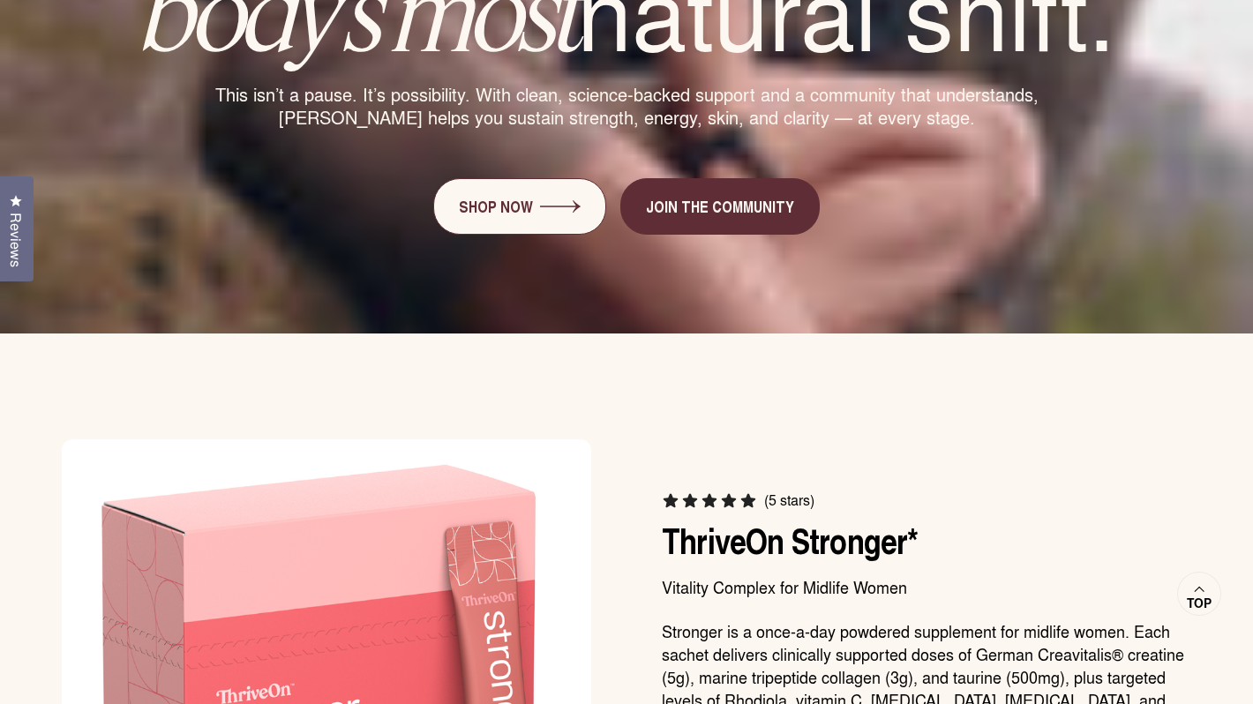
scroll to position [4240, 0]
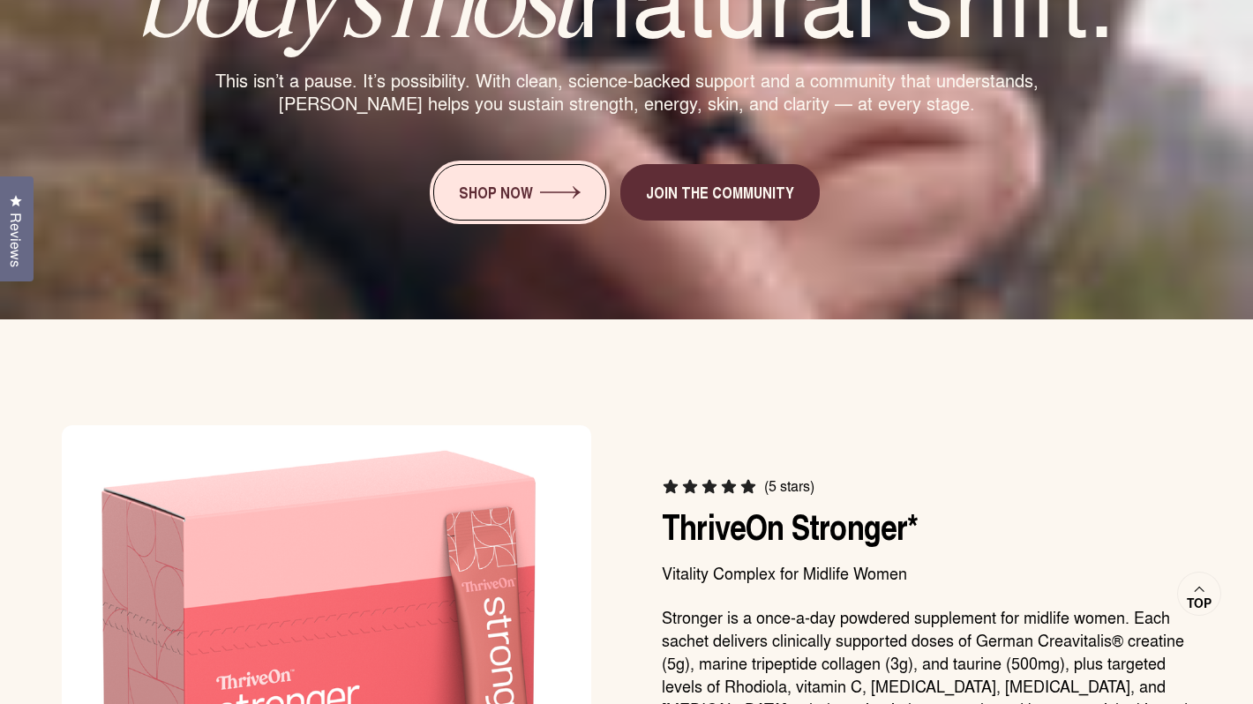
click at [520, 197] on link "Shop Now" at bounding box center [519, 192] width 173 height 56
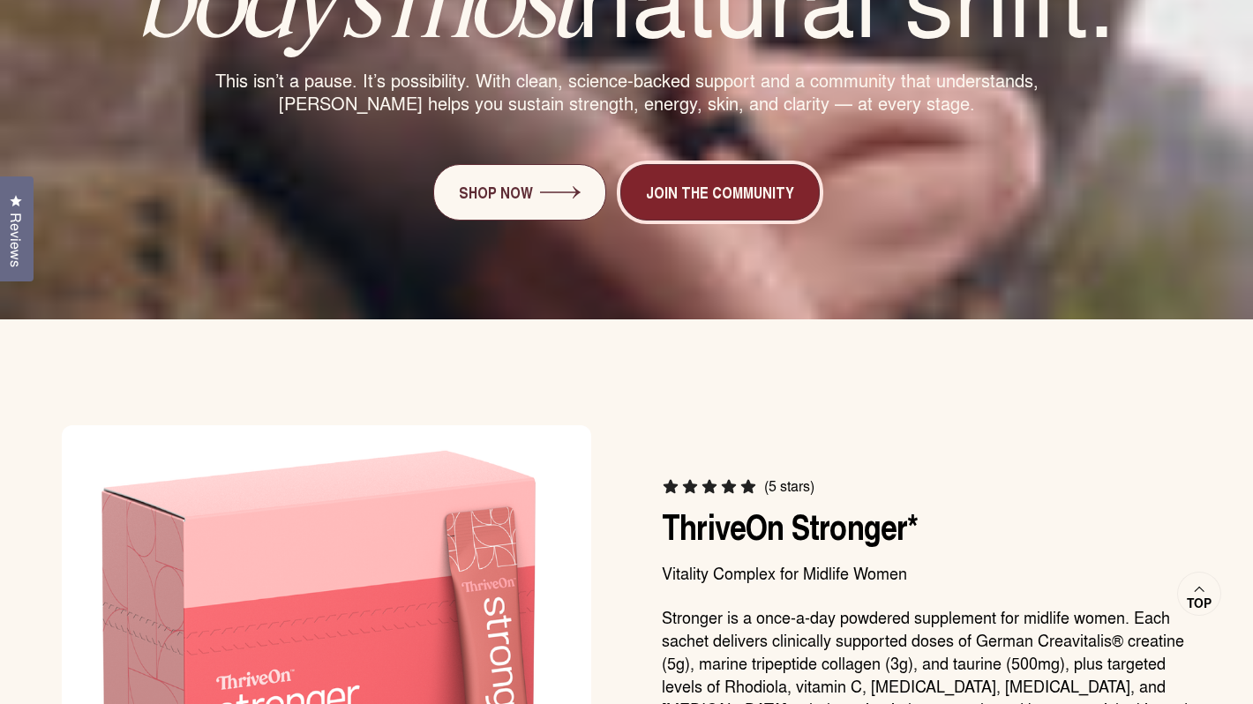
click at [674, 206] on link "Join the community" at bounding box center [719, 192] width 199 height 56
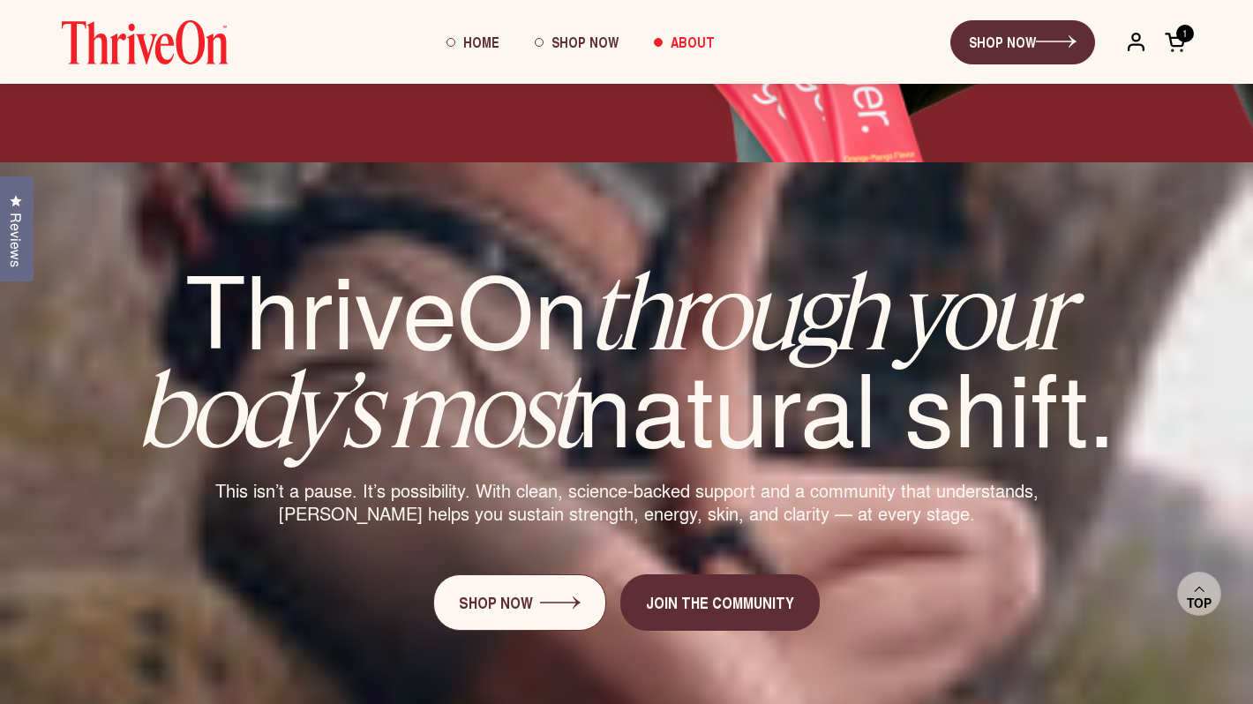
scroll to position [3822, 0]
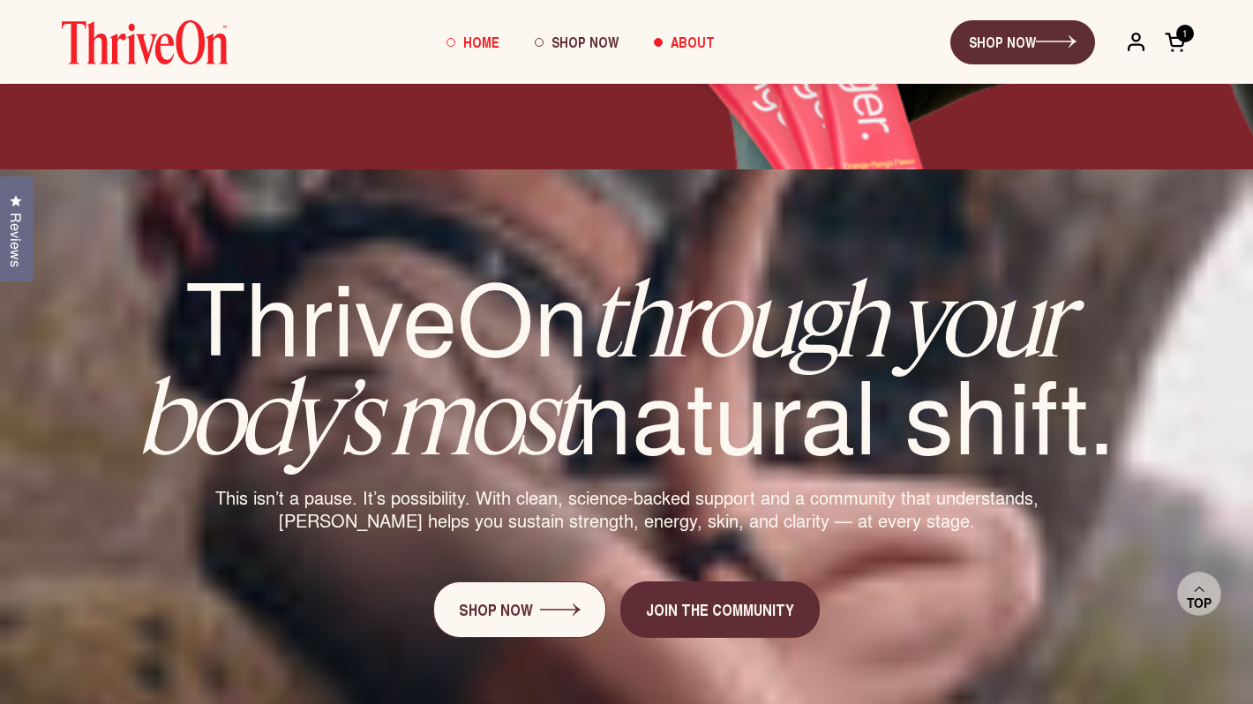
click at [481, 38] on span "Home" at bounding box center [481, 42] width 36 height 20
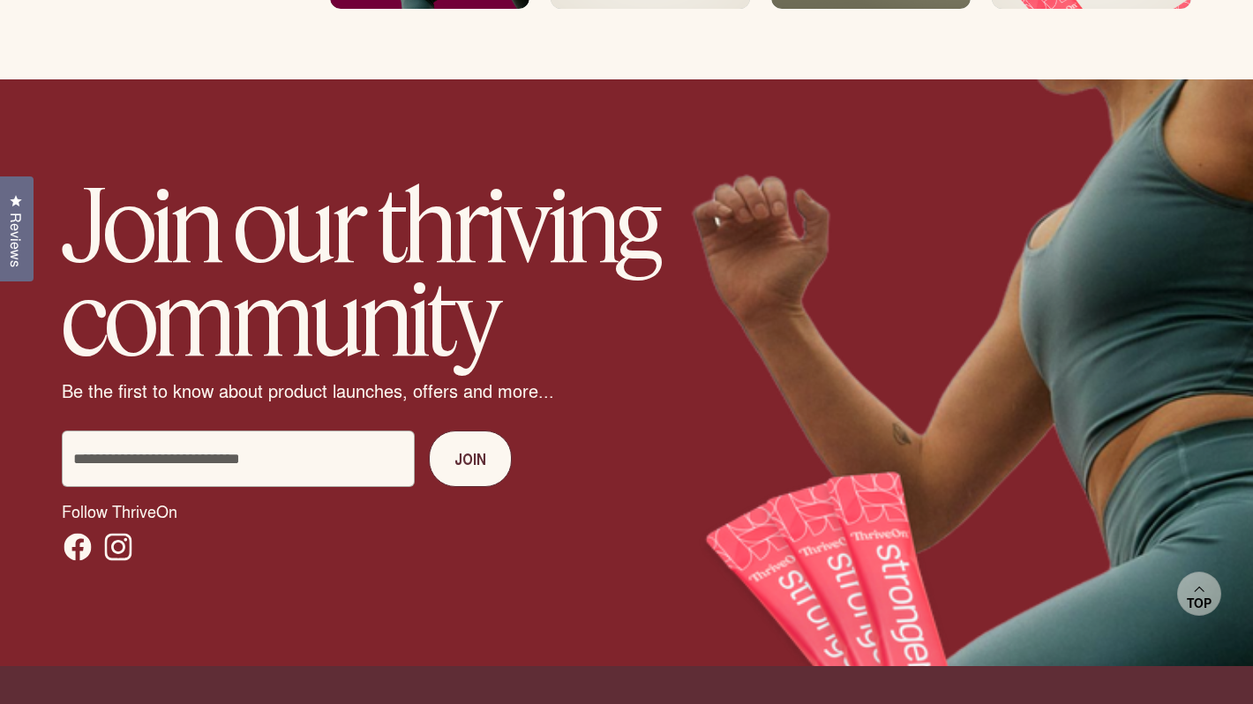
scroll to position [11373, 0]
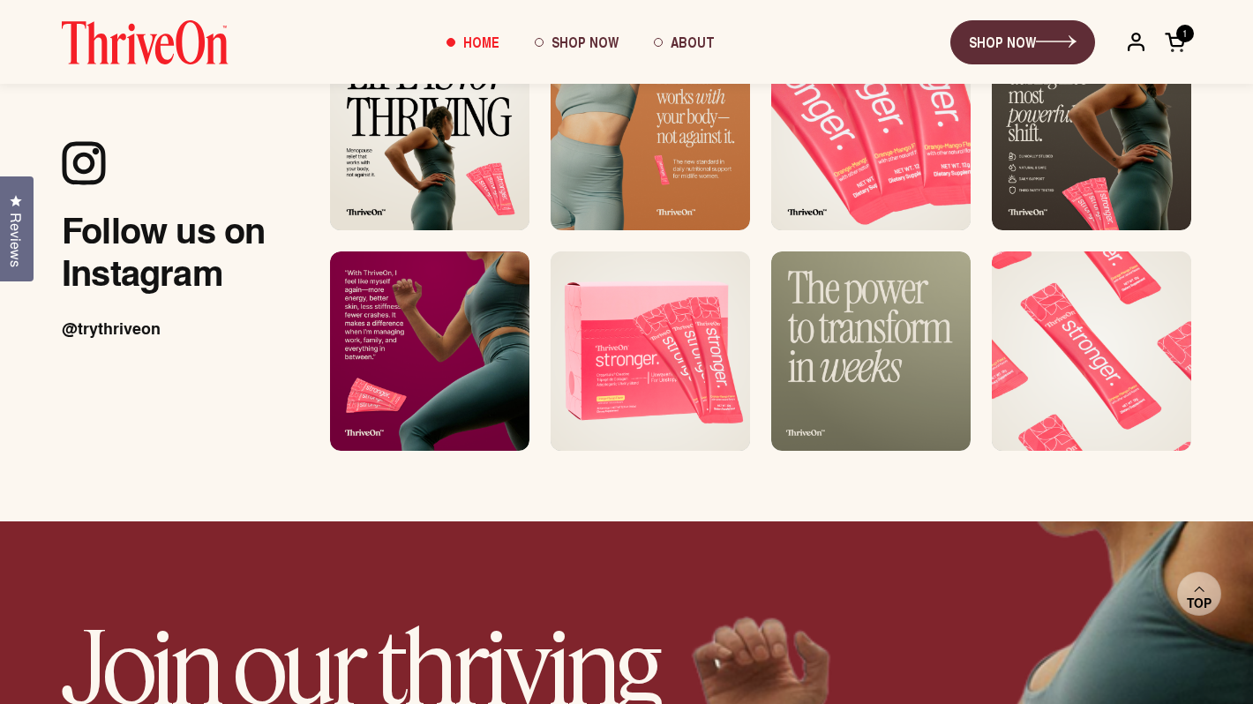
scroll to position [10249, 0]
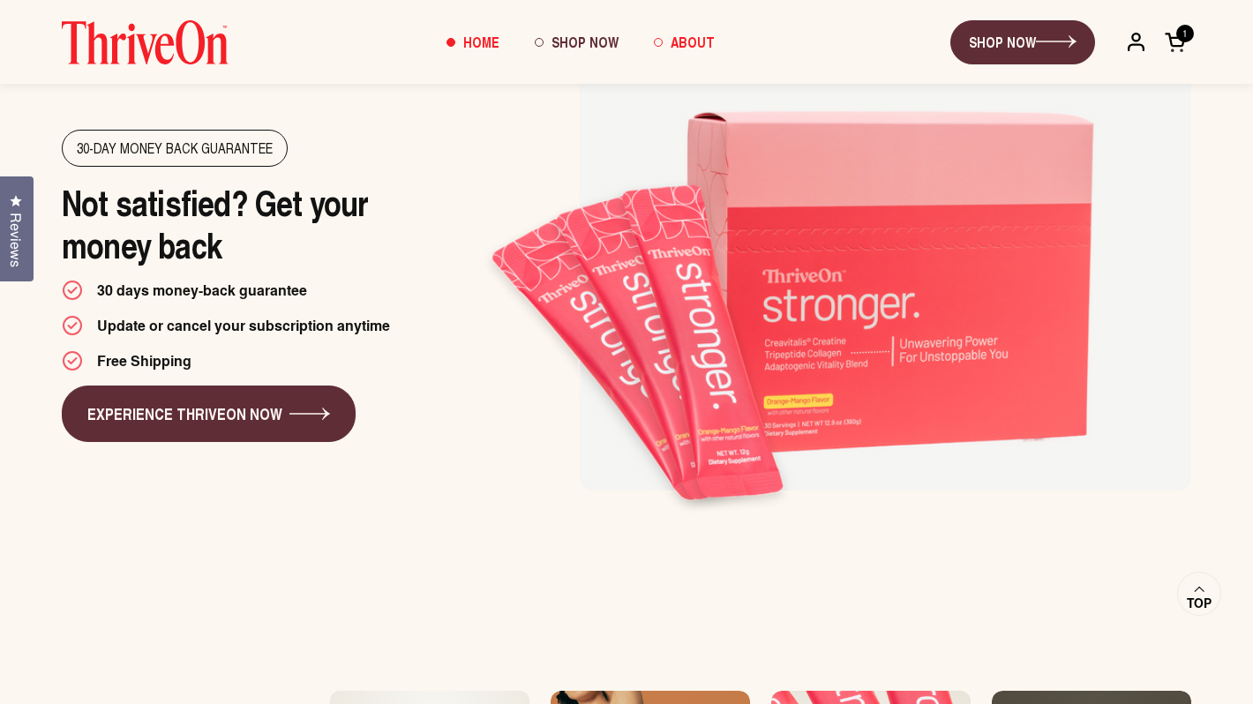
click at [695, 34] on span "About" at bounding box center [693, 42] width 44 height 20
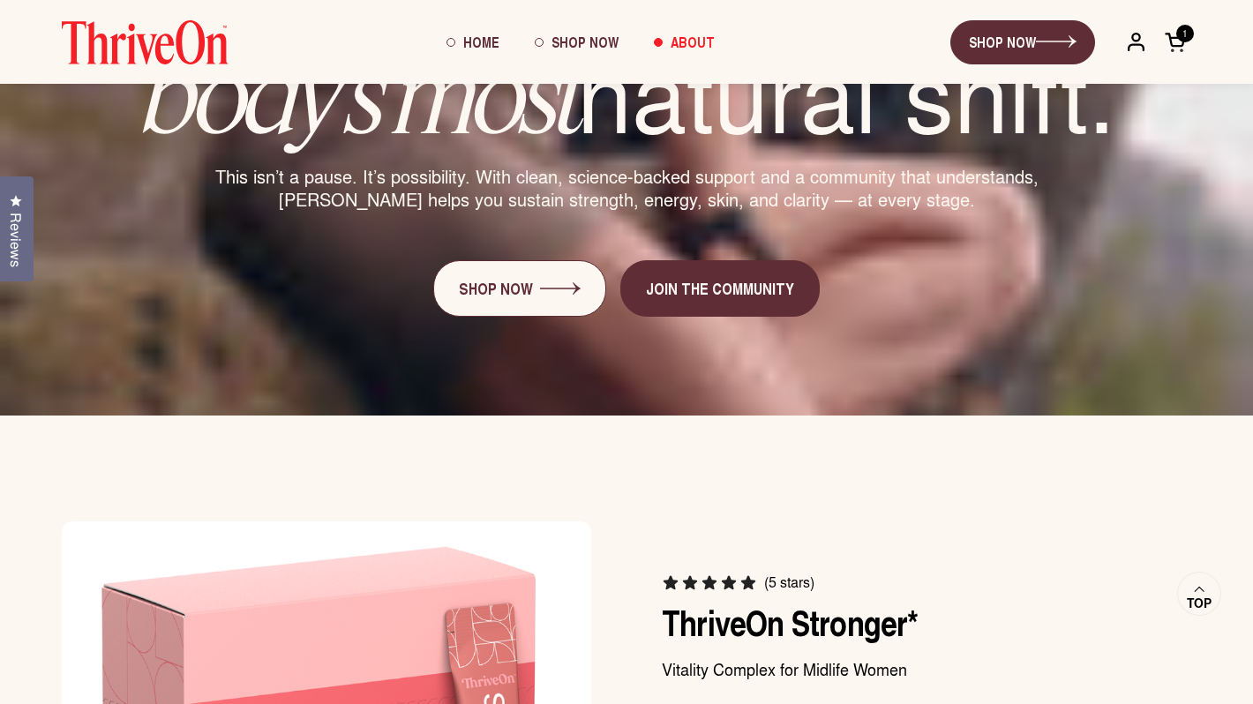
scroll to position [4140, 0]
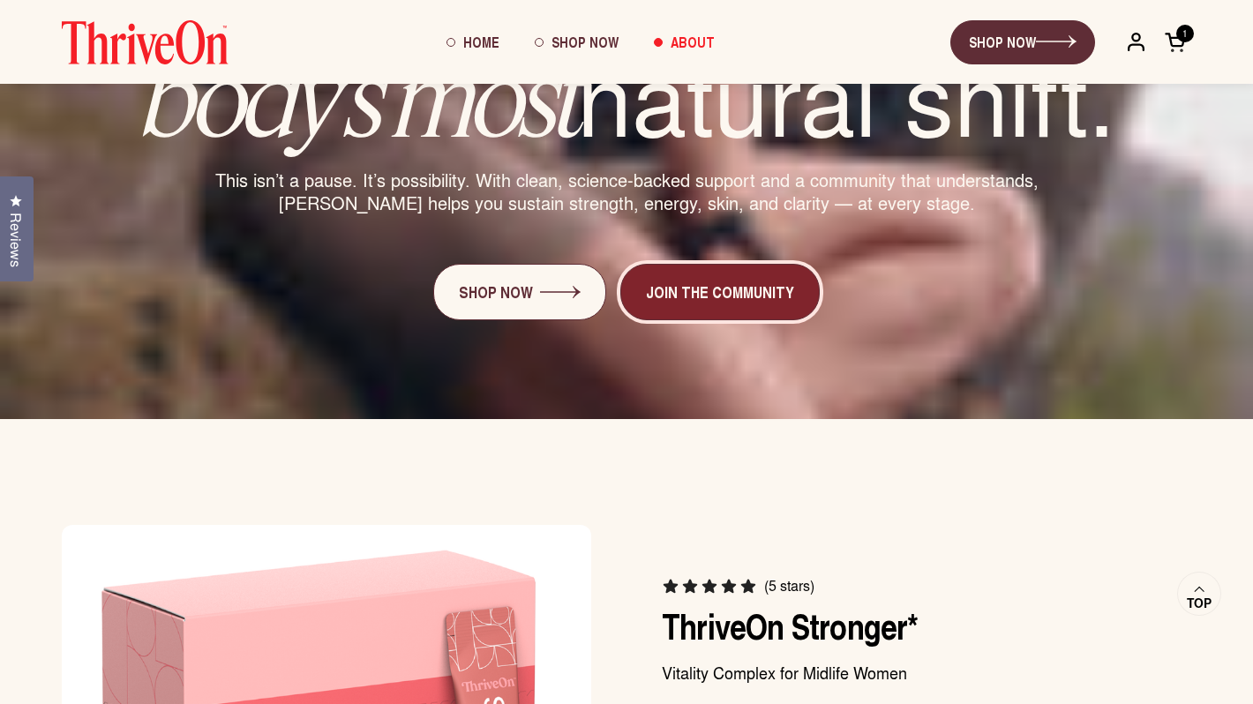
click at [671, 286] on link "Join the community" at bounding box center [719, 292] width 199 height 56
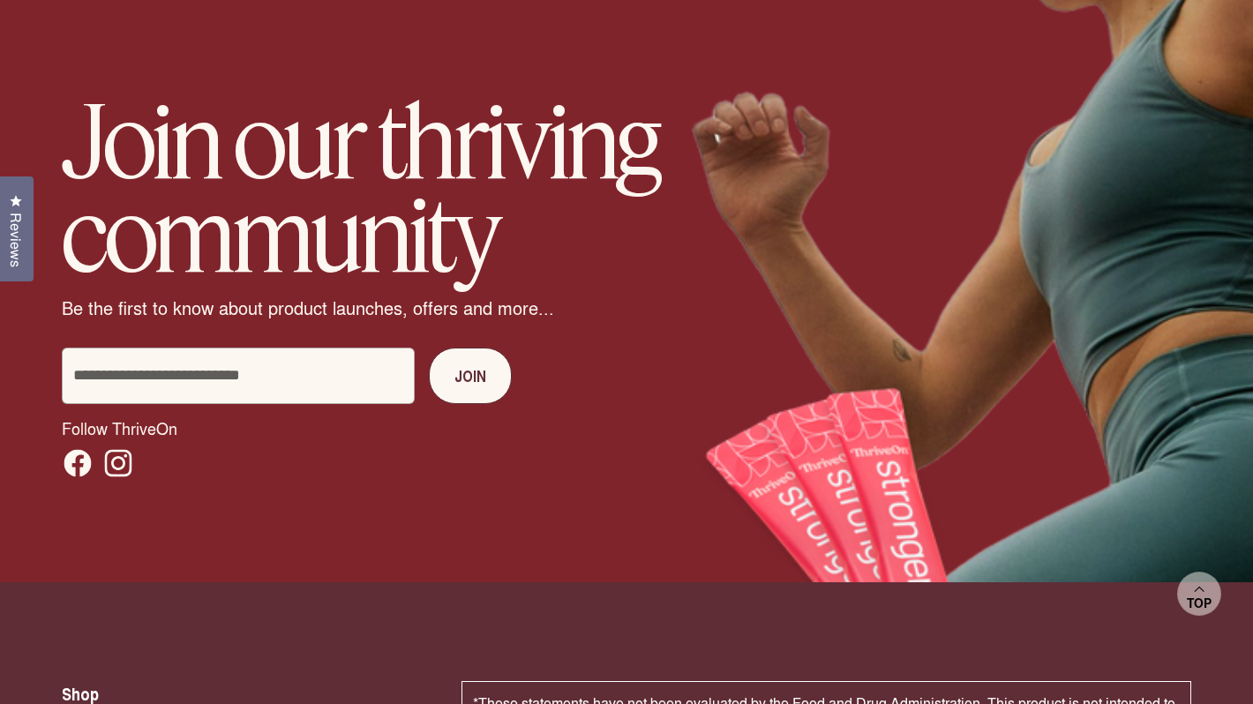
scroll to position [11376, 0]
